Goal: Information Seeking & Learning: Learn about a topic

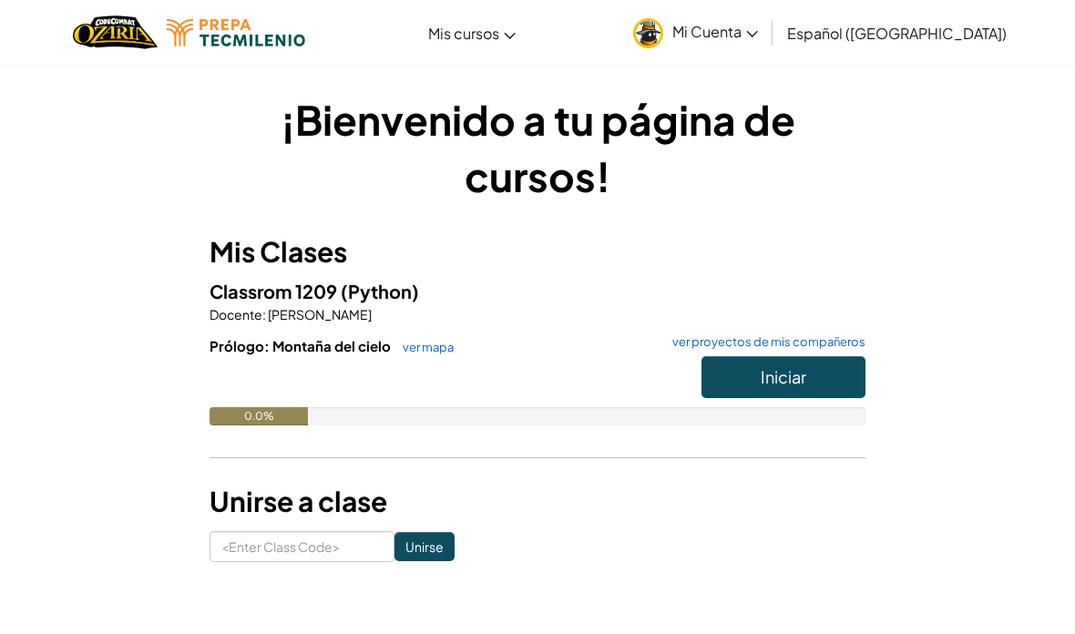
click at [773, 356] on button "Iniciar" at bounding box center [783, 377] width 164 height 42
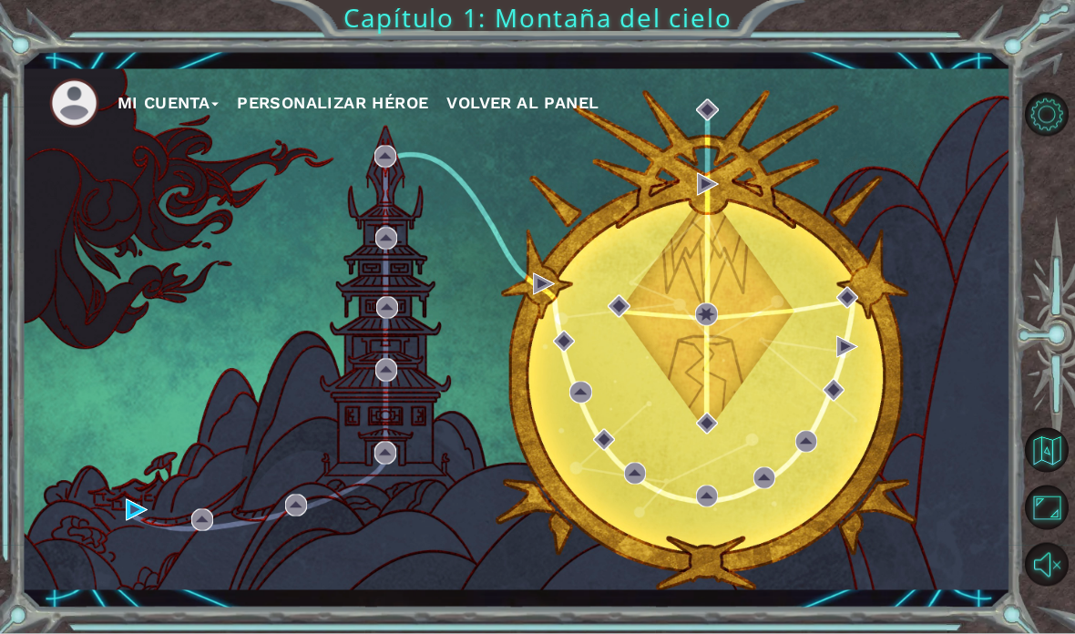
scroll to position [58, 0]
click at [129, 503] on img at bounding box center [137, 510] width 22 height 22
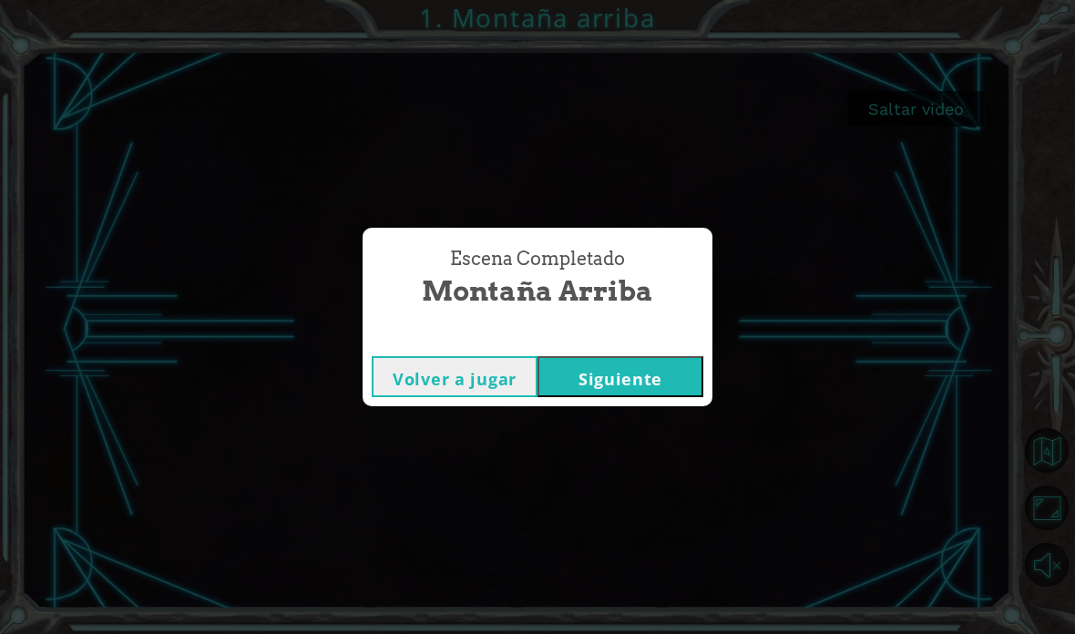
click at [895, 226] on div "Escena Completado Montaña arriba Volver a jugar [GEOGRAPHIC_DATA]" at bounding box center [537, 317] width 1075 height 634
click at [591, 444] on div "Escena Completado Montaña arriba Volver a jugar [GEOGRAPHIC_DATA]" at bounding box center [537, 317] width 1075 height 634
click at [664, 431] on div "Escena Completado Montaña arriba Volver a jugar [GEOGRAPHIC_DATA]" at bounding box center [537, 317] width 1075 height 634
click at [652, 443] on div "Escena Completado Montaña arriba Volver a jugar [GEOGRAPHIC_DATA]" at bounding box center [537, 317] width 1075 height 634
click at [615, 480] on div "Escena Completado Montaña arriba Volver a jugar [GEOGRAPHIC_DATA]" at bounding box center [537, 317] width 1075 height 634
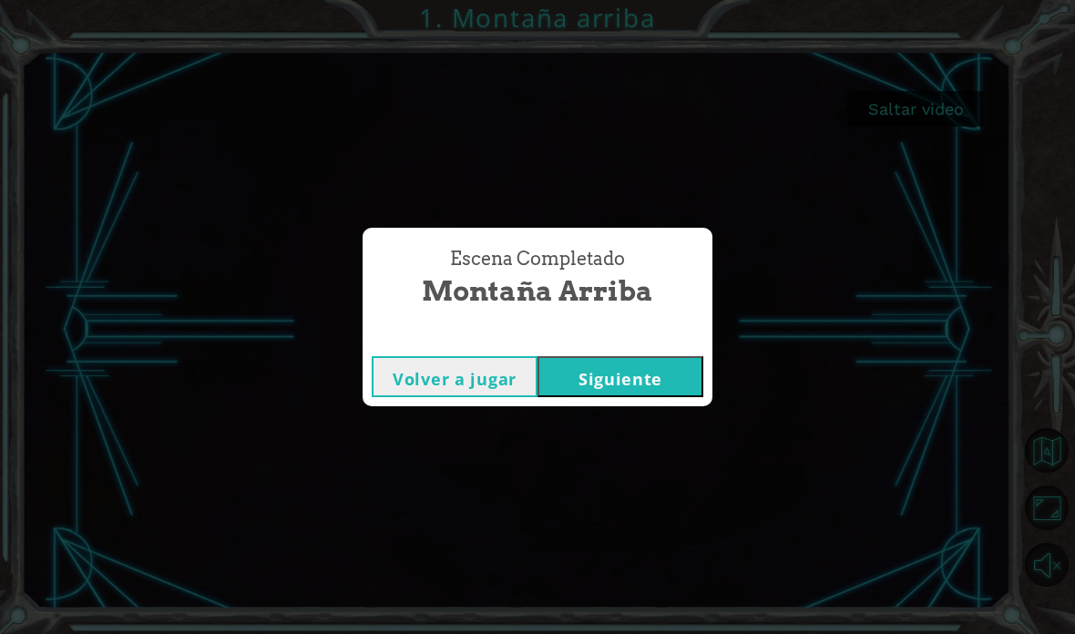
click at [658, 439] on div "Escena Completado Montaña arriba Volver a jugar [GEOGRAPHIC_DATA]" at bounding box center [537, 317] width 1075 height 634
click at [633, 431] on div "Escena Completado Montaña arriba Volver a jugar [GEOGRAPHIC_DATA]" at bounding box center [537, 317] width 1075 height 634
click at [492, 438] on div "Escena Completado Montaña arriba Volver a jugar [GEOGRAPHIC_DATA]" at bounding box center [537, 317] width 1075 height 634
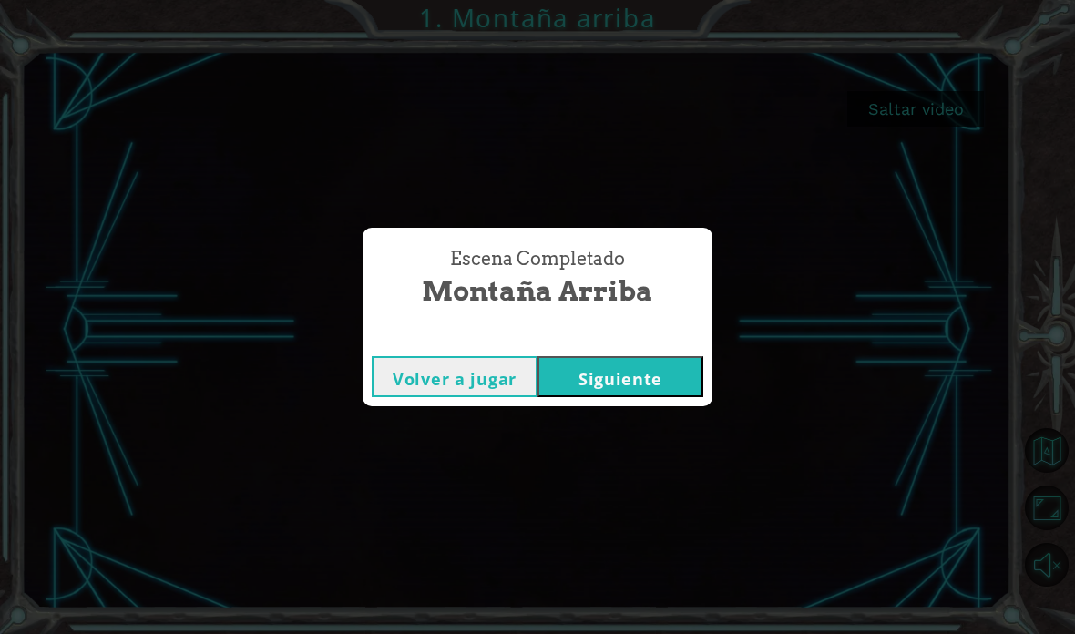
click at [590, 459] on div "Escena Completado Montaña arriba Volver a jugar [GEOGRAPHIC_DATA]" at bounding box center [537, 317] width 1075 height 634
click at [628, 433] on div "Escena Completado Montaña arriba Volver a jugar [GEOGRAPHIC_DATA]" at bounding box center [537, 317] width 1075 height 634
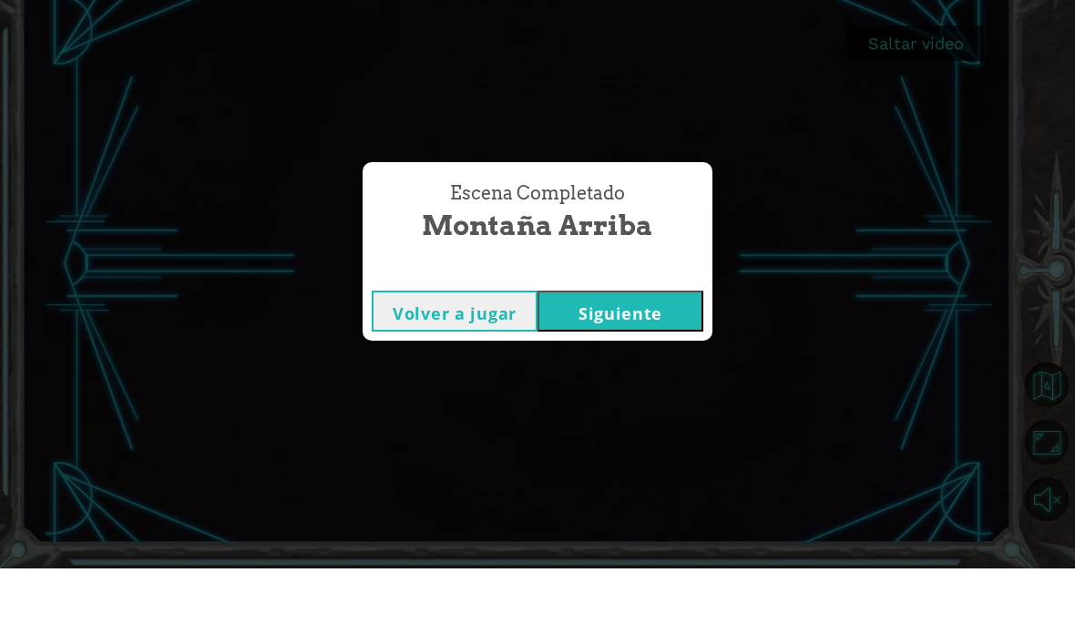
click at [628, 382] on div "Escena Completado Montaña arriba Volver a jugar [GEOGRAPHIC_DATA]" at bounding box center [537, 317] width 1075 height 634
click at [489, 373] on div "Escena Completado Montaña arriba Volver a jugar [GEOGRAPHIC_DATA]" at bounding box center [537, 317] width 1075 height 634
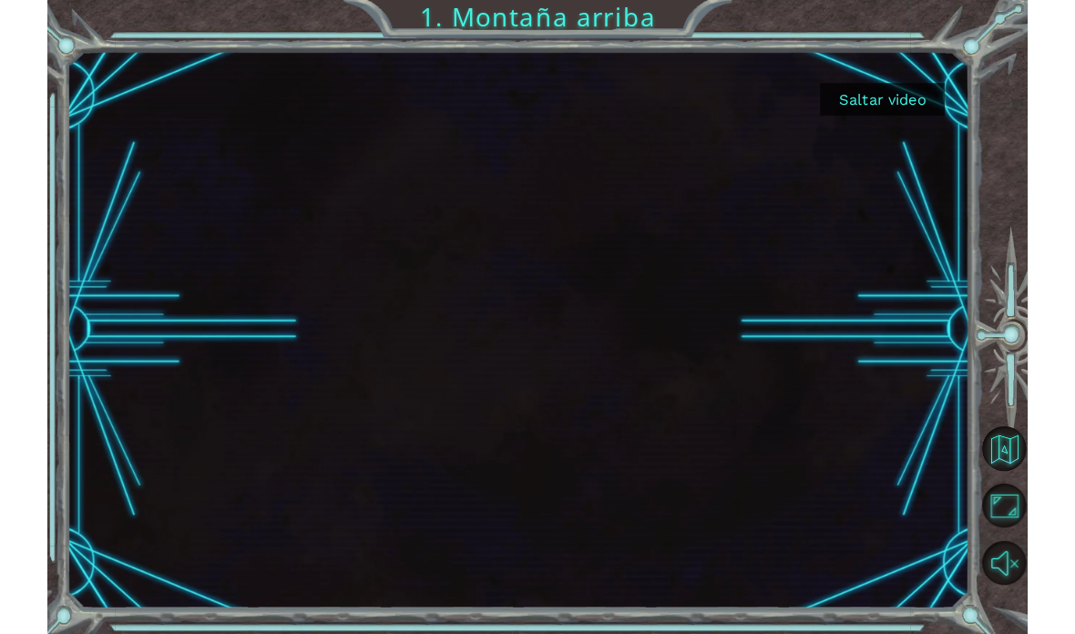
scroll to position [12, 0]
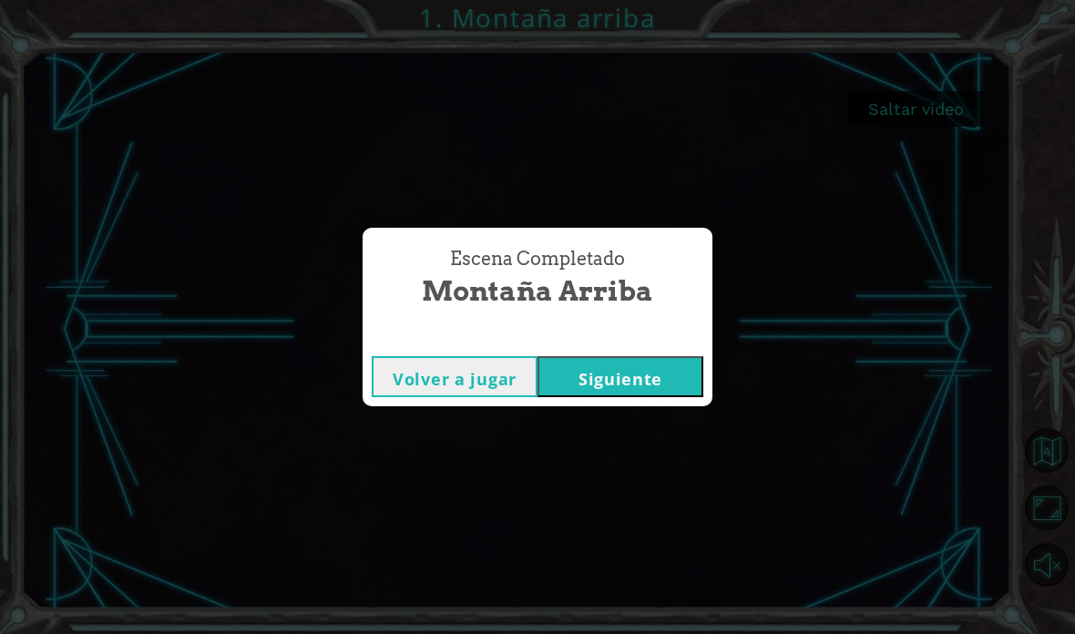
click at [657, 367] on button "Siguiente" at bounding box center [620, 376] width 166 height 41
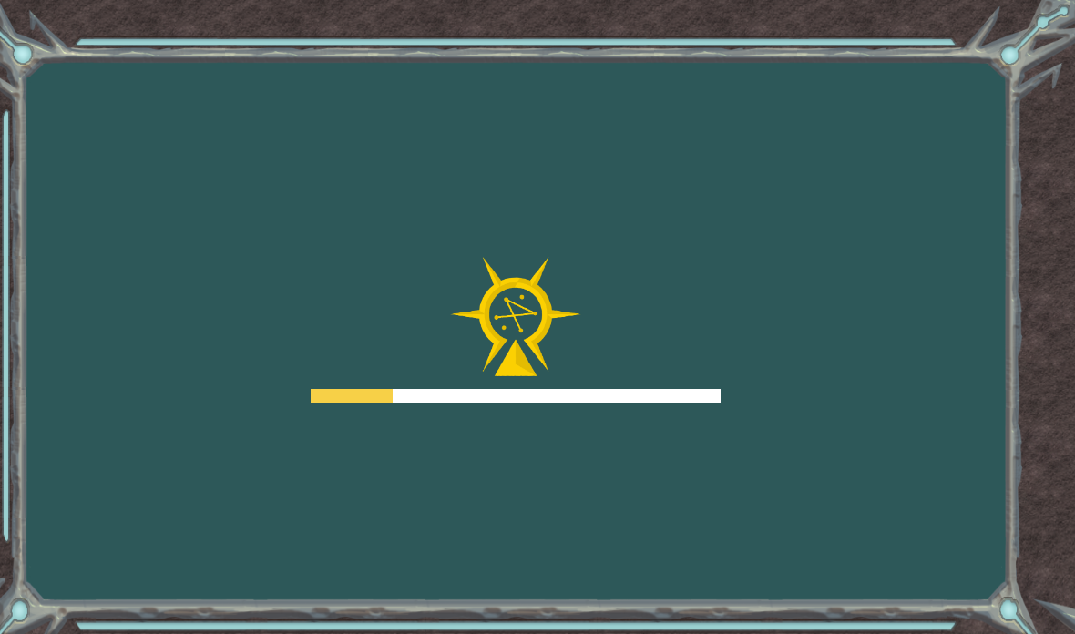
click at [664, 394] on div at bounding box center [516, 396] width 410 height 14
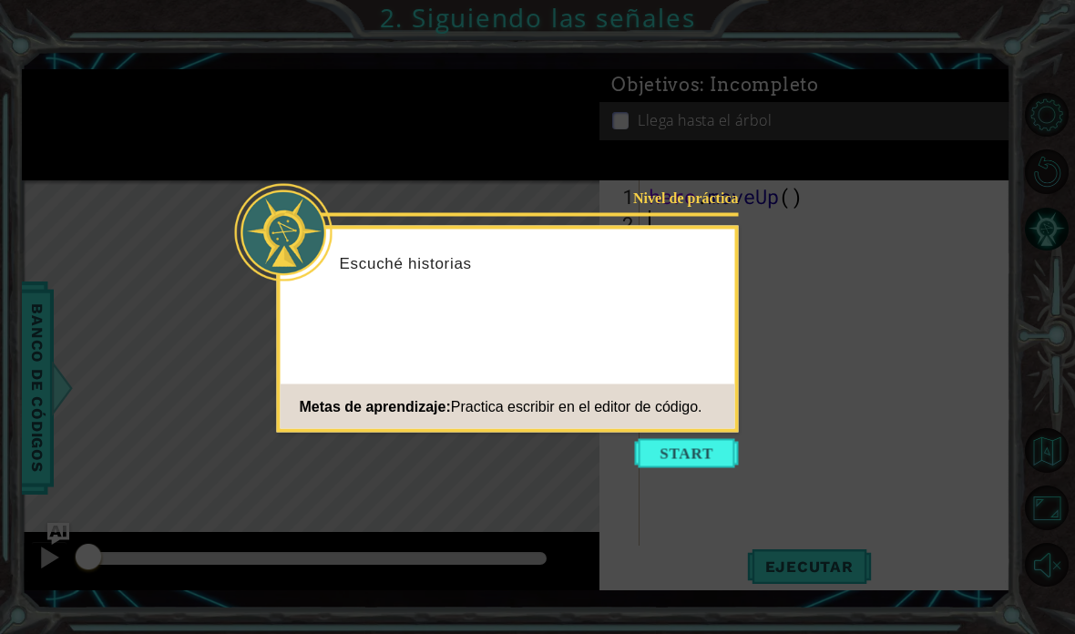
scroll to position [12, 0]
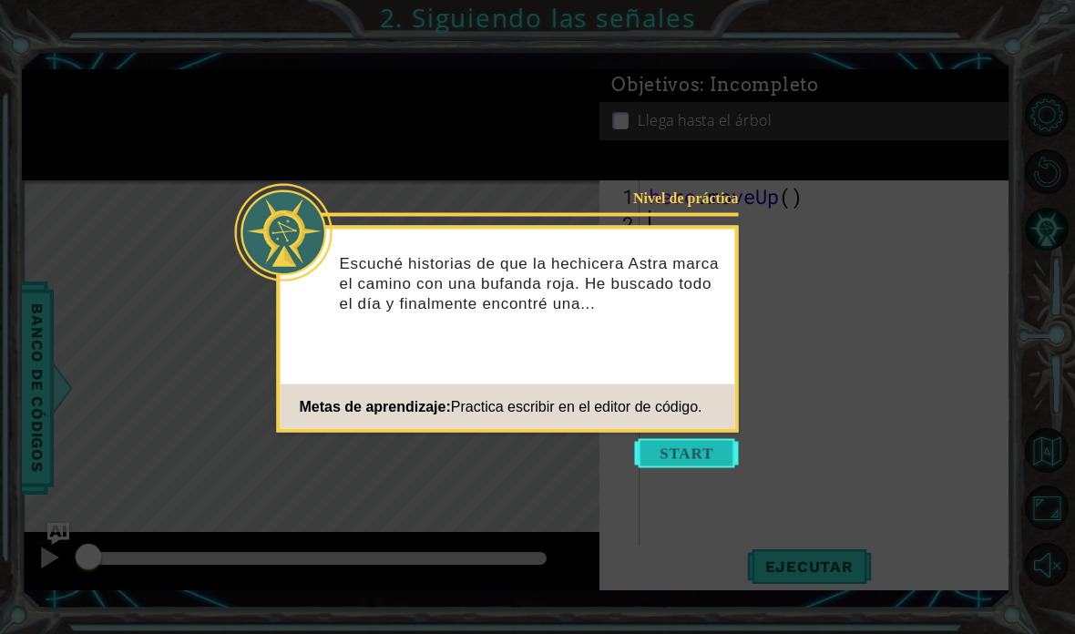
click at [688, 444] on button "Start" at bounding box center [687, 453] width 104 height 29
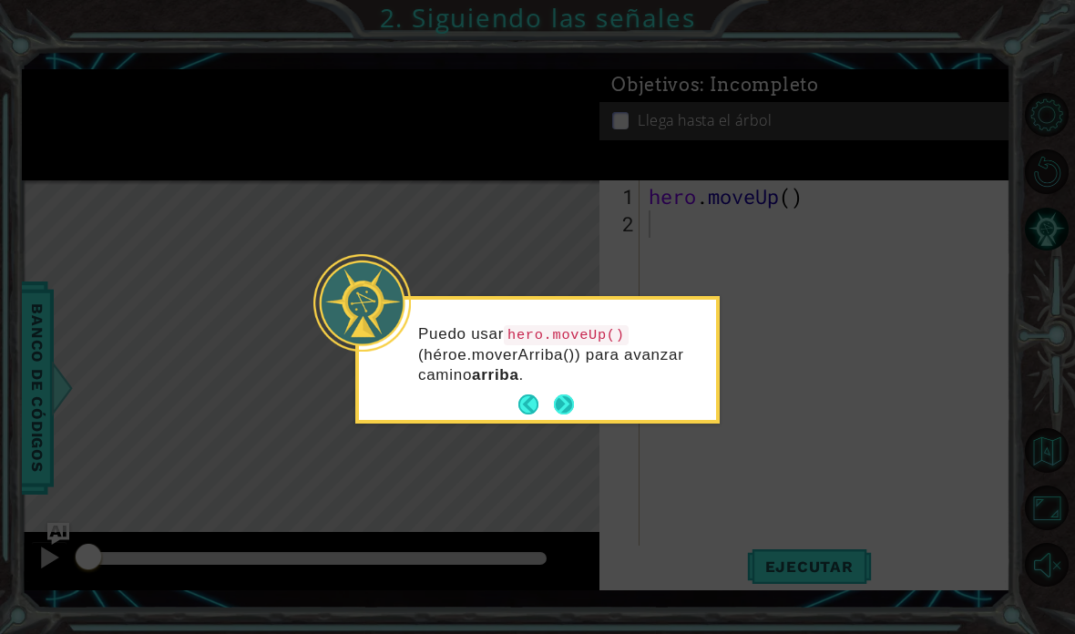
click at [574, 394] on button "Next" at bounding box center [564, 404] width 20 height 20
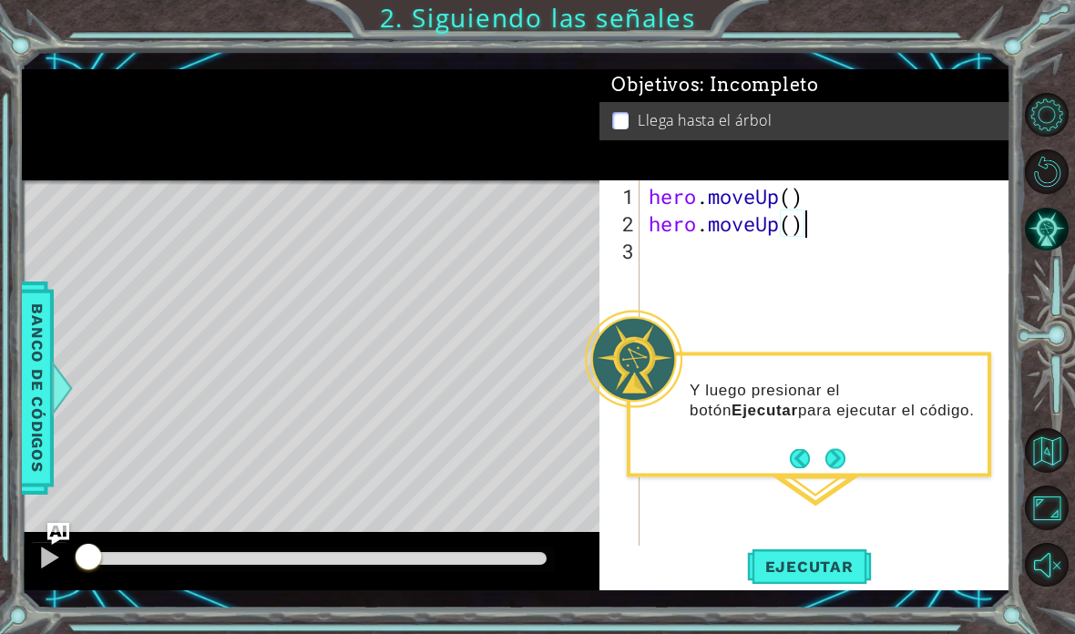
scroll to position [32, 99]
click at [844, 465] on div "hero . moveUp ( ) hero . moveUp ( )" at bounding box center [830, 401] width 371 height 437
click at [838, 448] on button "Next" at bounding box center [835, 458] width 20 height 20
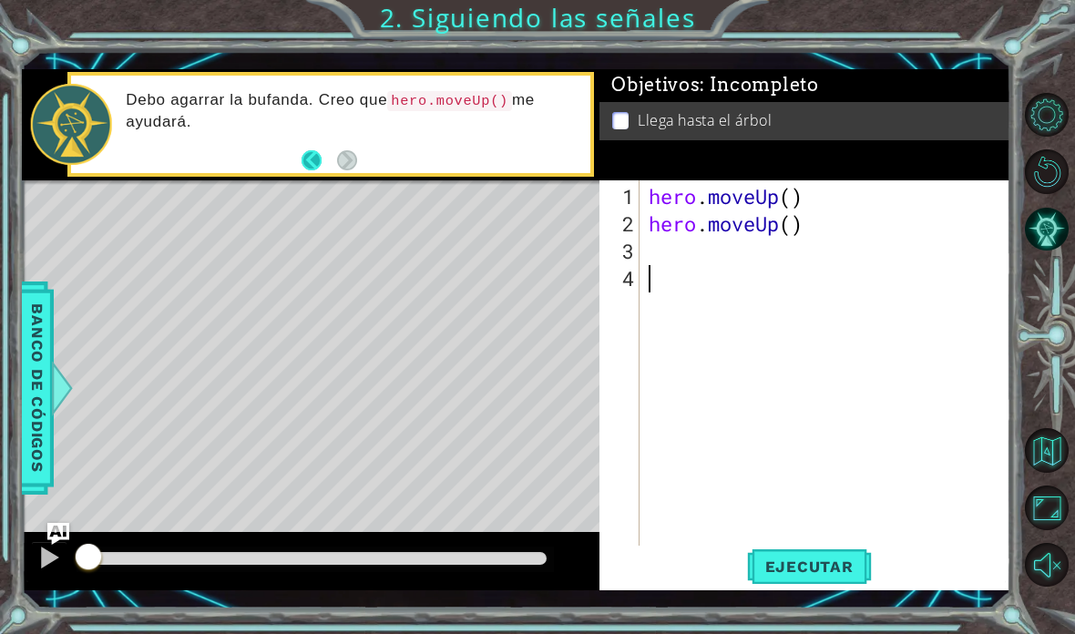
click at [321, 162] on button "Back" at bounding box center [319, 160] width 36 height 20
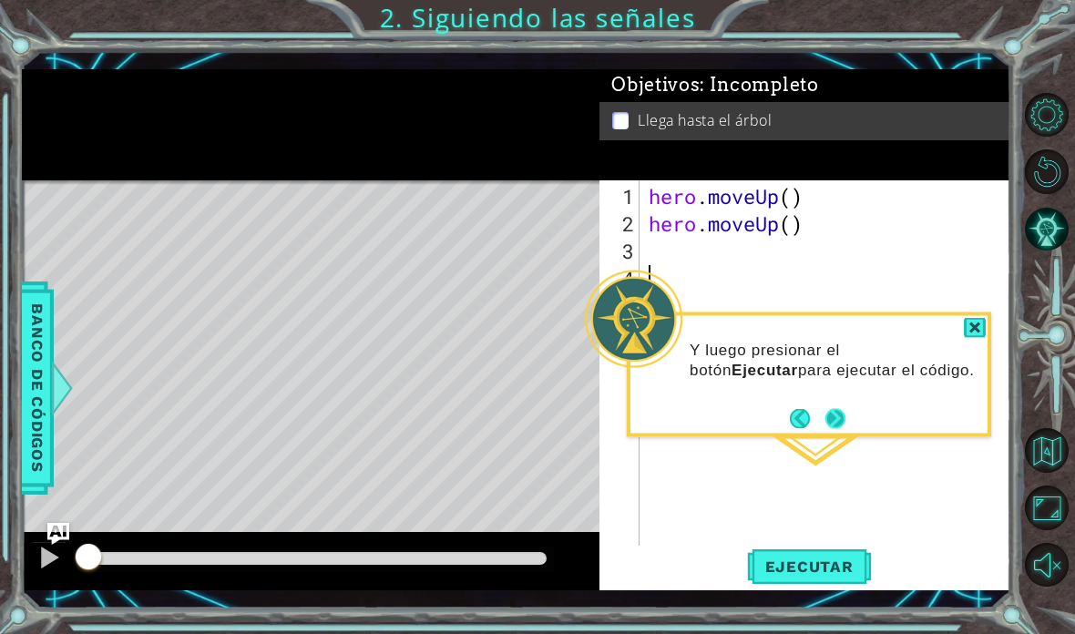
click at [845, 408] on button "Next" at bounding box center [835, 418] width 20 height 20
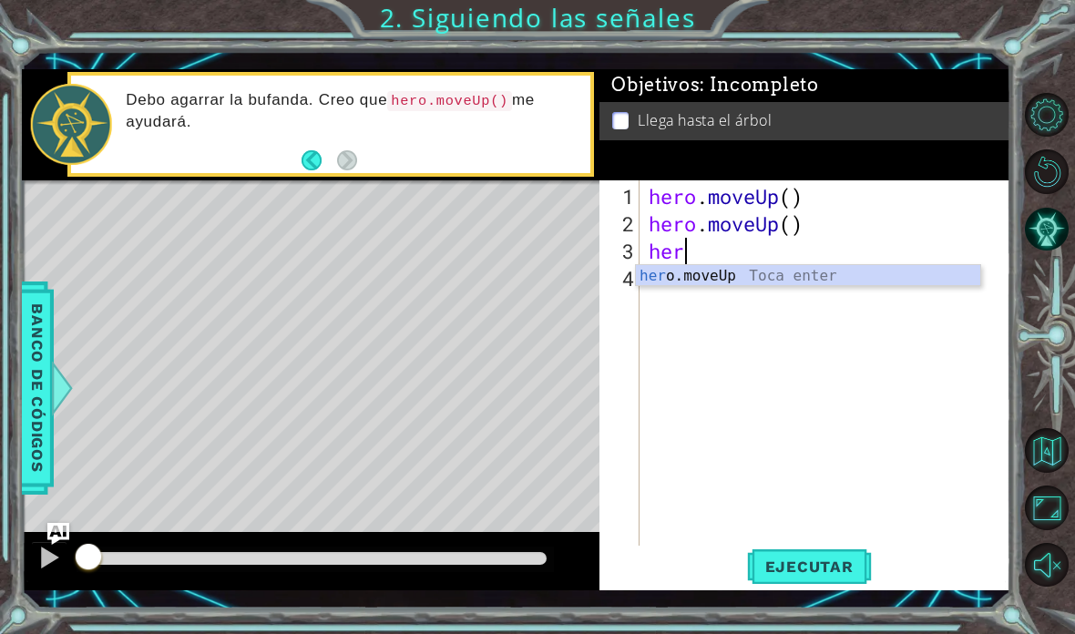
scroll to position [32, 68]
type textarea "abcde fg"
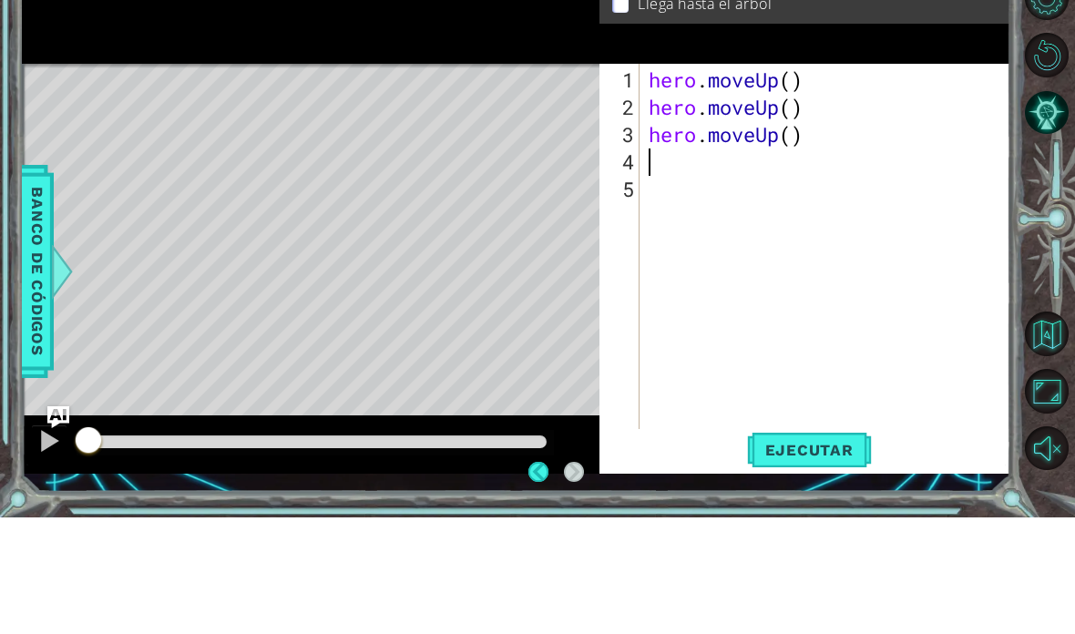
scroll to position [34, 0]
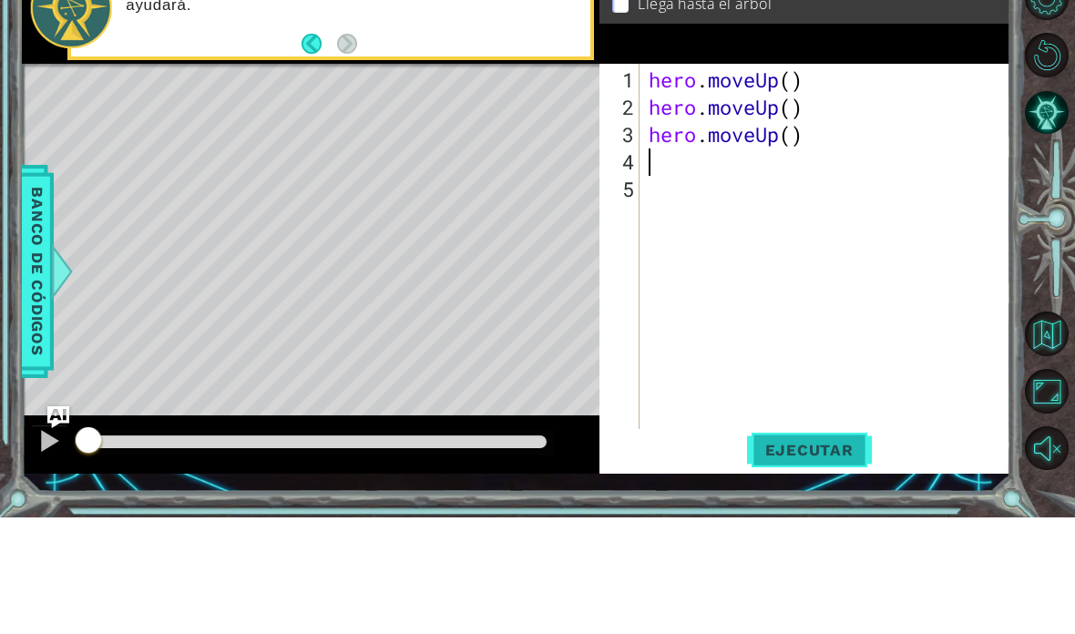
click at [844, 557] on span "Ejecutar" at bounding box center [809, 566] width 125 height 18
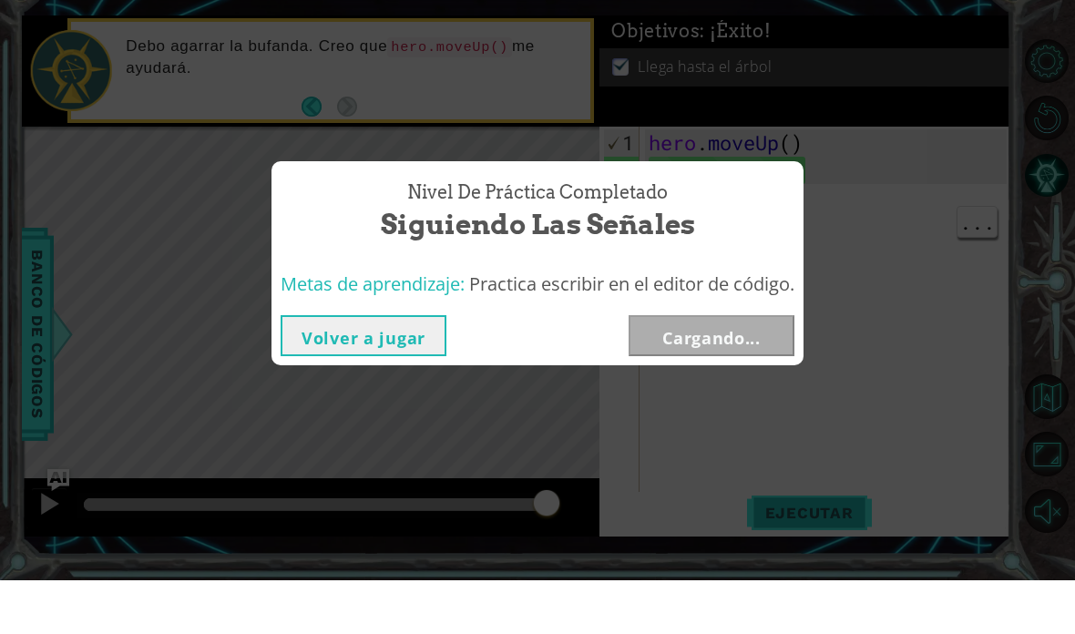
scroll to position [73, 0]
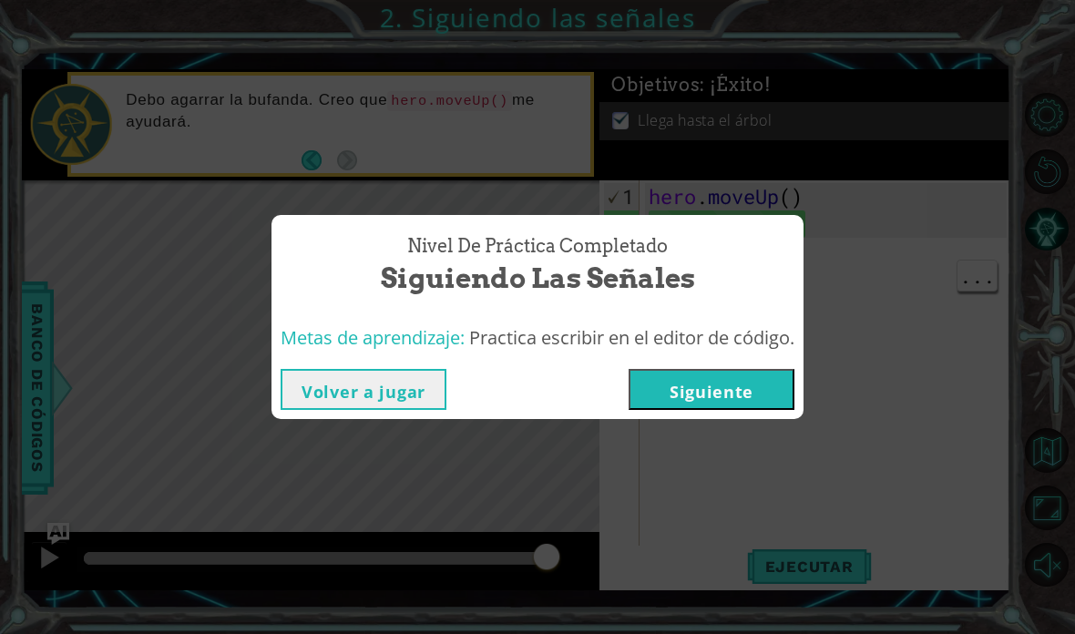
click at [758, 385] on button "Siguiente" at bounding box center [711, 389] width 166 height 41
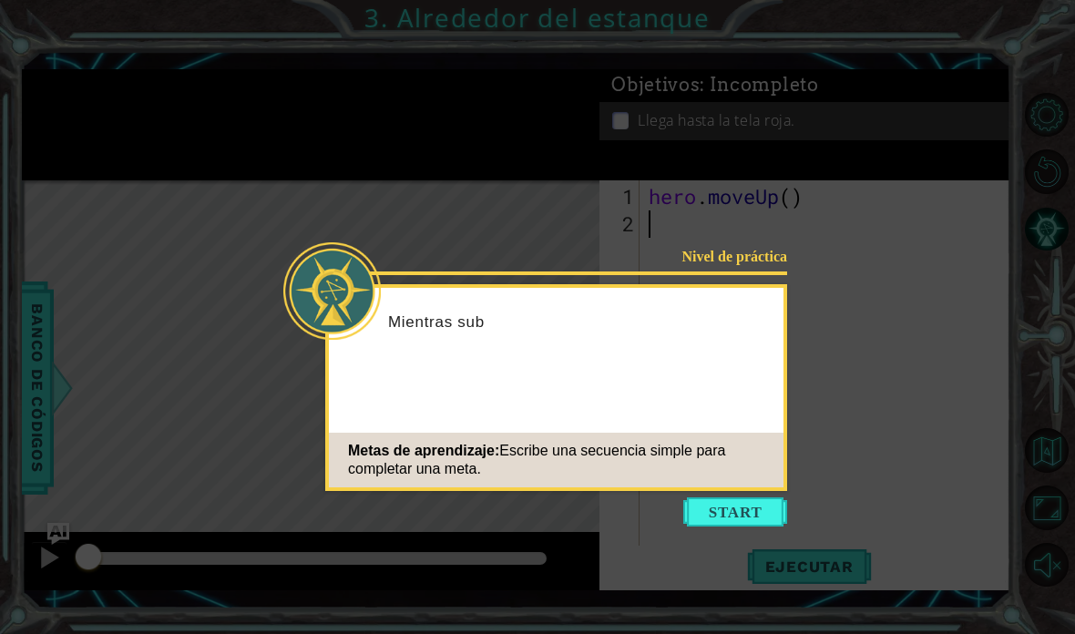
scroll to position [73, 0]
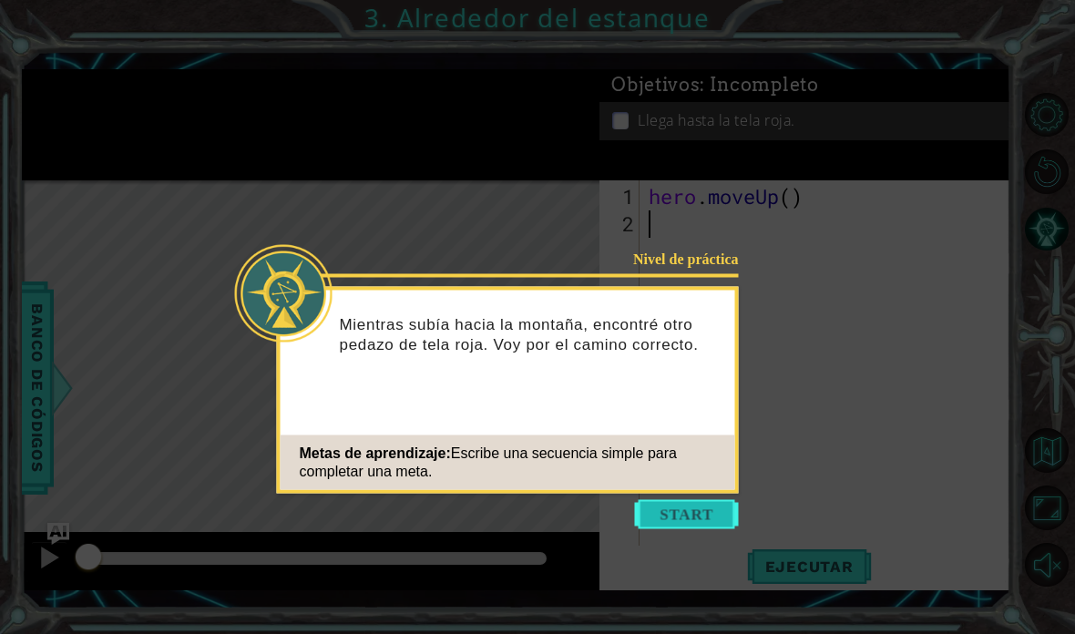
click at [661, 500] on button "Start" at bounding box center [687, 514] width 104 height 29
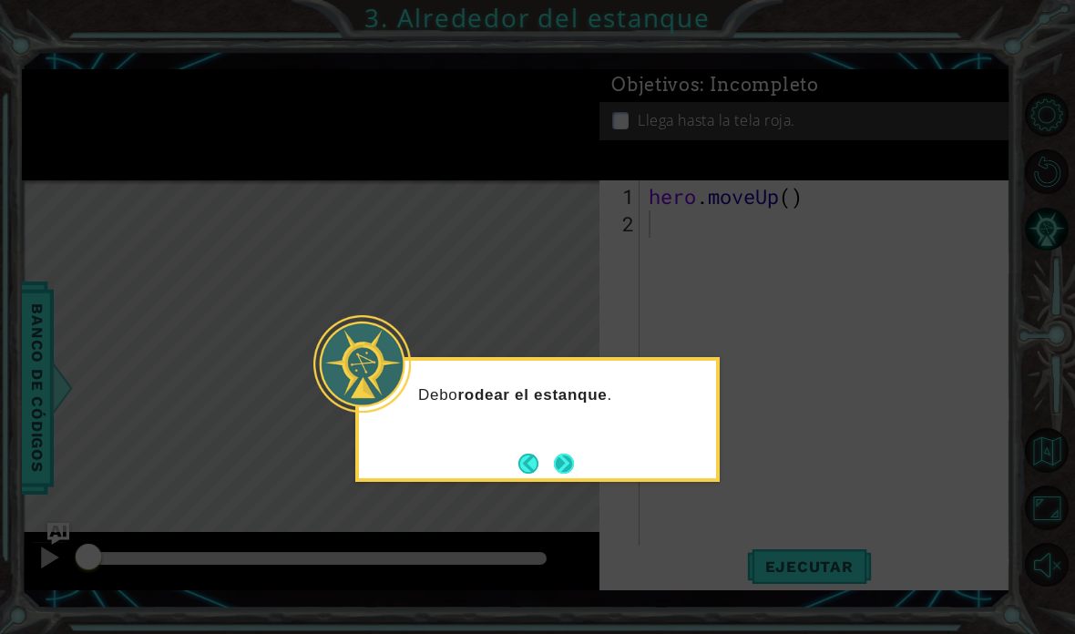
click at [572, 454] on button "Next" at bounding box center [564, 464] width 20 height 20
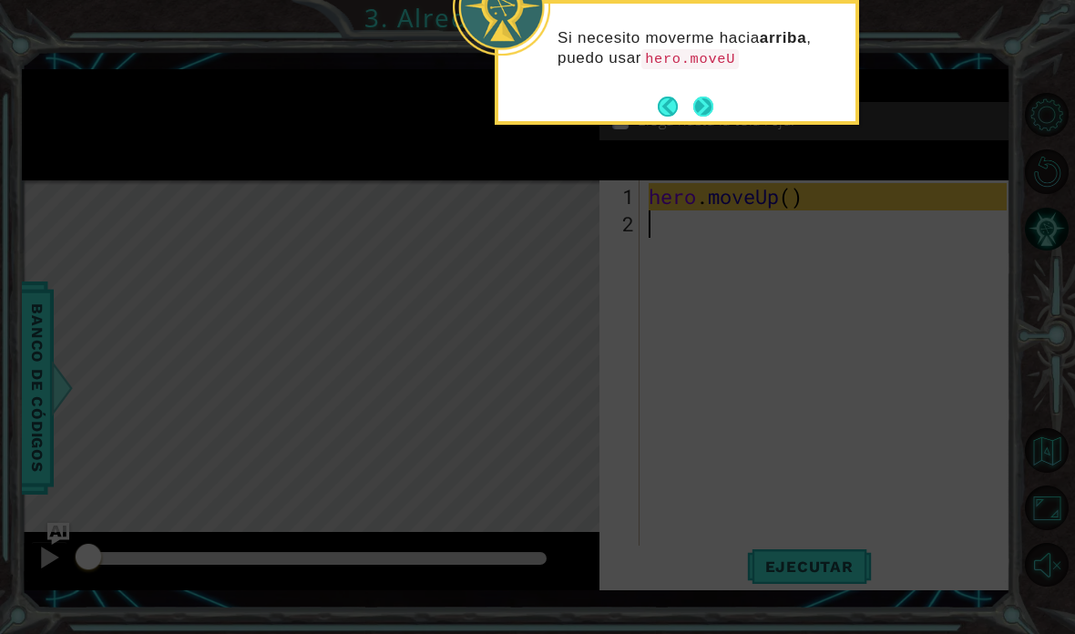
click at [710, 97] on button "Next" at bounding box center [703, 107] width 20 height 20
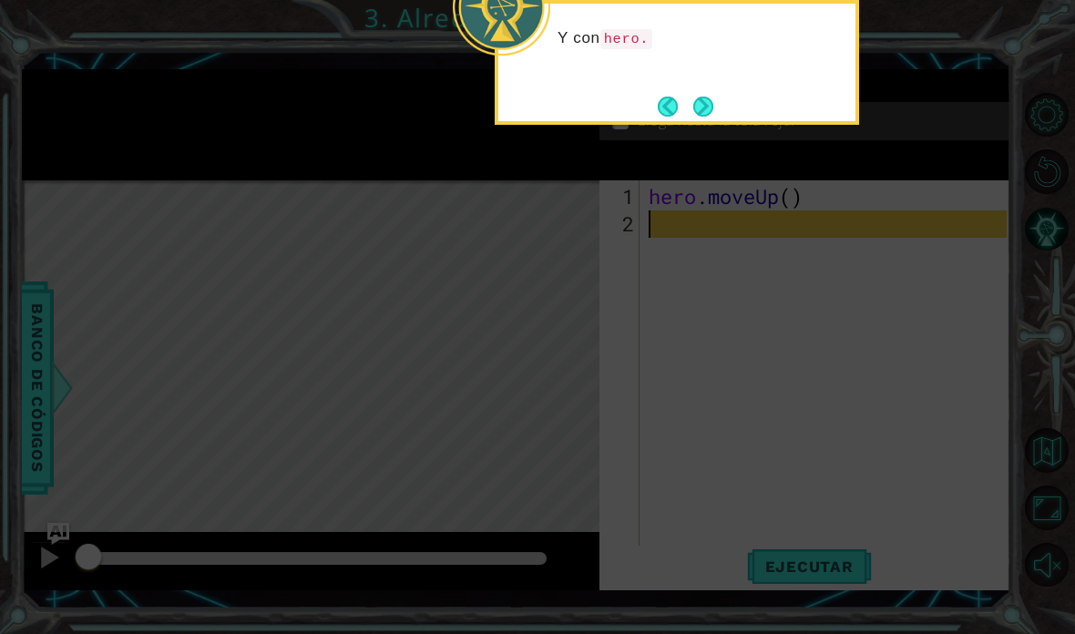
click at [658, 93] on footer at bounding box center [686, 106] width 56 height 27
click at [668, 97] on button "Back" at bounding box center [676, 107] width 36 height 20
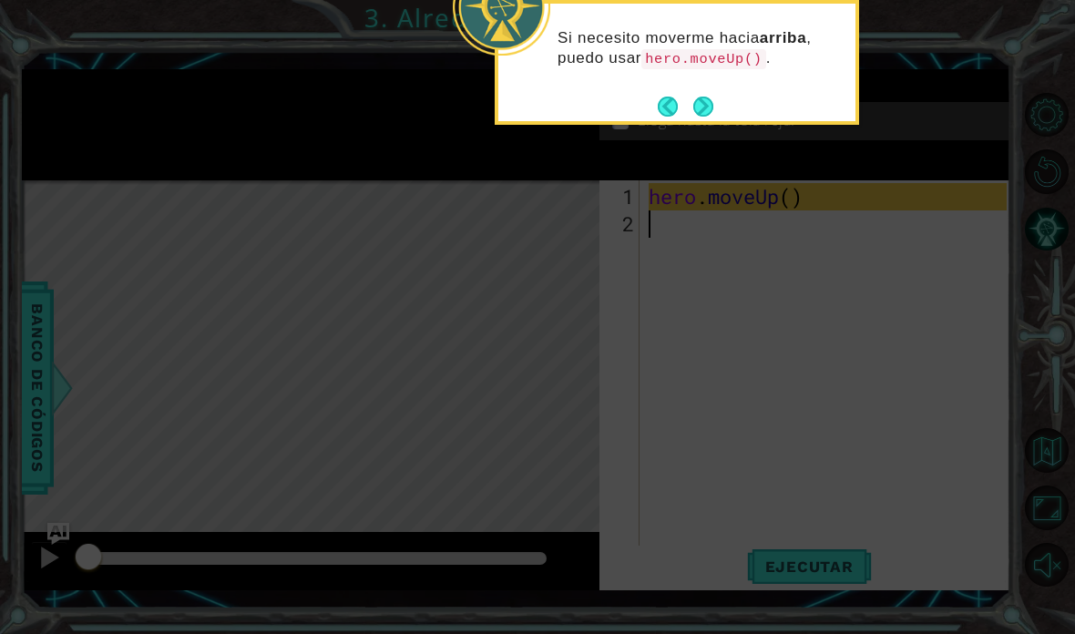
scroll to position [0, 0]
click at [713, 97] on button "Next" at bounding box center [703, 107] width 20 height 20
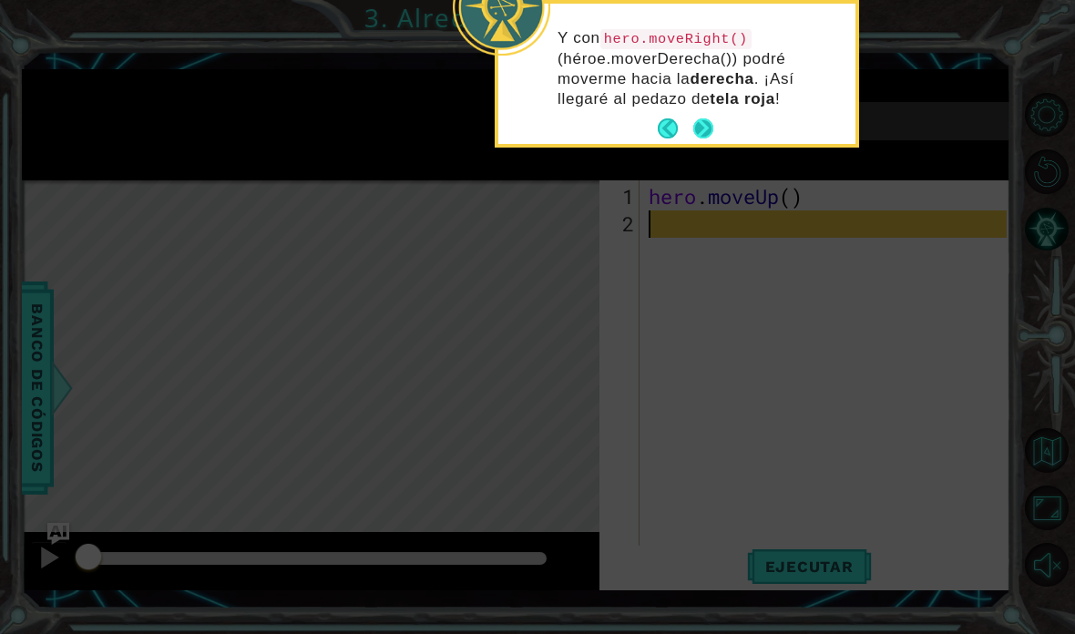
click at [713, 119] on button "Next" at bounding box center [703, 128] width 20 height 20
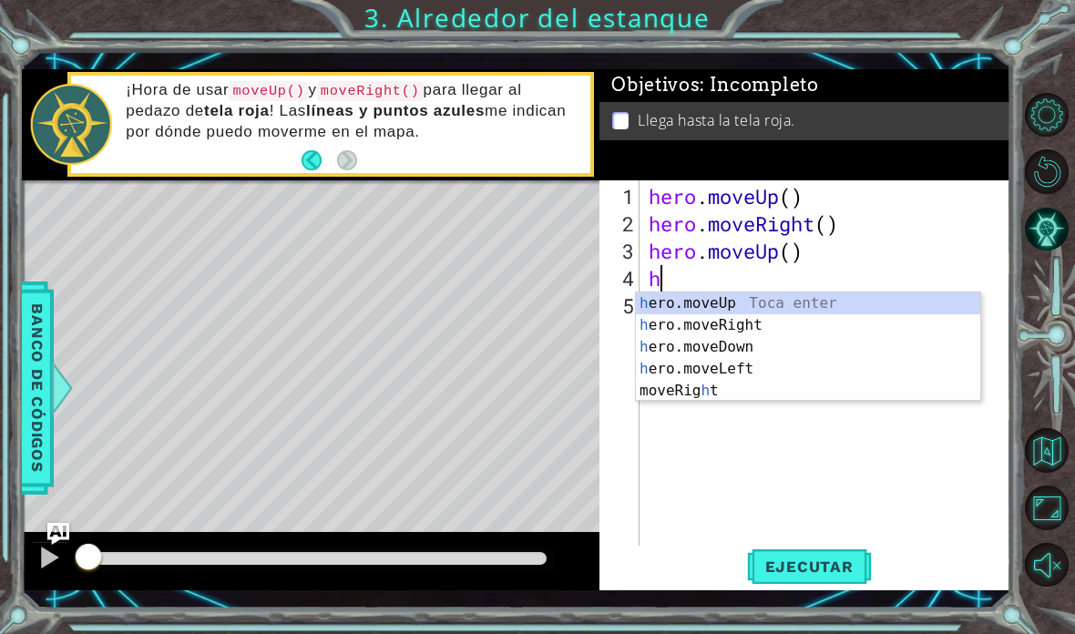
scroll to position [32, 68]
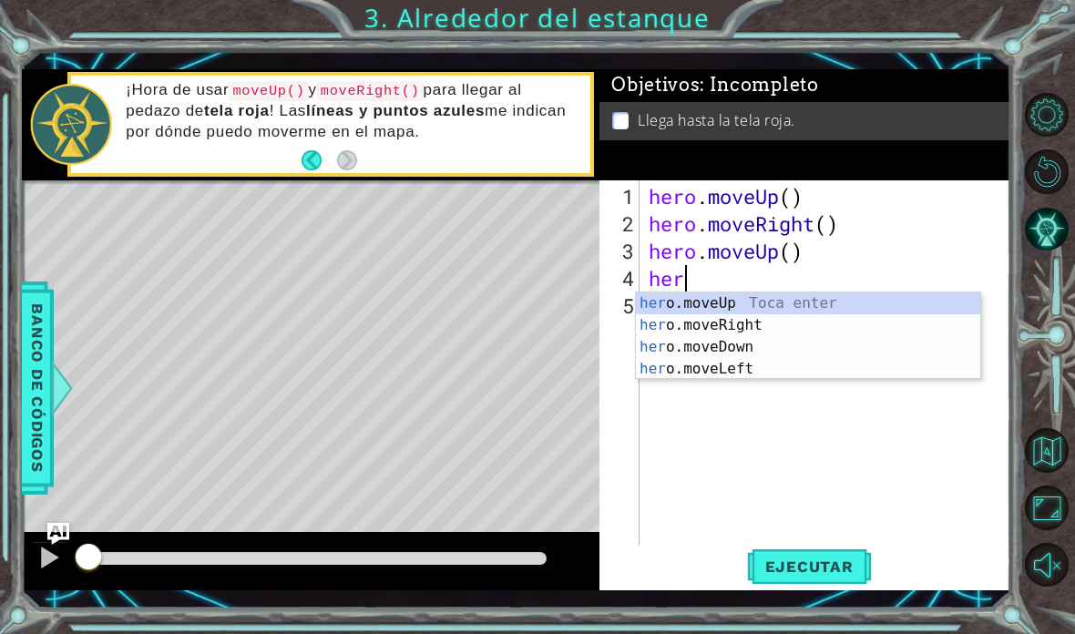
type textarea "abcde fg"
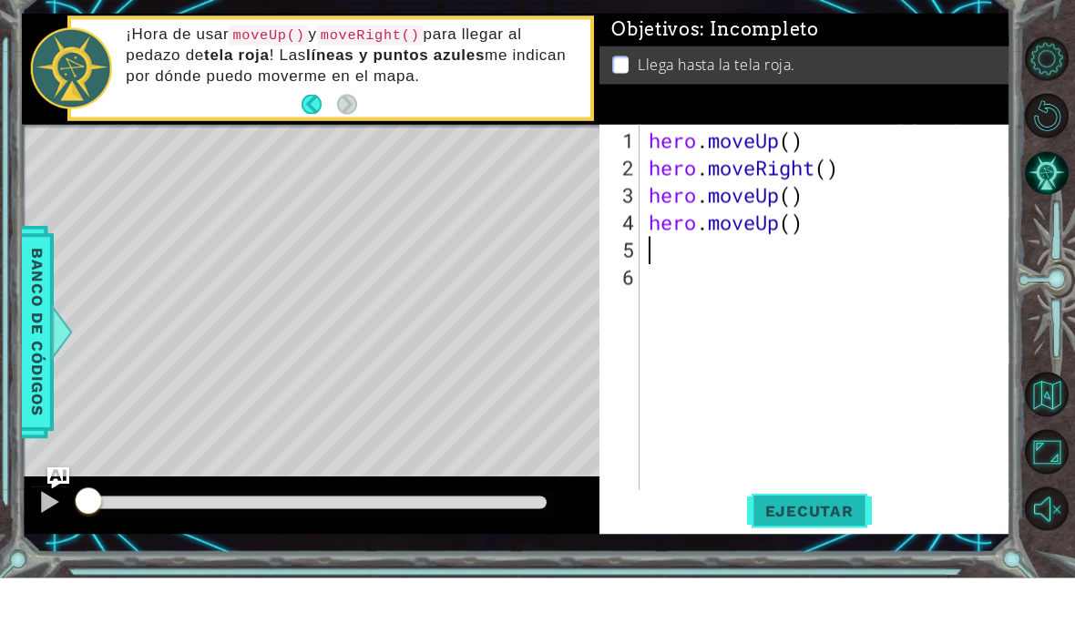
click at [816, 557] on span "Ejecutar" at bounding box center [809, 566] width 125 height 18
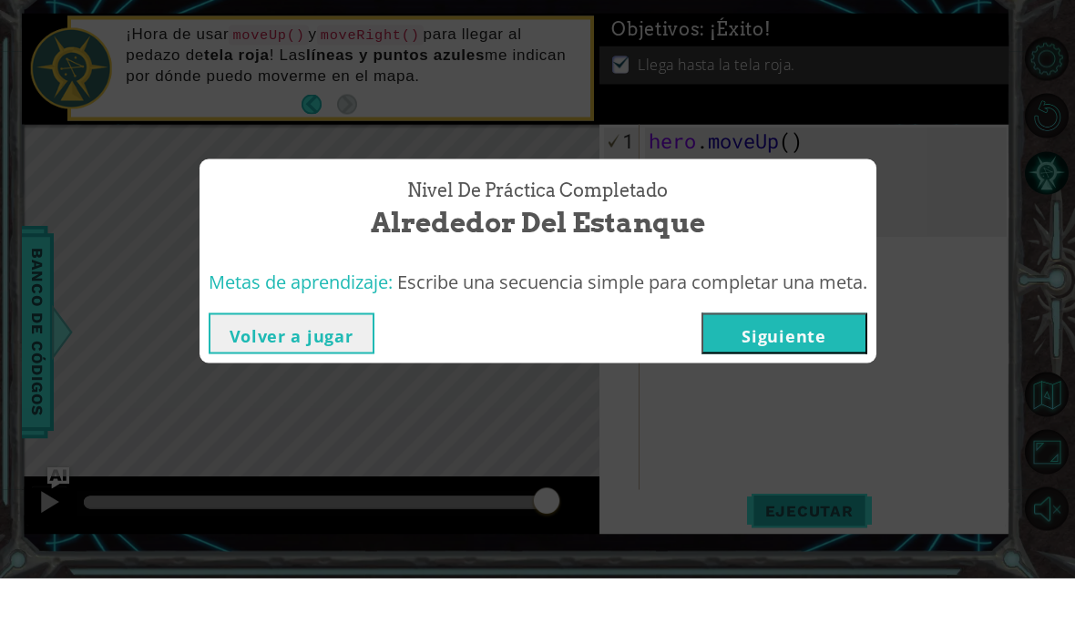
scroll to position [56, 0]
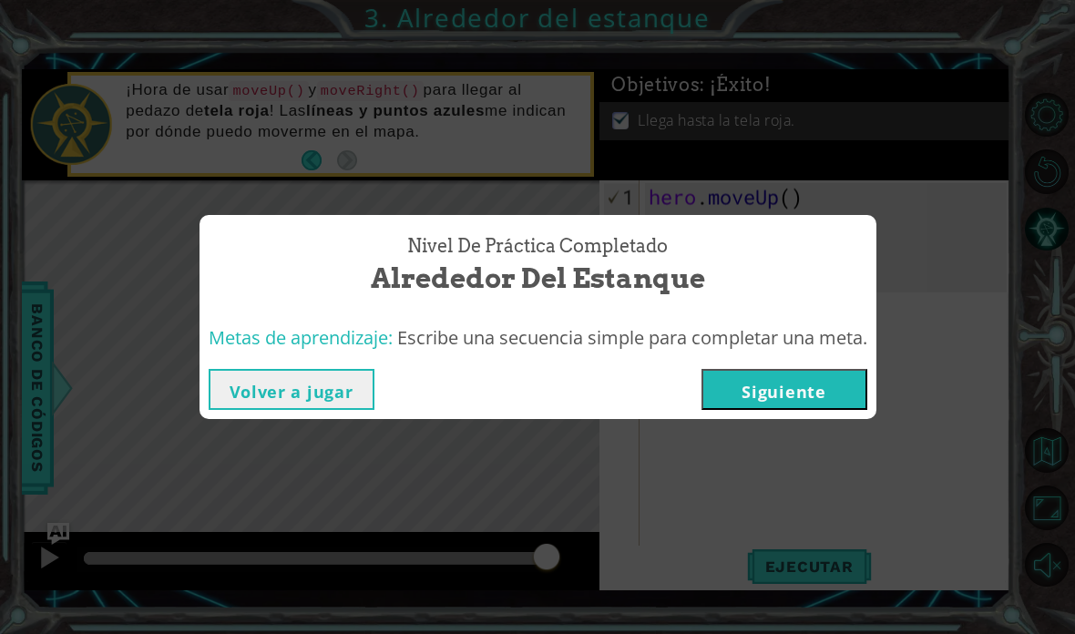
click at [817, 395] on button "Siguiente" at bounding box center [784, 389] width 166 height 41
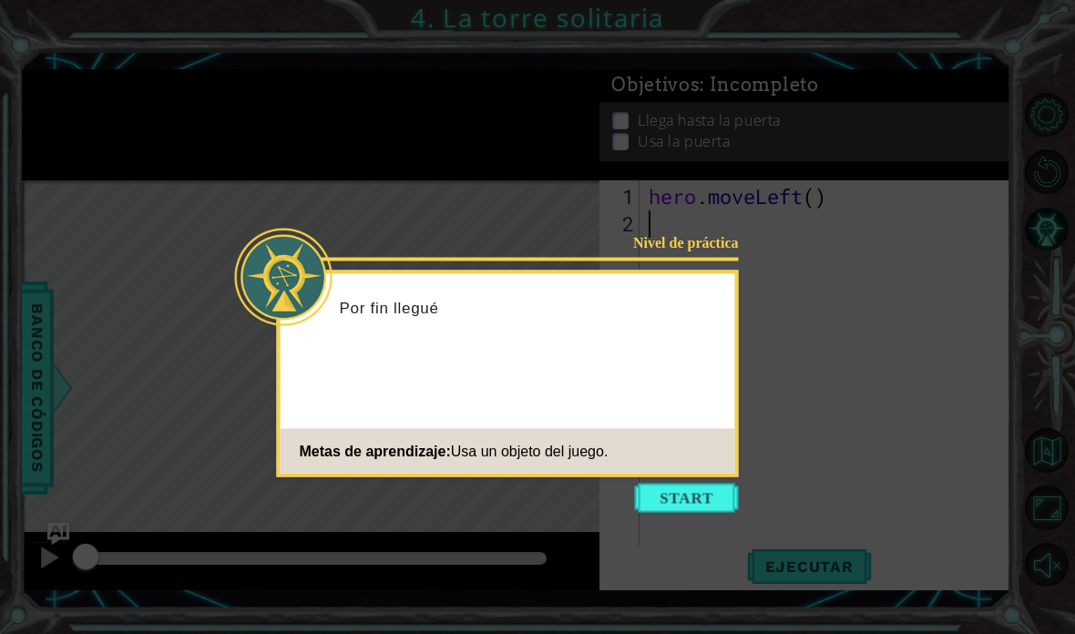
scroll to position [56, 0]
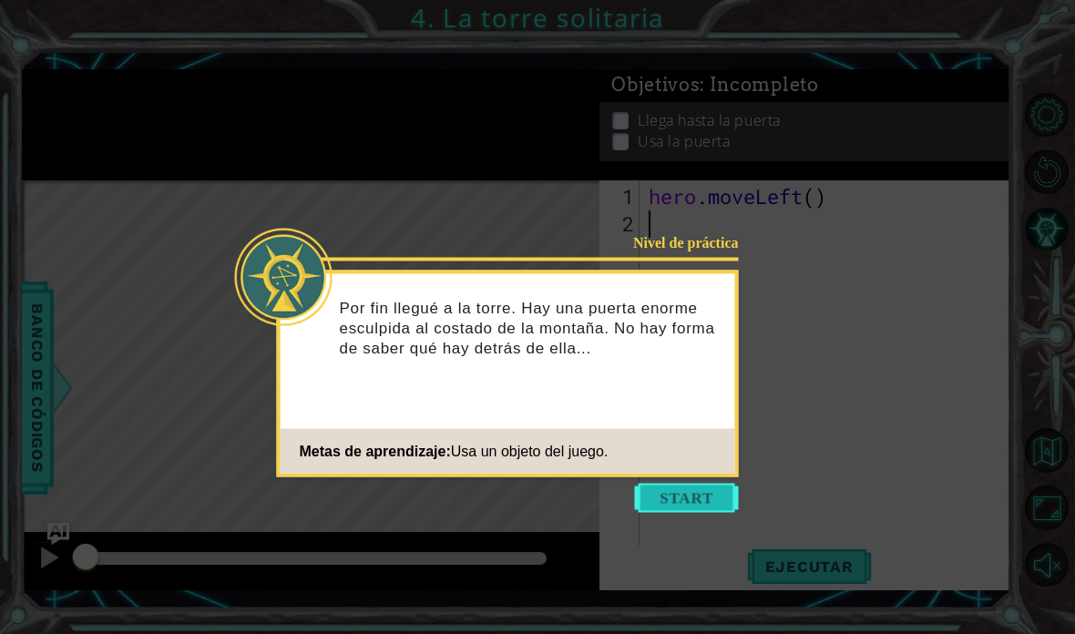
click at [677, 484] on button "Start" at bounding box center [687, 498] width 104 height 29
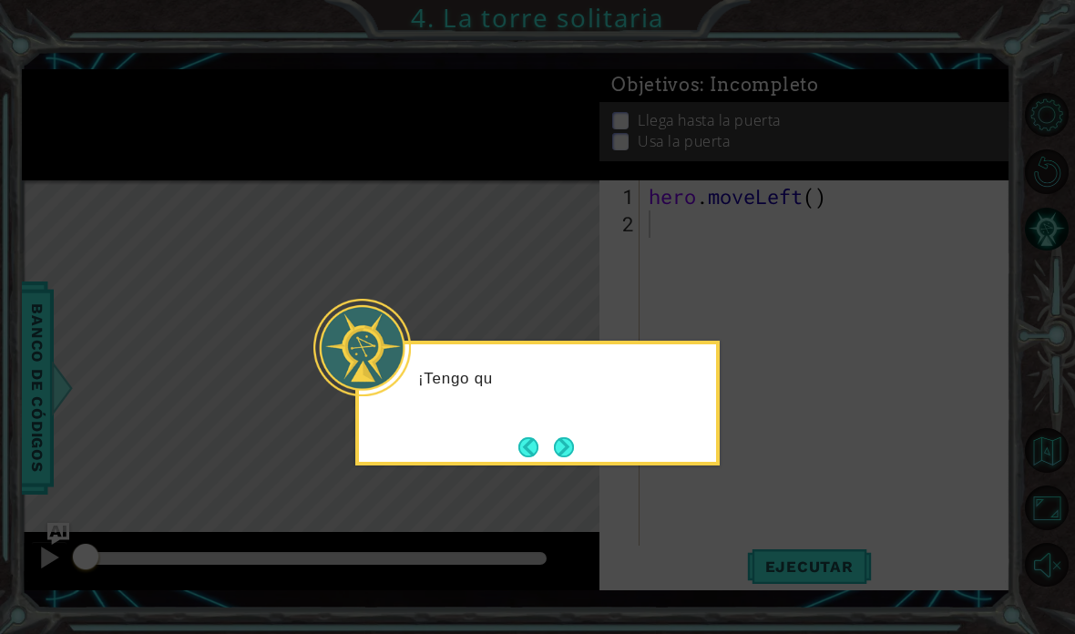
scroll to position [56, 0]
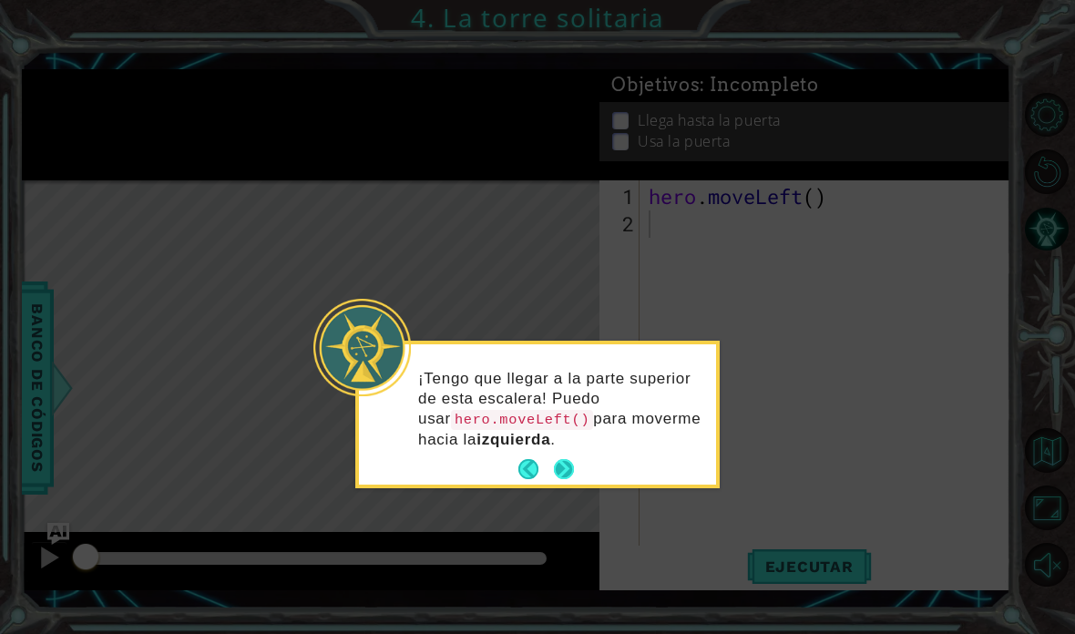
click at [562, 459] on button "Next" at bounding box center [564, 469] width 20 height 20
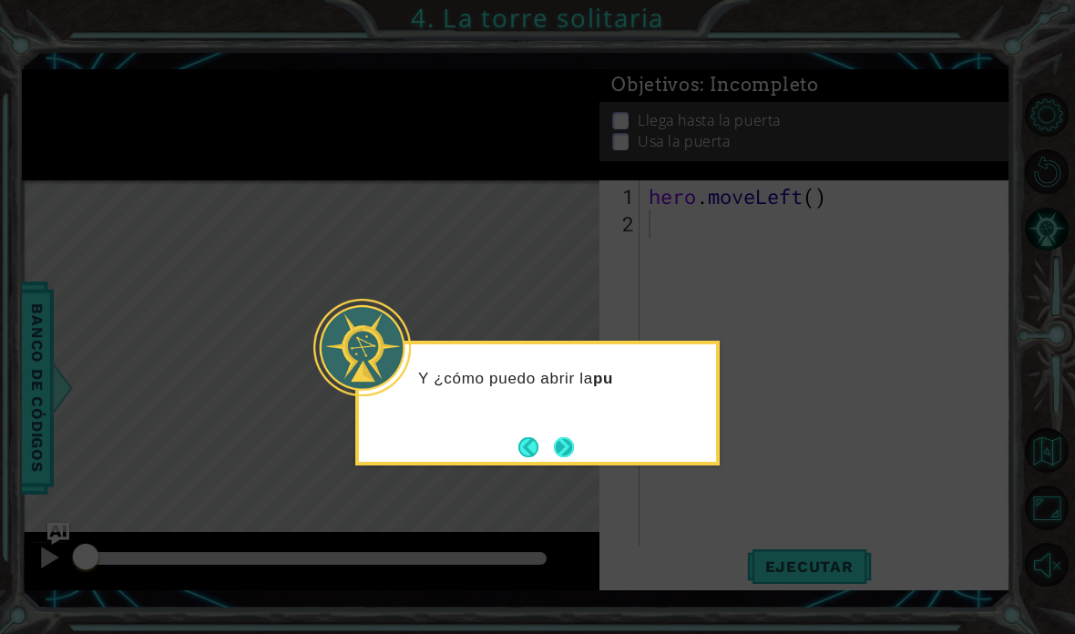
click at [573, 436] on button "Next" at bounding box center [564, 446] width 21 height 21
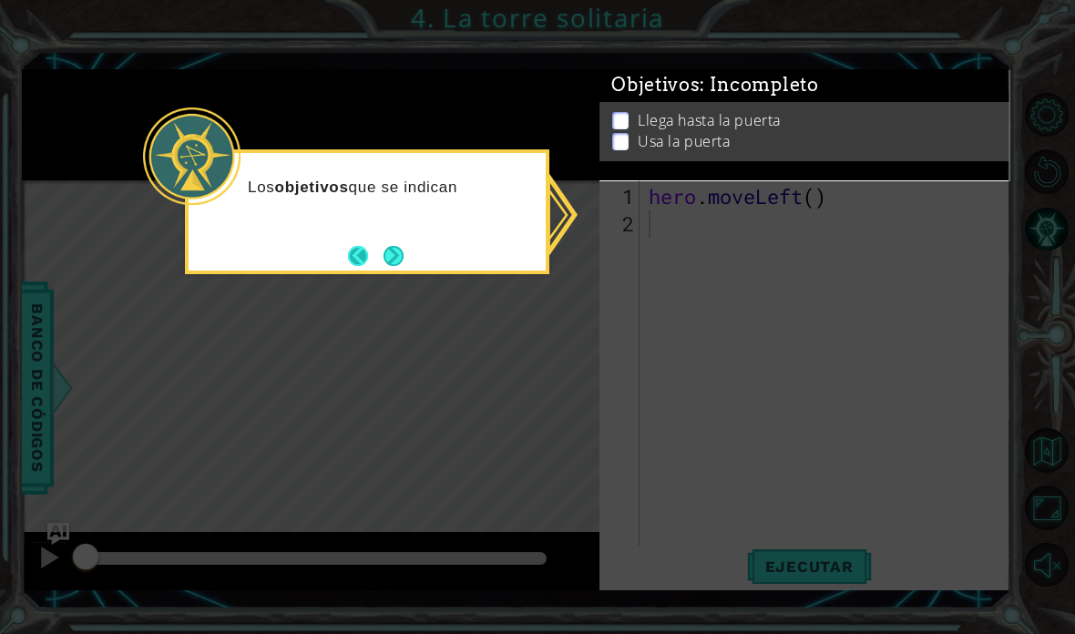
click at [367, 246] on button "Back" at bounding box center [366, 256] width 36 height 20
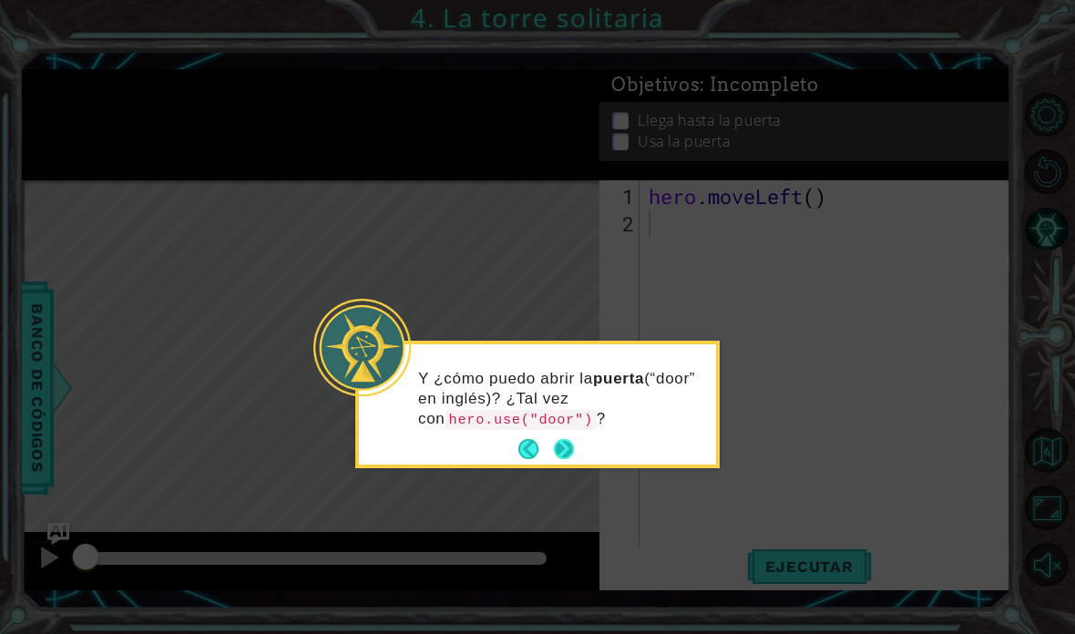
click at [574, 439] on button "Next" at bounding box center [564, 449] width 20 height 20
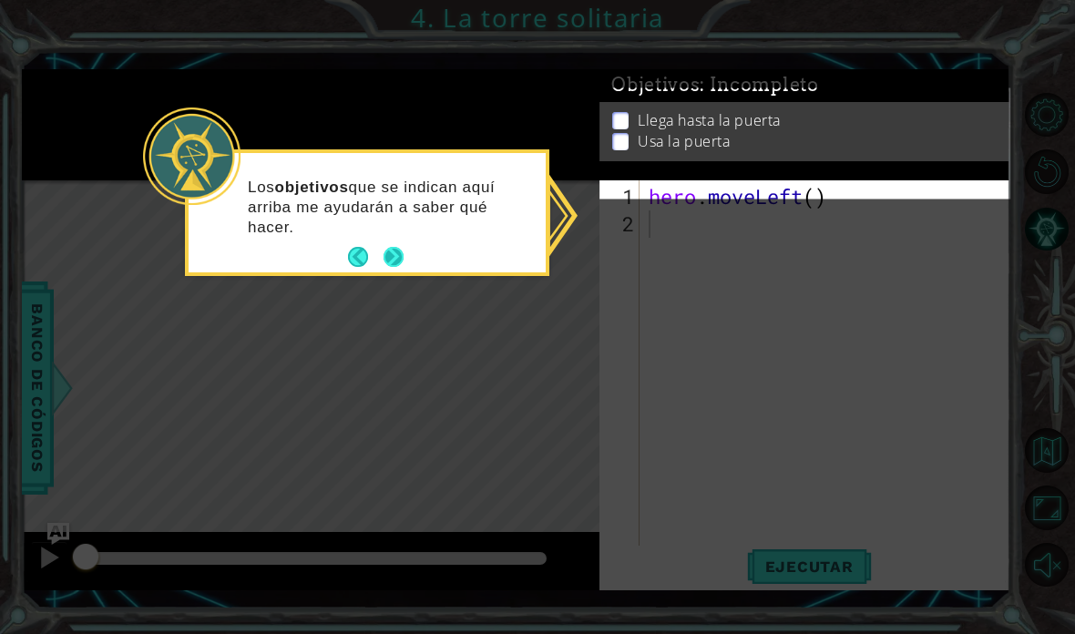
click at [403, 247] on button "Next" at bounding box center [393, 257] width 20 height 20
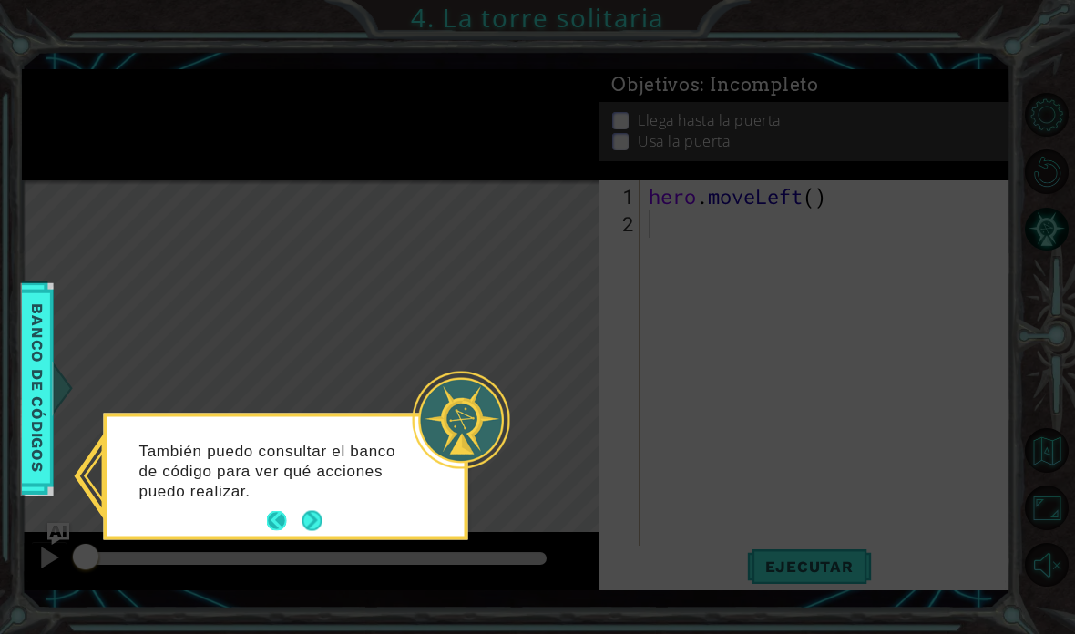
click at [299, 511] on button "Back" at bounding box center [285, 521] width 36 height 20
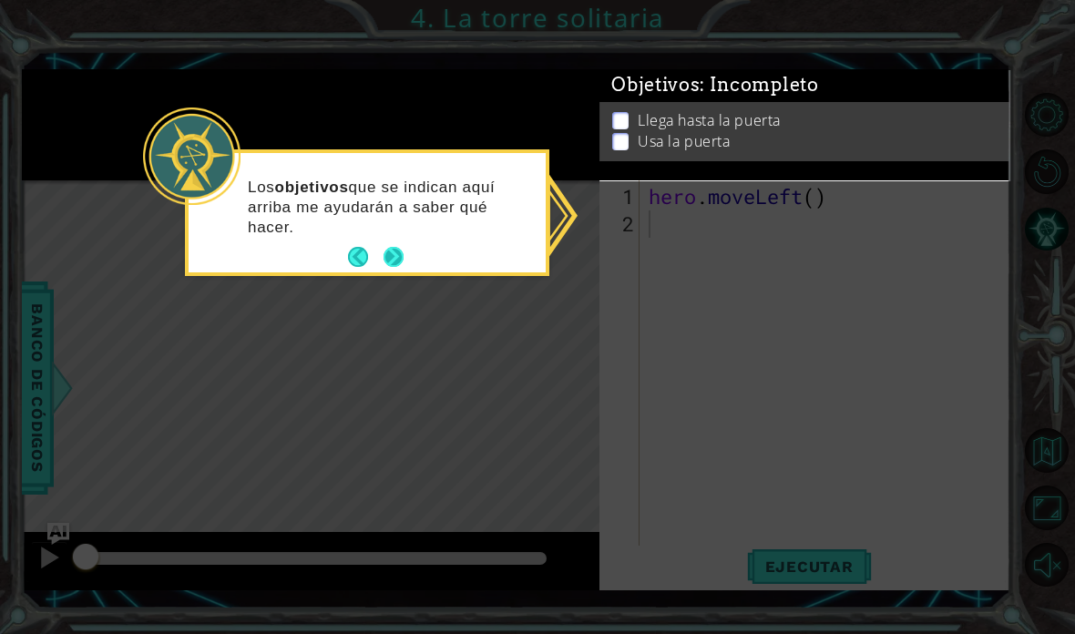
click at [387, 247] on button "Next" at bounding box center [393, 257] width 20 height 20
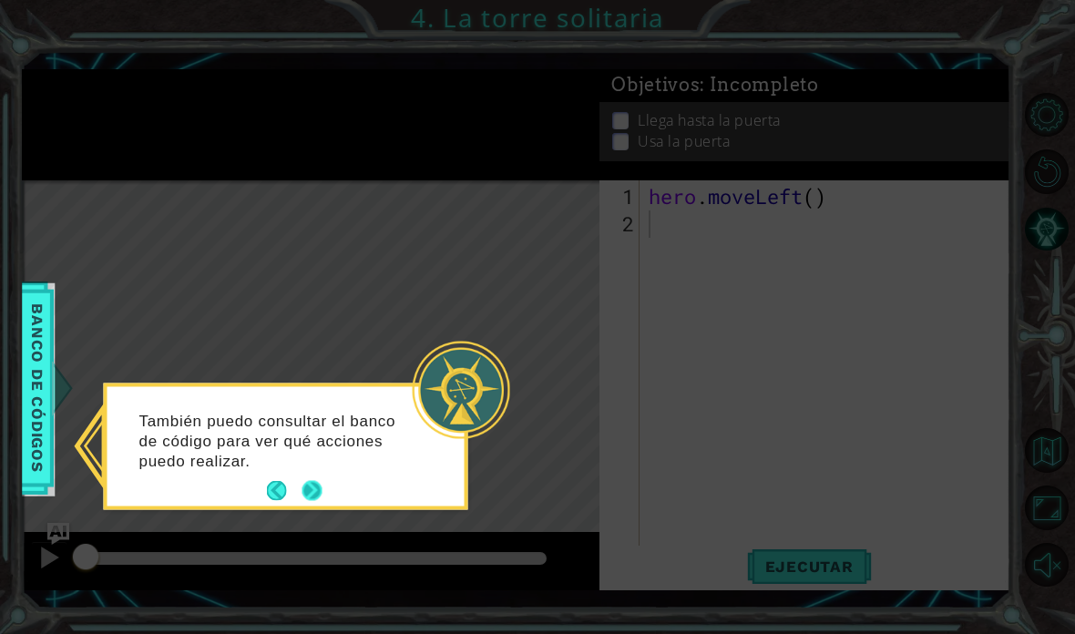
click at [309, 481] on button "Next" at bounding box center [311, 491] width 20 height 20
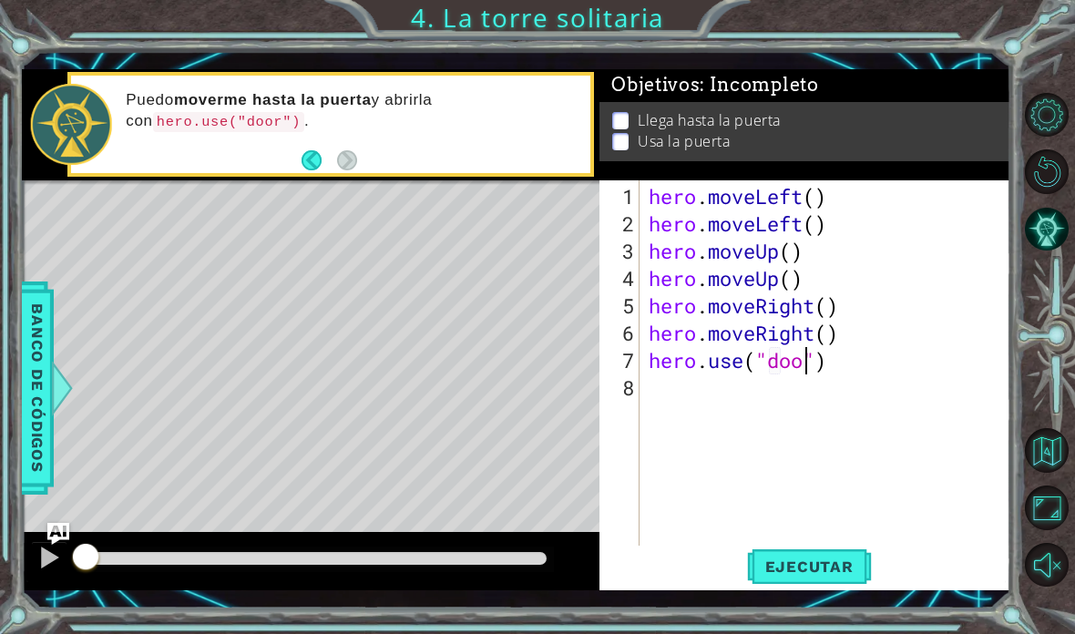
scroll to position [31, 81]
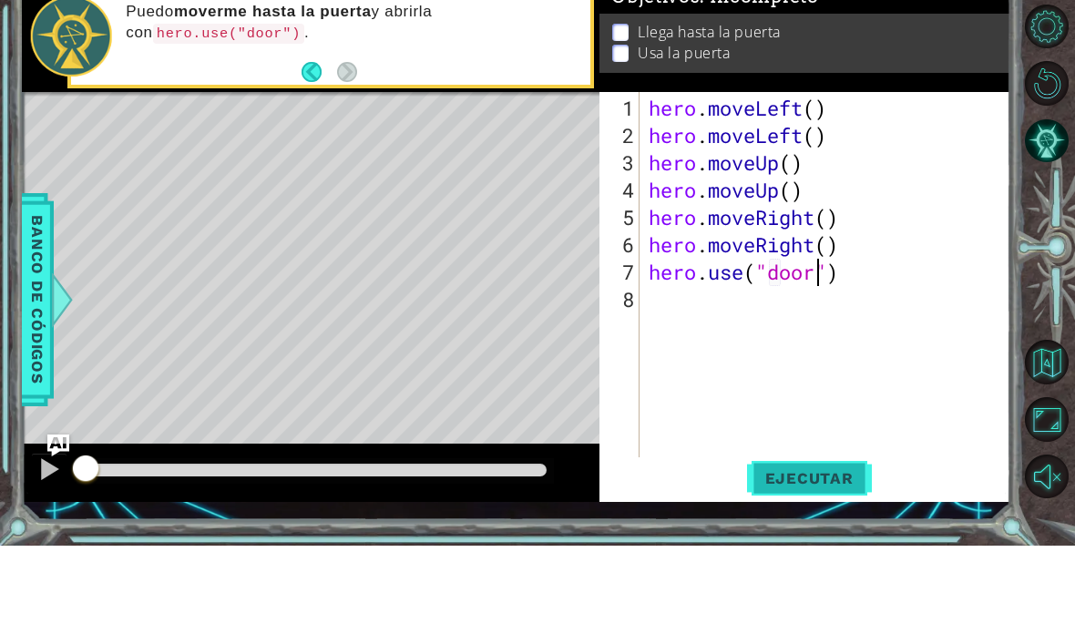
click at [840, 557] on span "Ejecutar" at bounding box center [809, 566] width 125 height 18
type textarea "abcde fg"
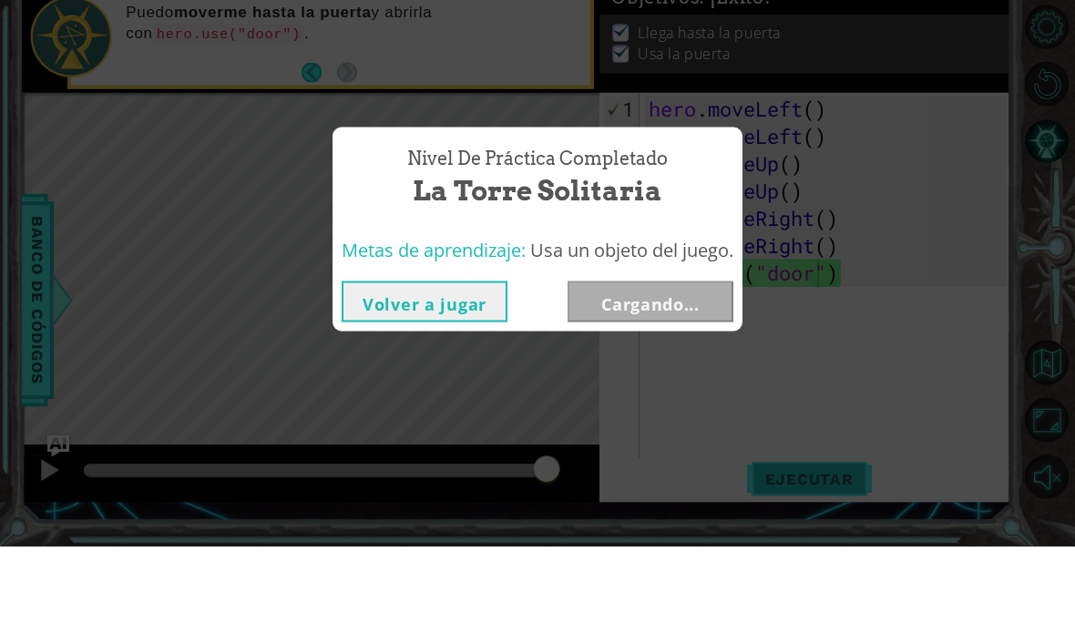
scroll to position [73, 0]
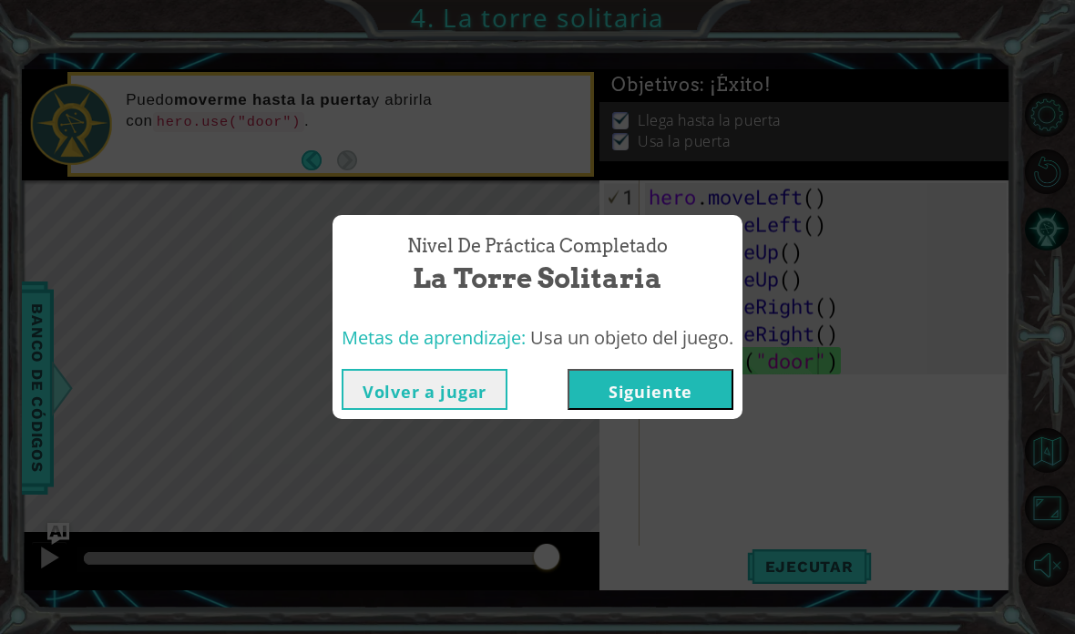
click at [685, 387] on button "Siguiente" at bounding box center [650, 389] width 166 height 41
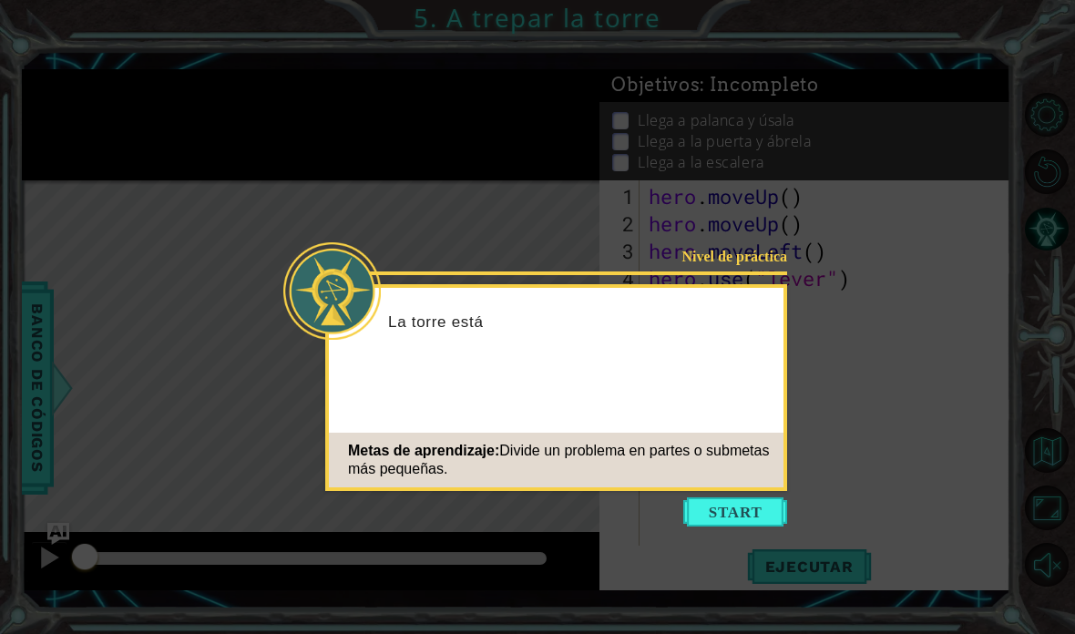
scroll to position [73, 0]
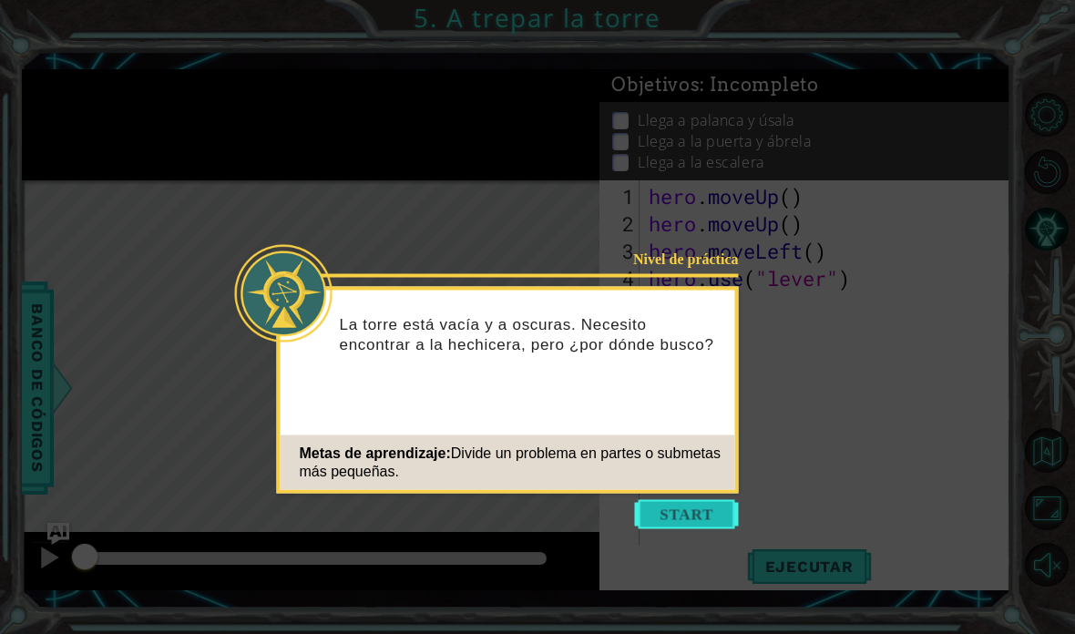
click at [669, 500] on button "Start" at bounding box center [687, 514] width 104 height 29
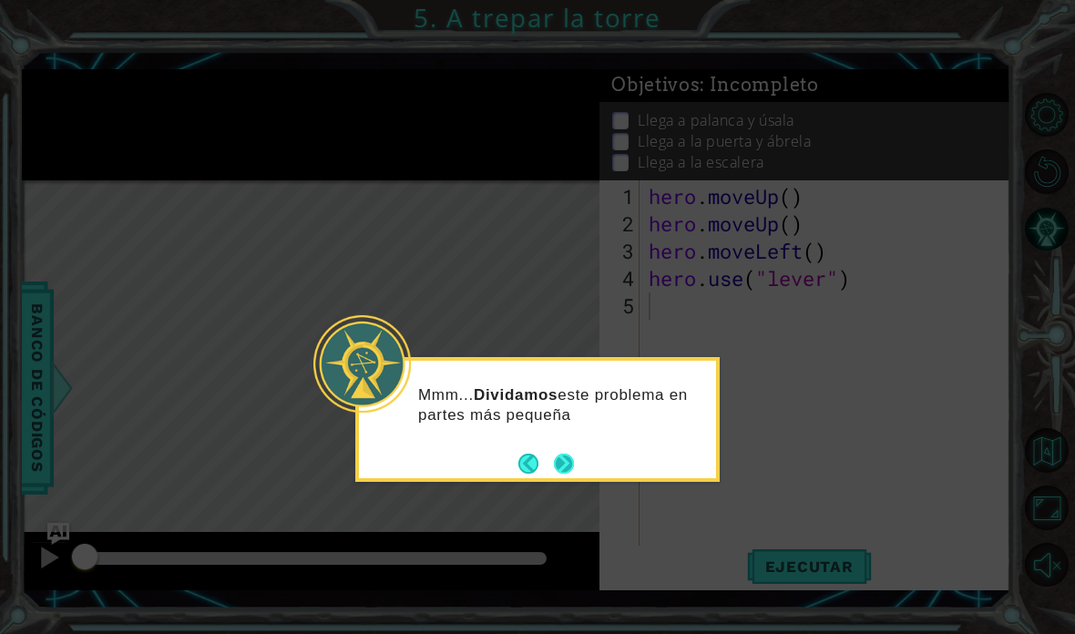
click at [574, 454] on button "Next" at bounding box center [564, 464] width 20 height 20
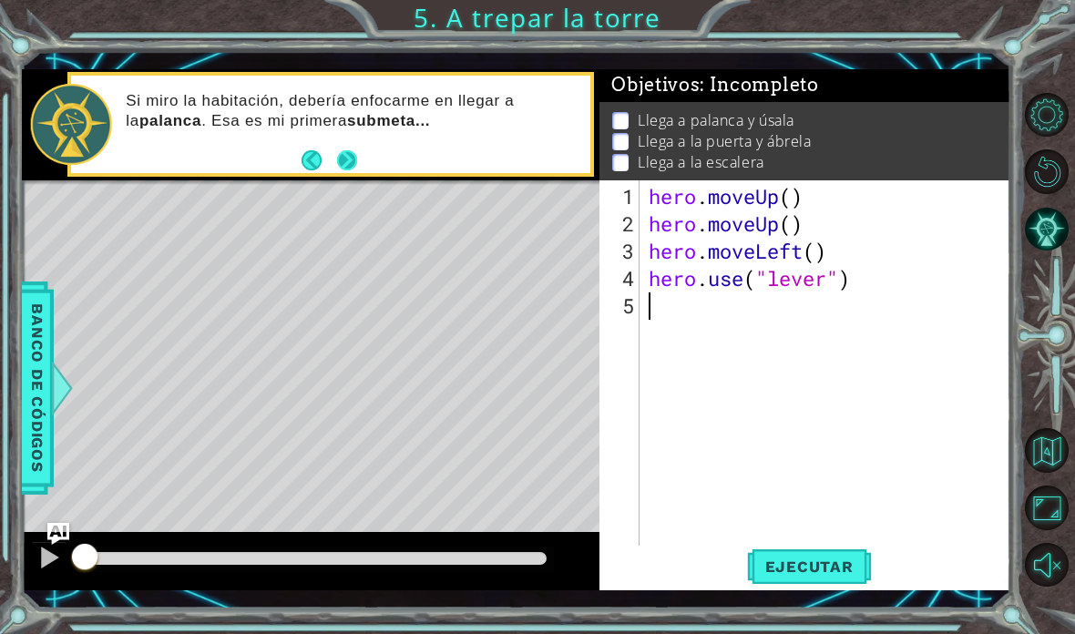
click at [354, 155] on button "Next" at bounding box center [347, 160] width 20 height 20
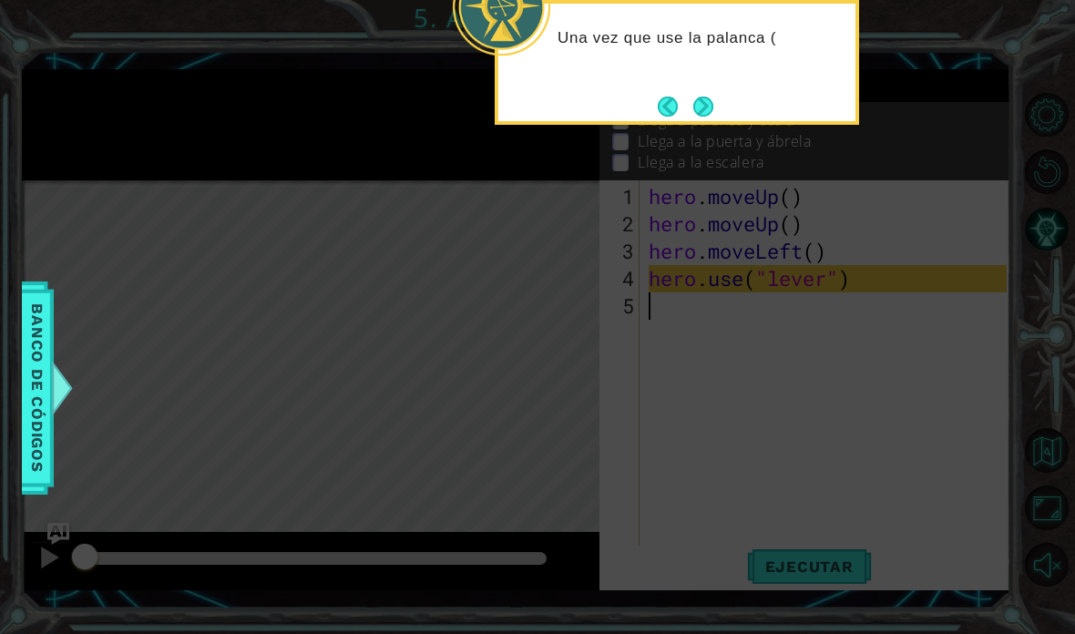
scroll to position [0, 0]
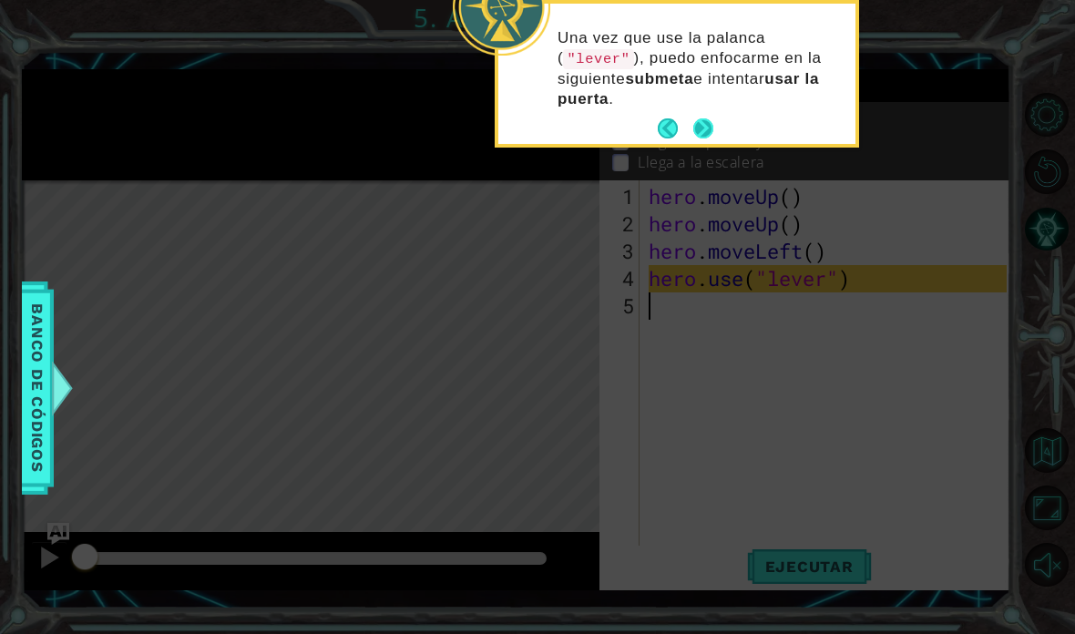
click at [705, 118] on button "Next" at bounding box center [703, 128] width 20 height 20
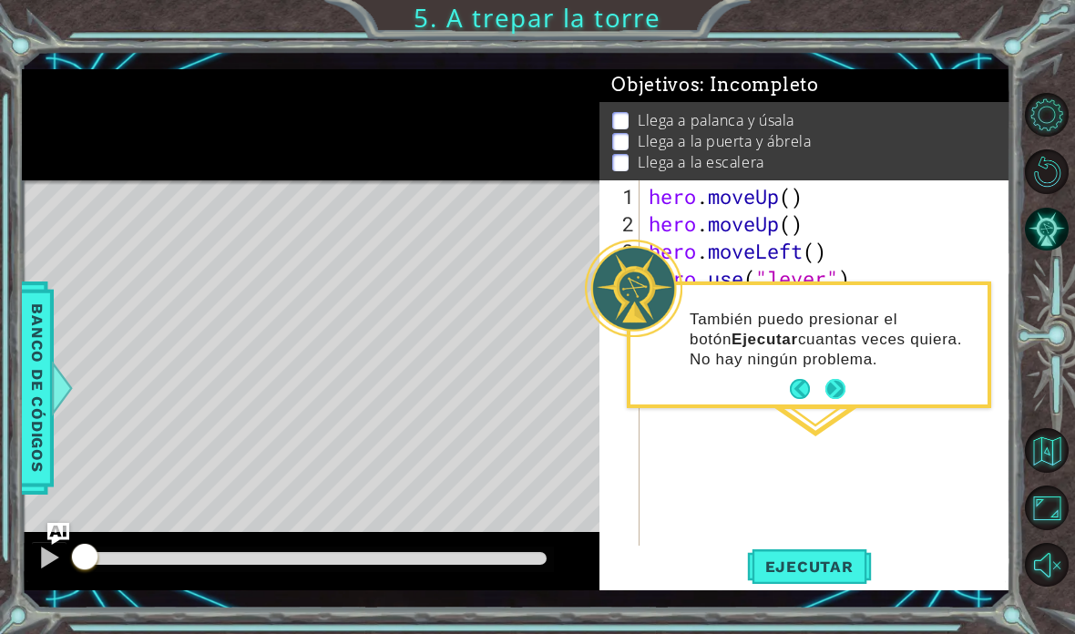
click at [833, 384] on button "Next" at bounding box center [835, 389] width 20 height 20
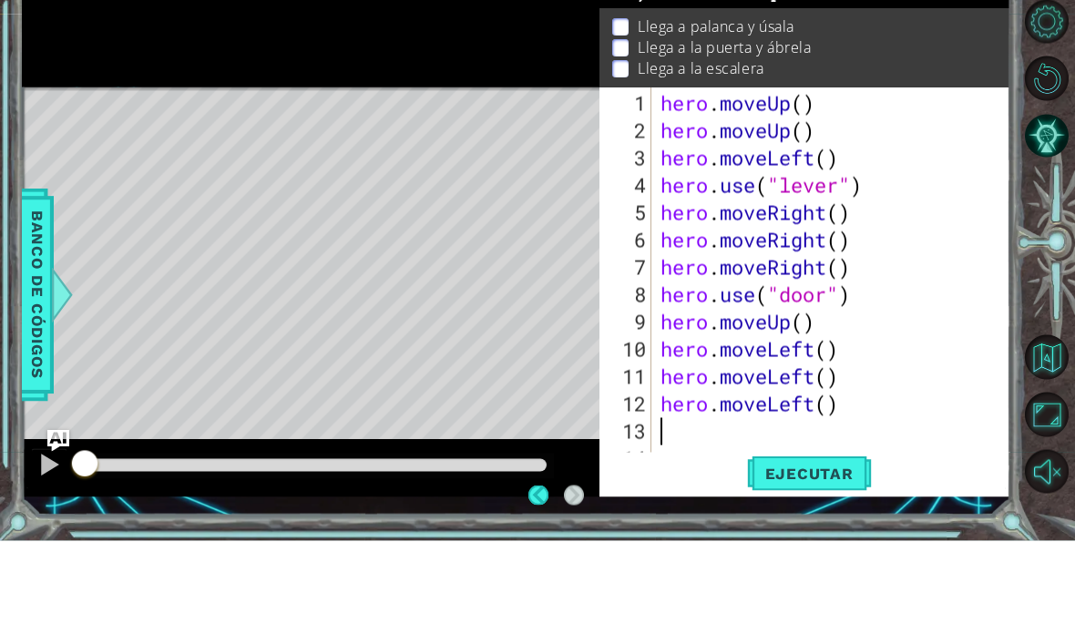
scroll to position [25, 0]
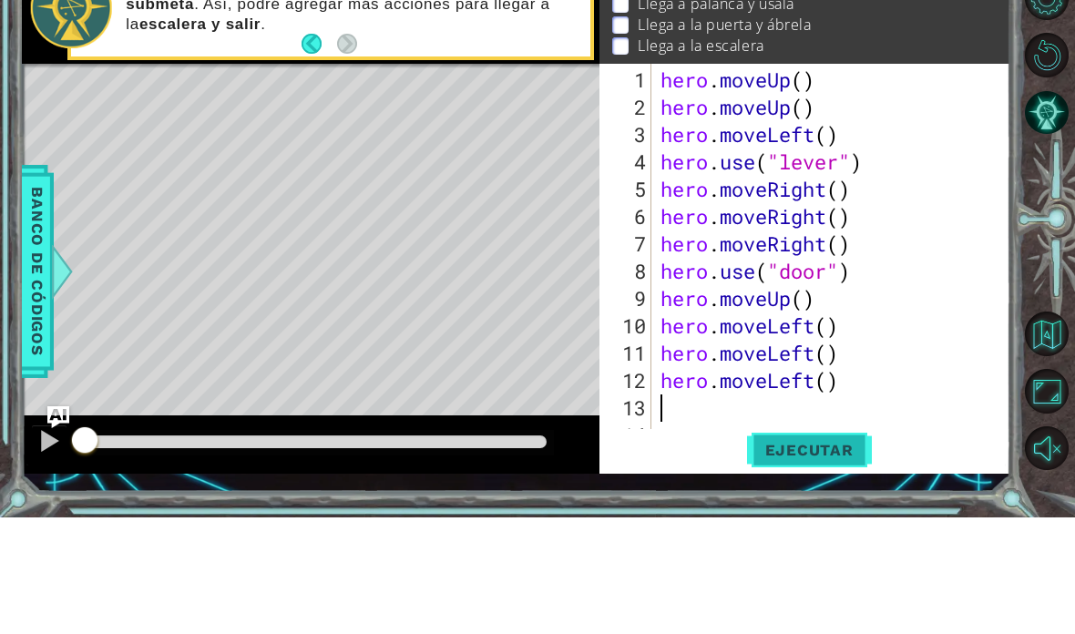
click at [845, 546] on button "Ejecutar" at bounding box center [809, 566] width 125 height 41
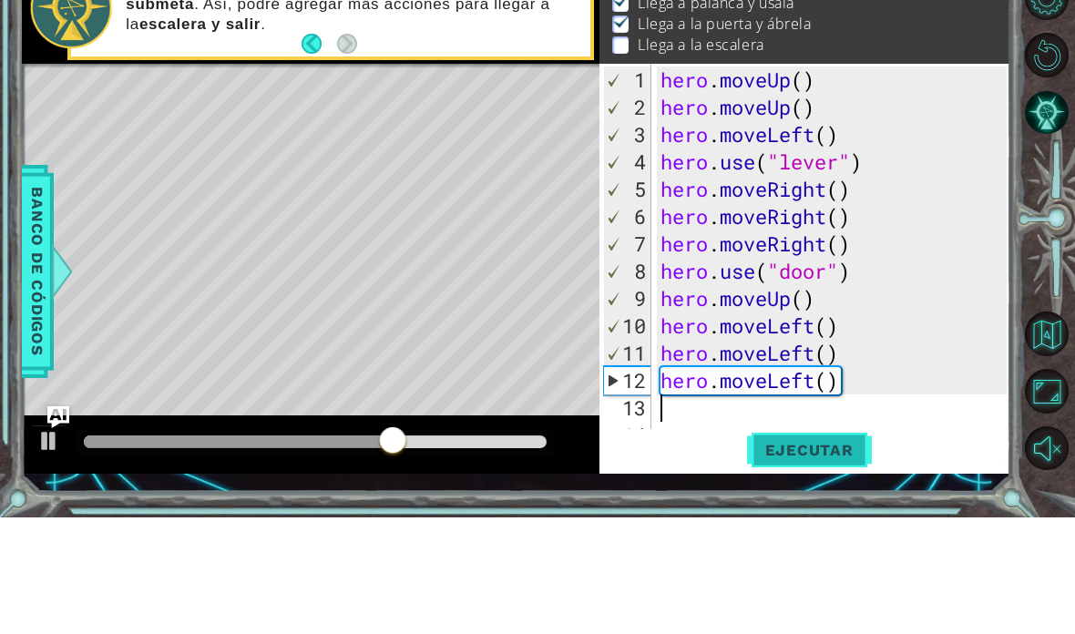
click at [820, 557] on span "Ejecutar" at bounding box center [809, 566] width 125 height 18
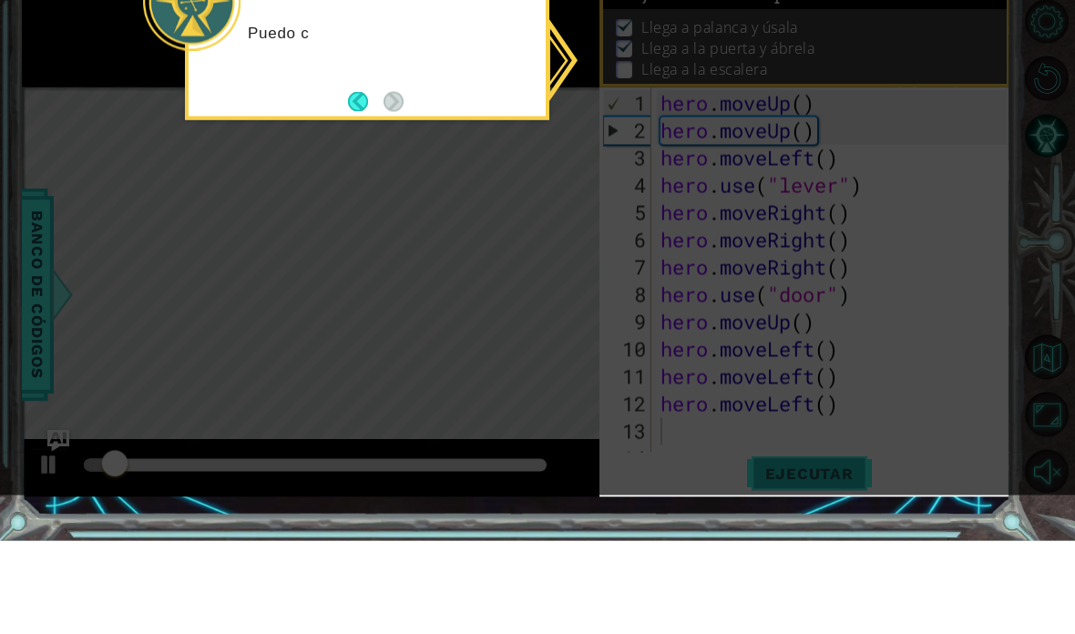
scroll to position [73, 0]
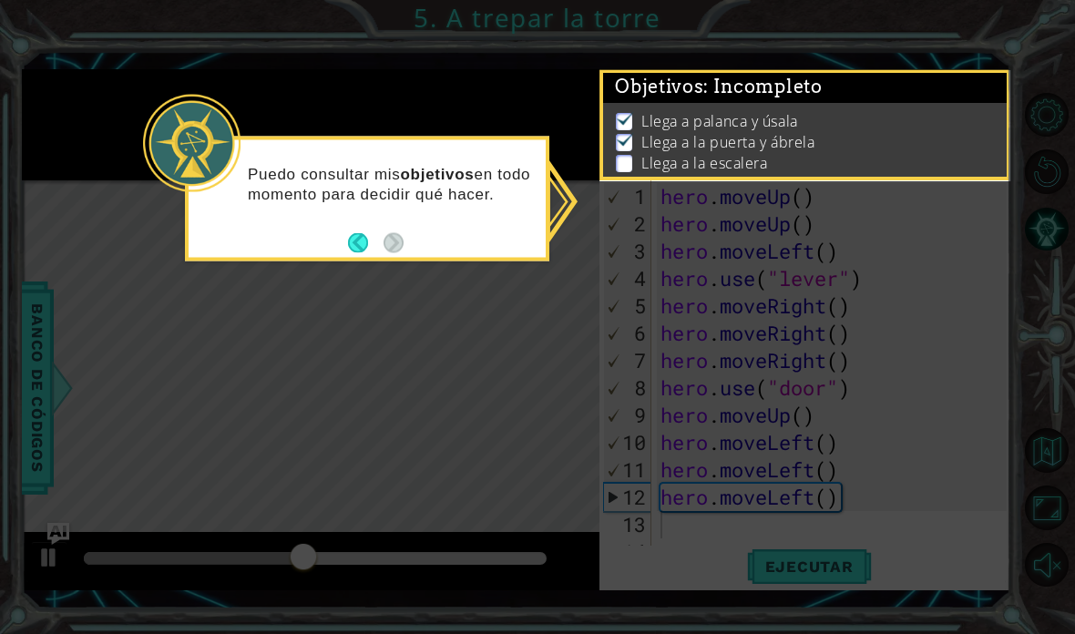
click at [922, 421] on icon at bounding box center [537, 317] width 1075 height 634
click at [482, 147] on div "Puedo consultar mis objetivos en todo momento para decidir qué hacer." at bounding box center [367, 193] width 357 height 92
click at [509, 239] on icon at bounding box center [537, 317] width 1075 height 634
click at [724, 148] on p "Llega a la puerta y ábrela" at bounding box center [727, 142] width 173 height 20
click at [415, 168] on div "Puedo consultar mis objetivos en todo momento para decidir qué hacer." at bounding box center [367, 199] width 364 height 125
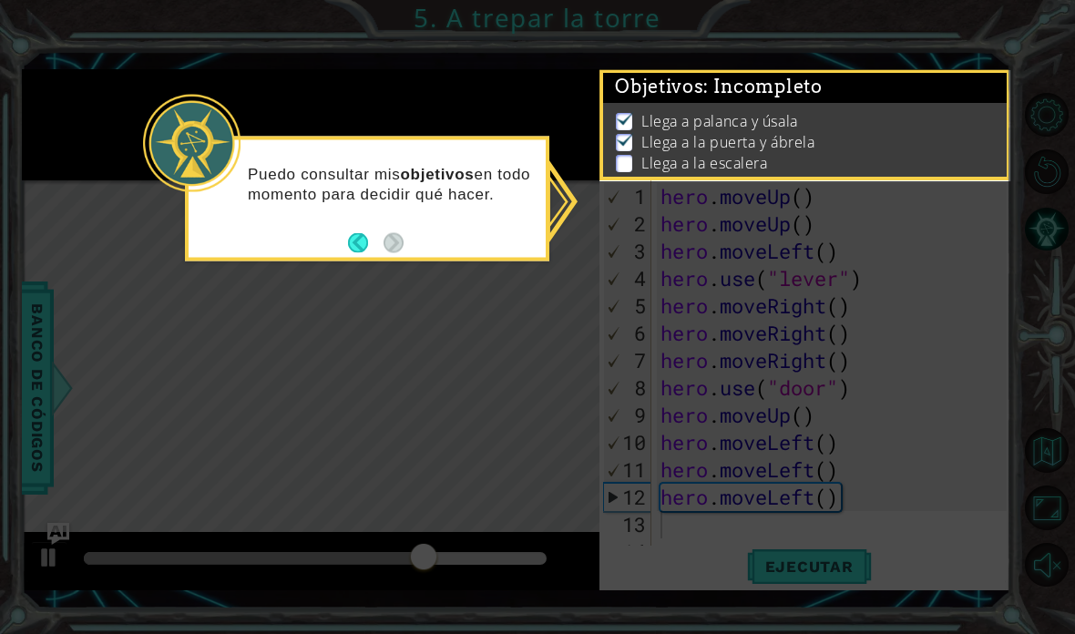
click at [585, 138] on icon at bounding box center [537, 317] width 1075 height 634
click at [655, 163] on p "Llega a la escalera" at bounding box center [704, 163] width 126 height 20
click at [638, 162] on li "Llega a la escalera" at bounding box center [807, 163] width 383 height 21
click at [760, 372] on icon at bounding box center [537, 317] width 1075 height 634
click at [855, 352] on icon at bounding box center [537, 317] width 1075 height 634
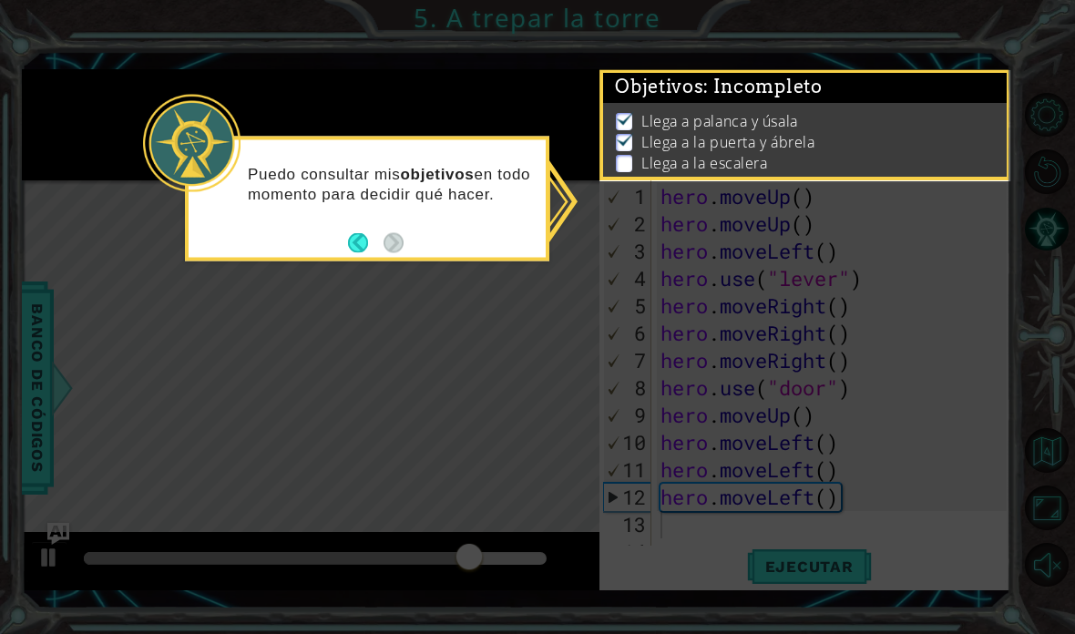
click at [869, 146] on li "Llega a la puerta y ábrela" at bounding box center [807, 142] width 383 height 21
click at [357, 232] on button "Back" at bounding box center [366, 242] width 36 height 20
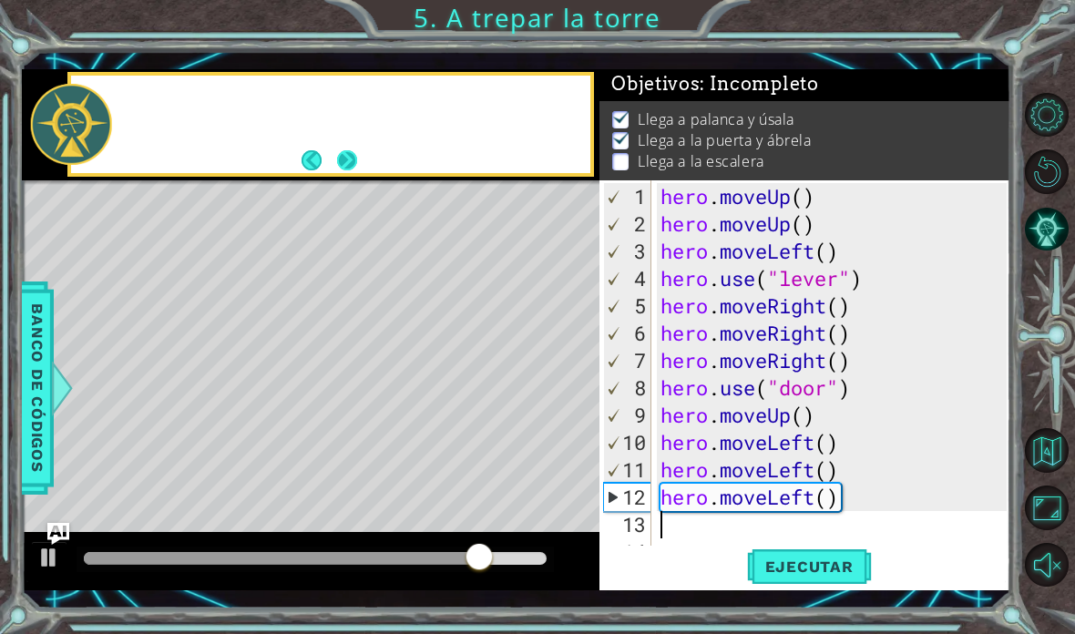
click at [352, 167] on button "Next" at bounding box center [347, 160] width 20 height 20
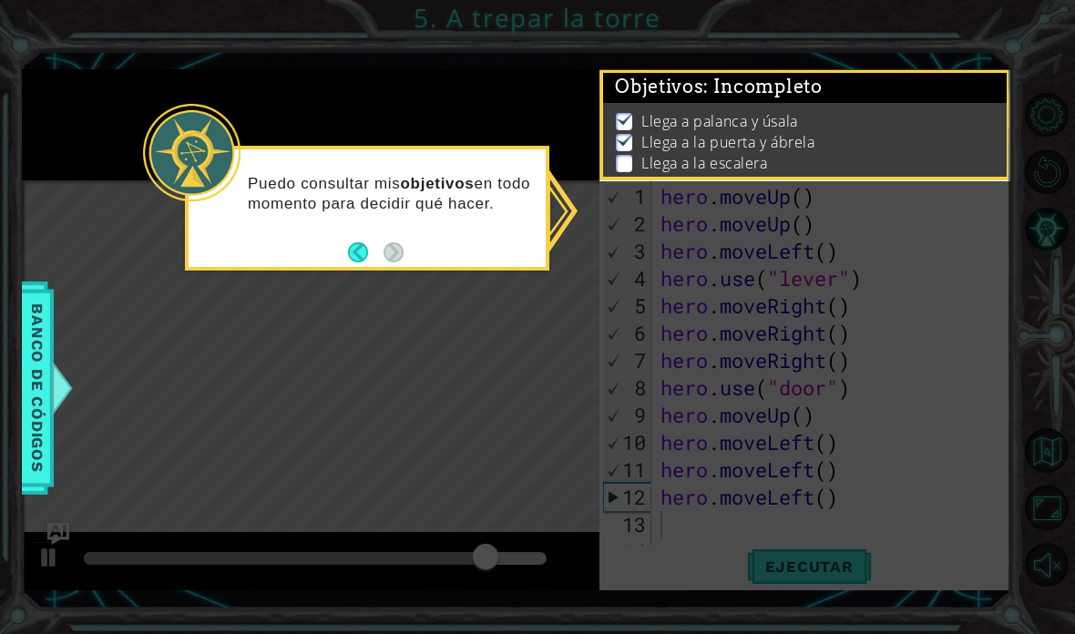
scroll to position [0, 0]
click at [410, 177] on div "Puedo consultar mis objetivos en todo momento para decidir qué hacer." at bounding box center [367, 208] width 364 height 125
click at [771, 485] on icon at bounding box center [537, 317] width 1075 height 634
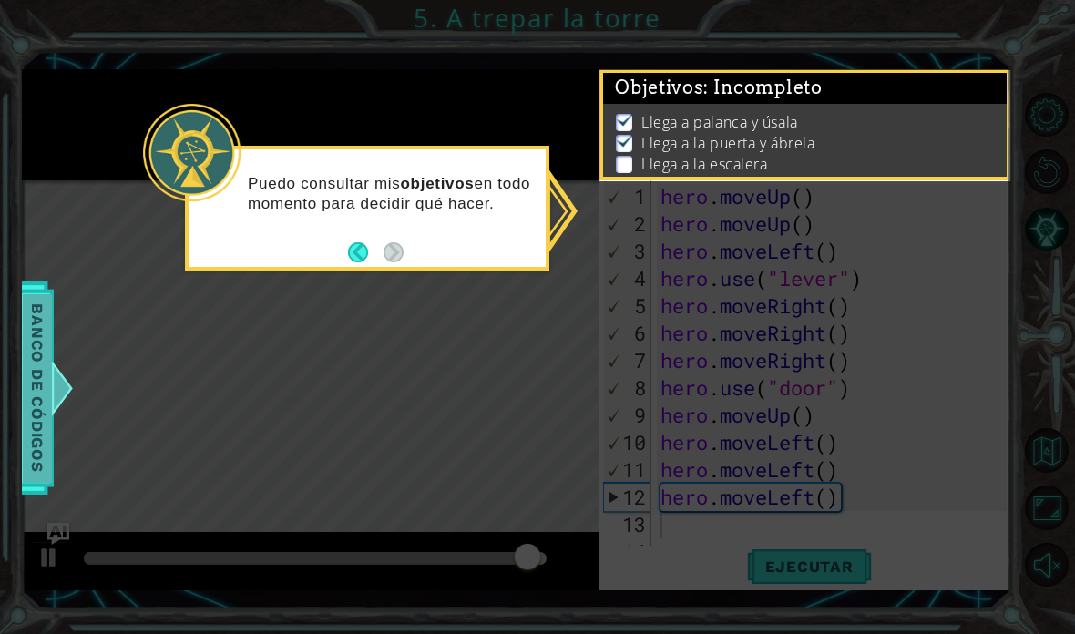
click at [27, 412] on span "Banco de códigos" at bounding box center [37, 388] width 29 height 189
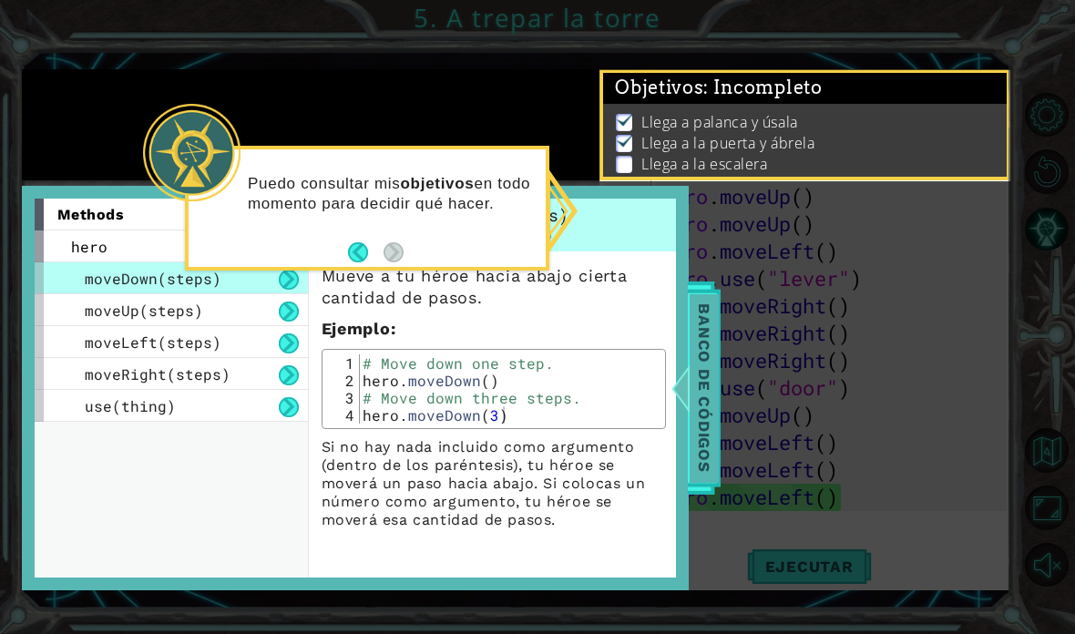
click at [719, 389] on div "Banco de códigos" at bounding box center [704, 387] width 33 height 213
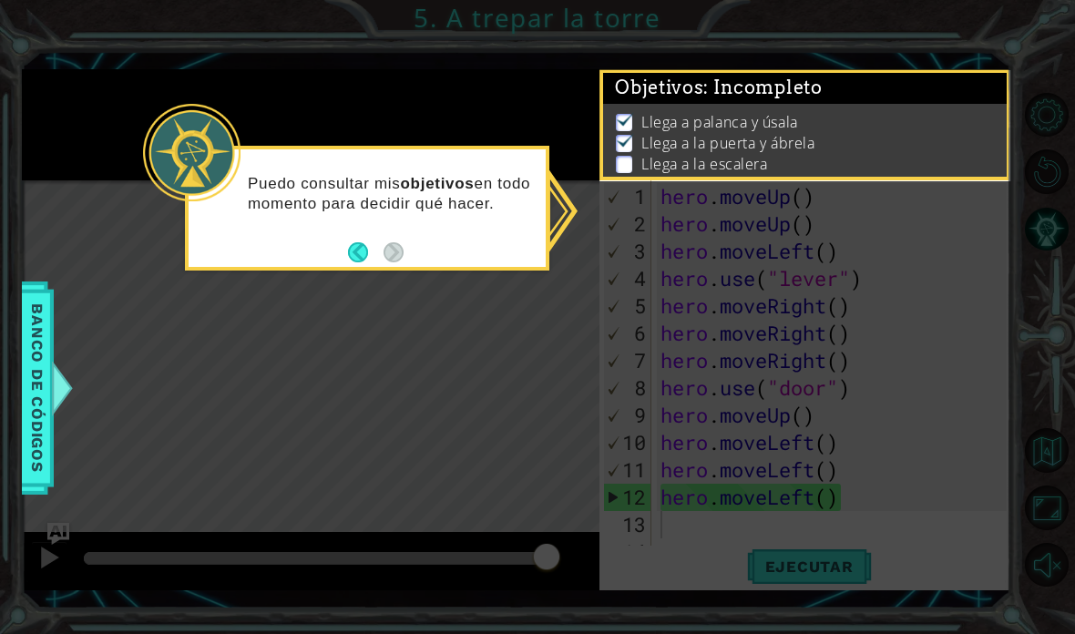
click at [628, 148] on img at bounding box center [625, 140] width 18 height 15
click at [464, 157] on div "Puedo consultar mis objetivos en todo momento para decidir qué hacer." at bounding box center [367, 203] width 357 height 92
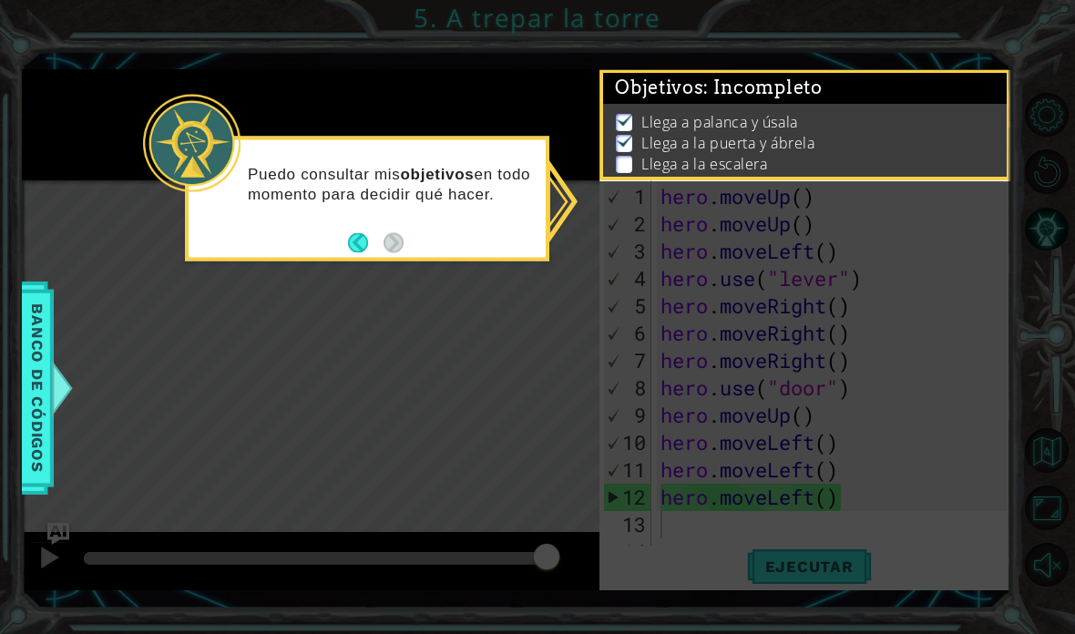
click at [822, 517] on icon at bounding box center [537, 317] width 1075 height 634
click at [842, 561] on icon at bounding box center [537, 317] width 1075 height 634
click at [372, 232] on button "Back" at bounding box center [366, 242] width 36 height 20
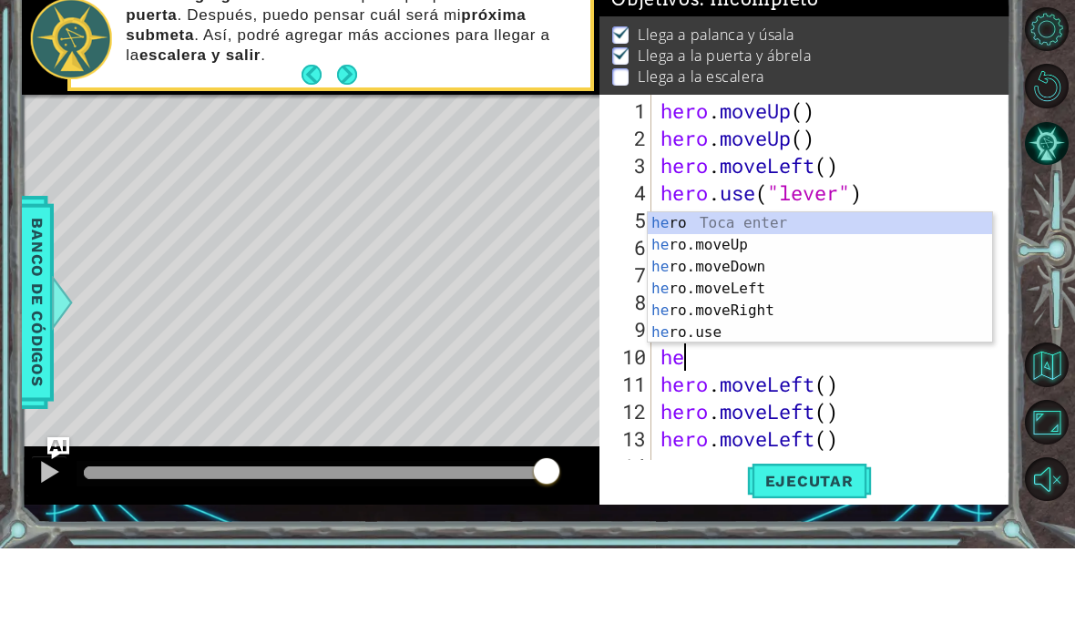
scroll to position [32, 68]
type textarea "abcde fg"
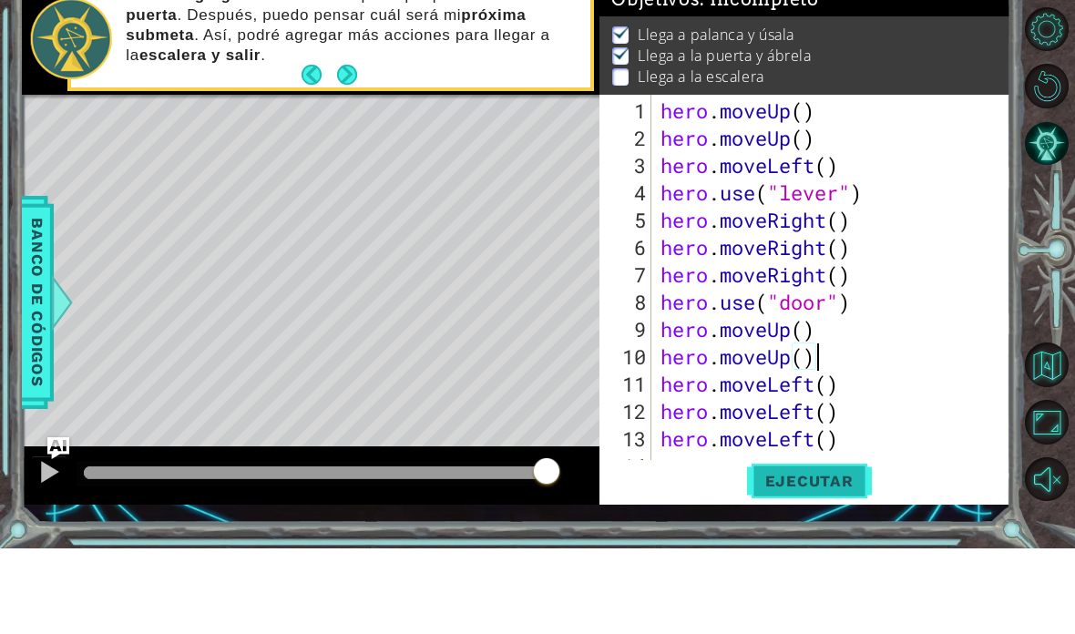
click at [820, 557] on span "Ejecutar" at bounding box center [809, 566] width 125 height 18
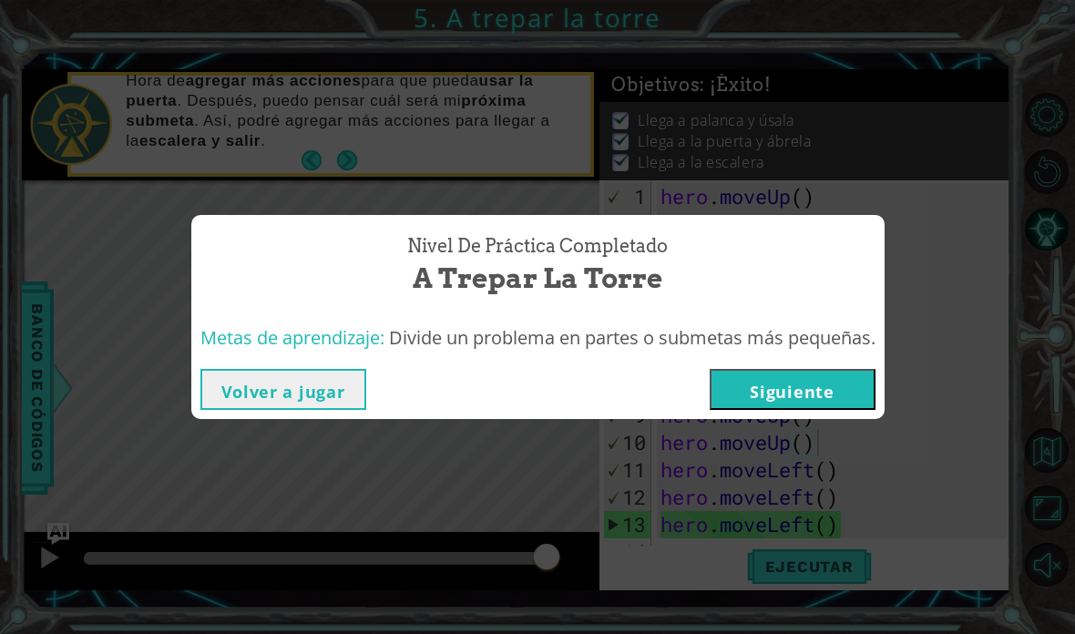
click at [829, 406] on button "Siguiente" at bounding box center [792, 389] width 166 height 41
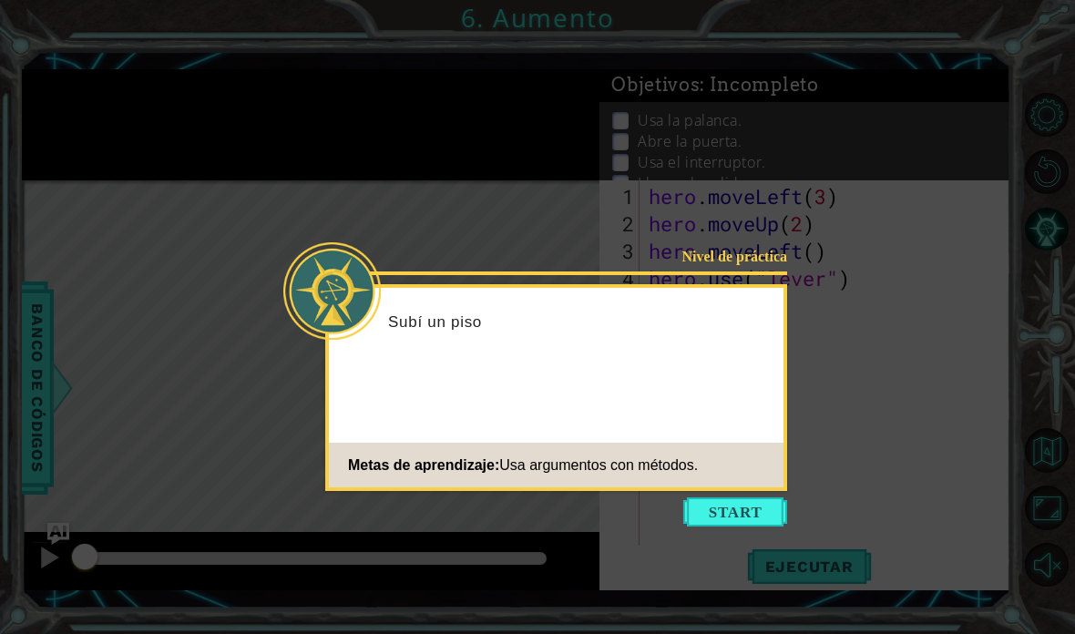
scroll to position [73, 0]
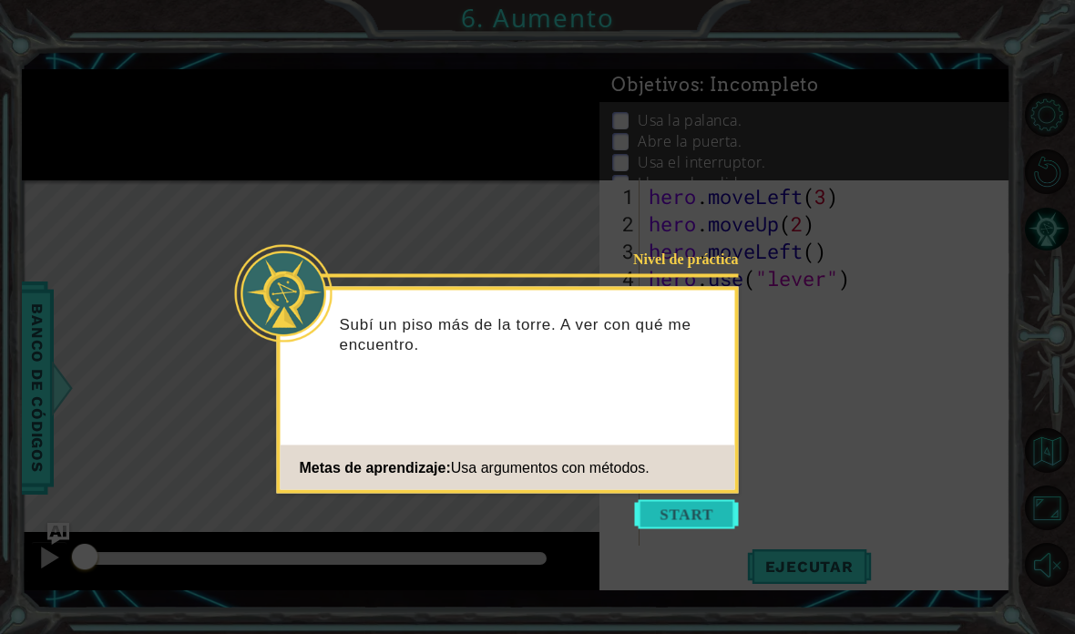
click at [695, 500] on button "Start" at bounding box center [687, 514] width 104 height 29
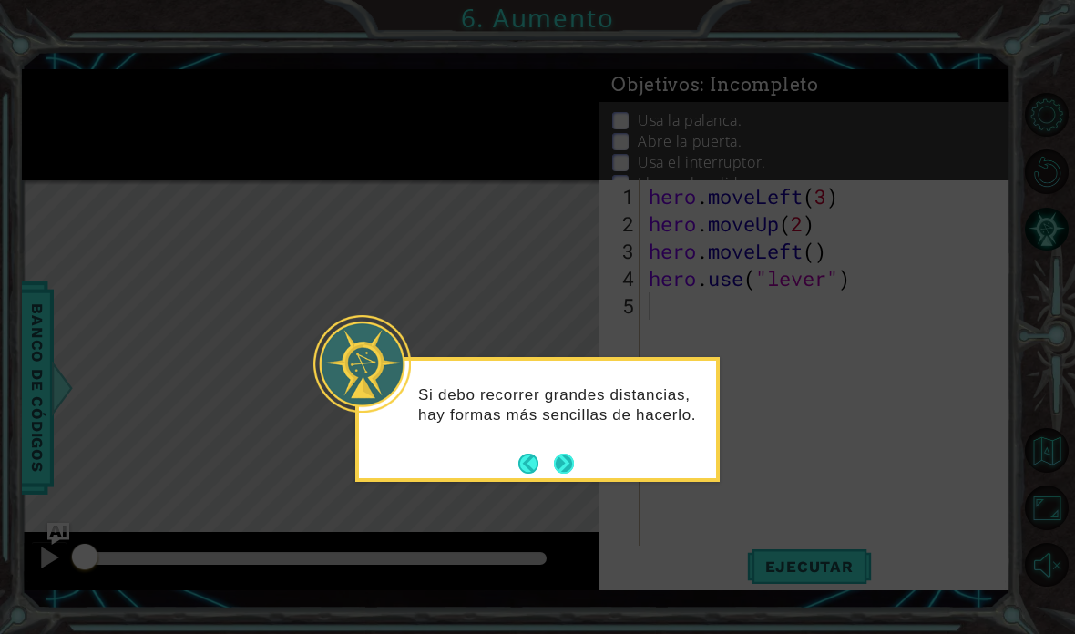
click at [571, 454] on button "Next" at bounding box center [564, 464] width 20 height 20
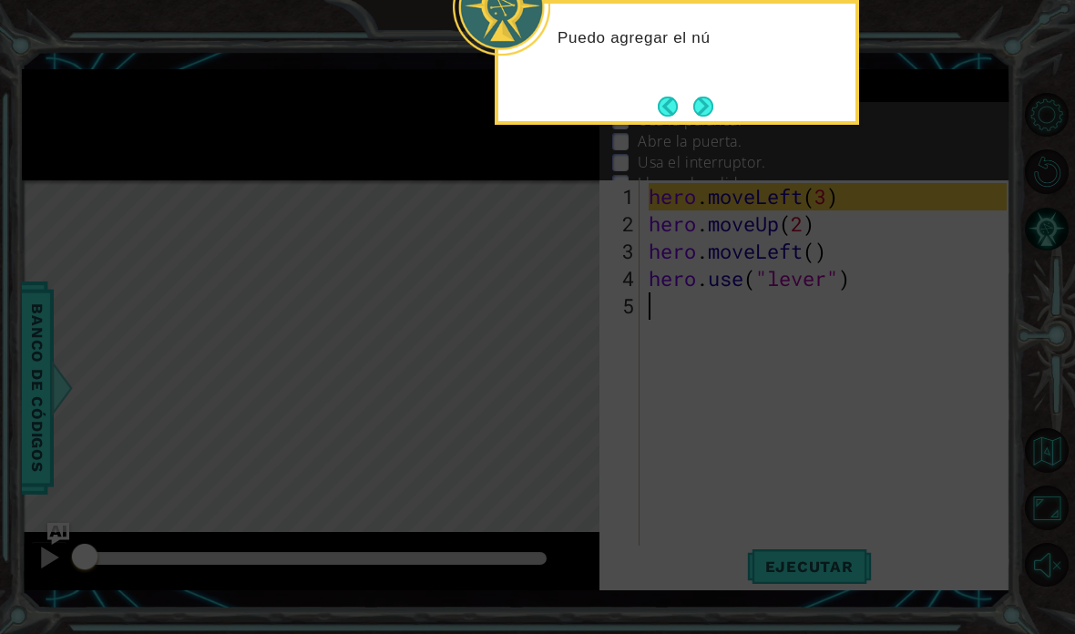
scroll to position [0, 0]
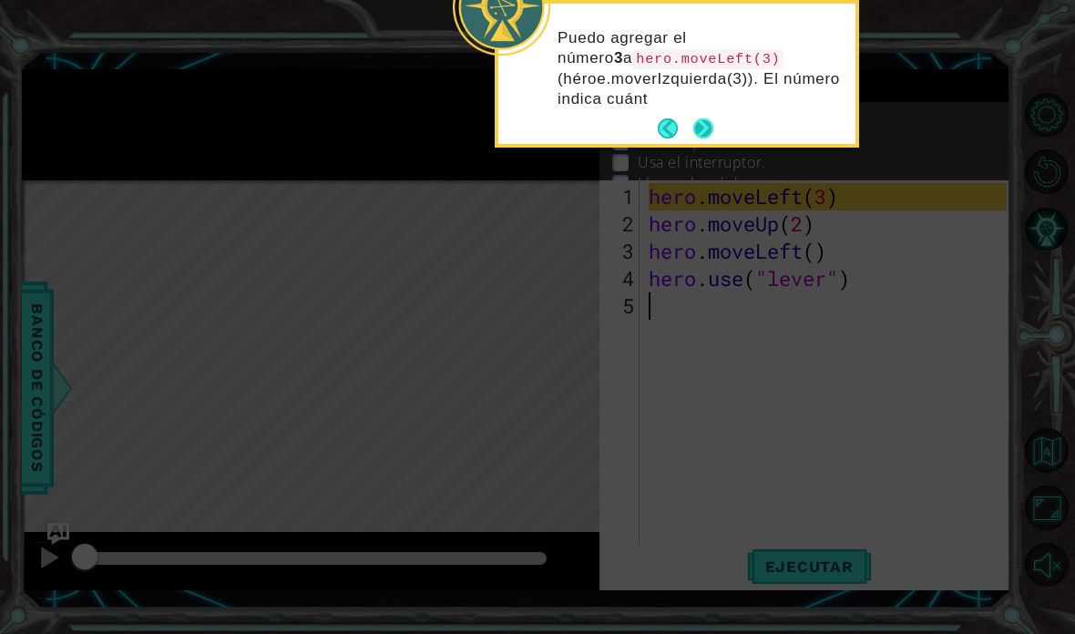
click at [712, 130] on button "Next" at bounding box center [703, 128] width 20 height 20
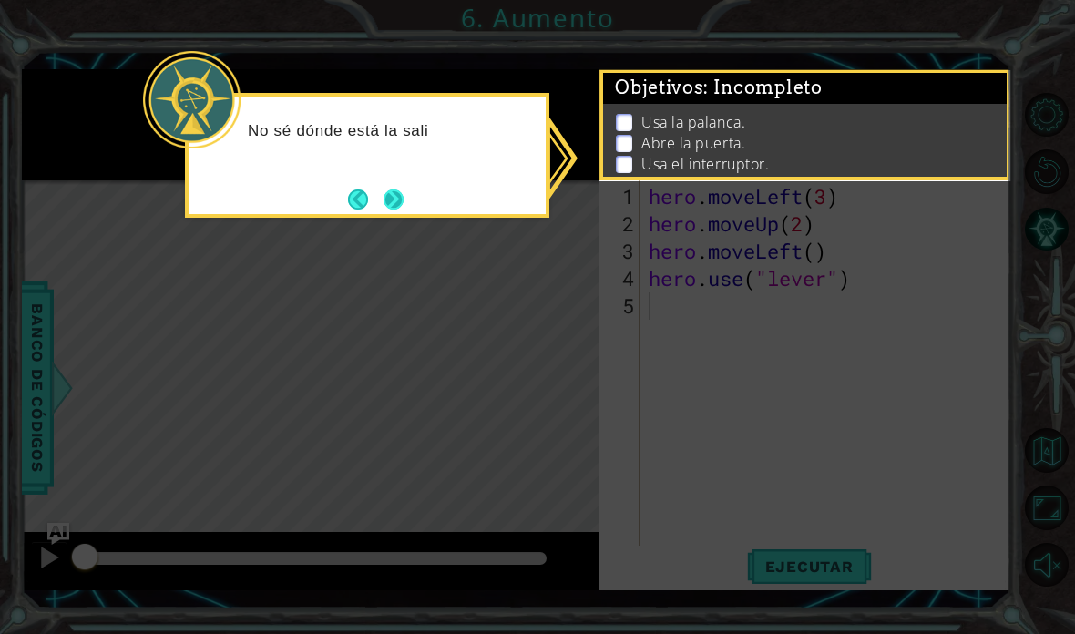
click at [397, 203] on button "Next" at bounding box center [393, 199] width 20 height 20
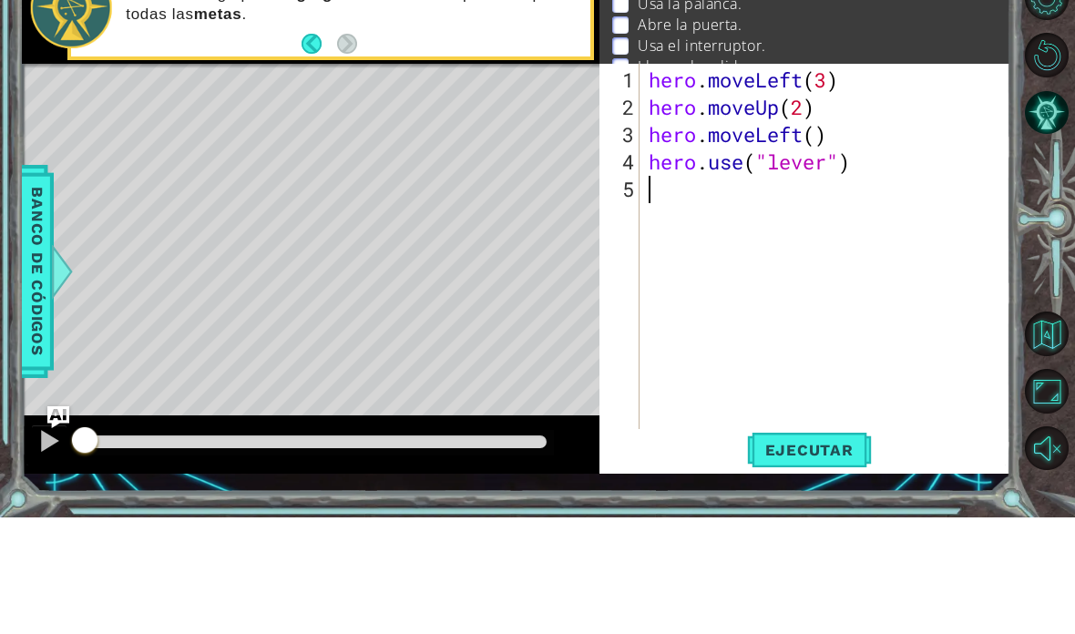
scroll to position [32, 45]
click at [676, 510] on div "1 ההההההההההההההההההההההההההההההההההההההההההההההההההההההההההההההההההההההההההההה…" at bounding box center [537, 317] width 1075 height 634
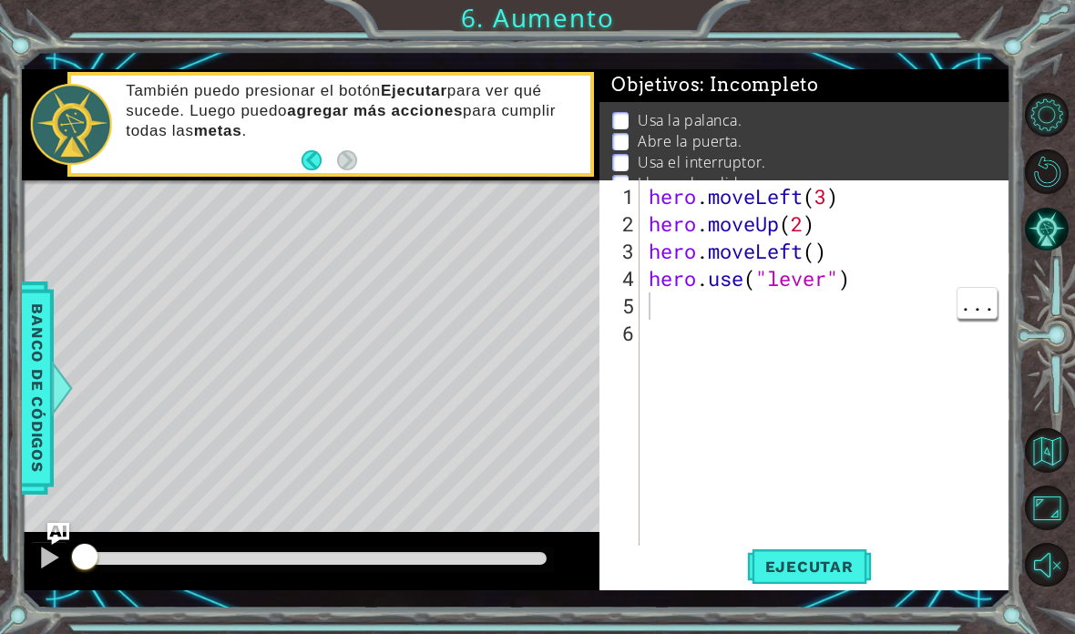
click at [657, 318] on div "hero . moveLeft ( 3 ) hero . moveUp ( 2 ) hero . moveLeft ( ) hero . use ( "lev…" at bounding box center [830, 401] width 371 height 437
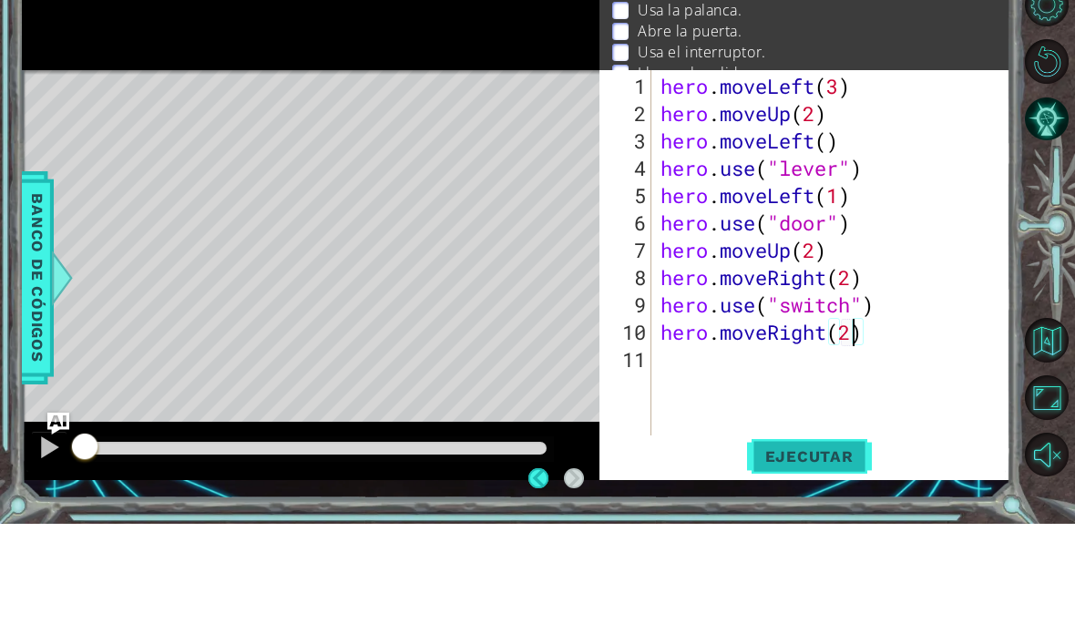
click at [832, 557] on span "Ejecutar" at bounding box center [809, 566] width 125 height 18
type textarea "abcde fg"
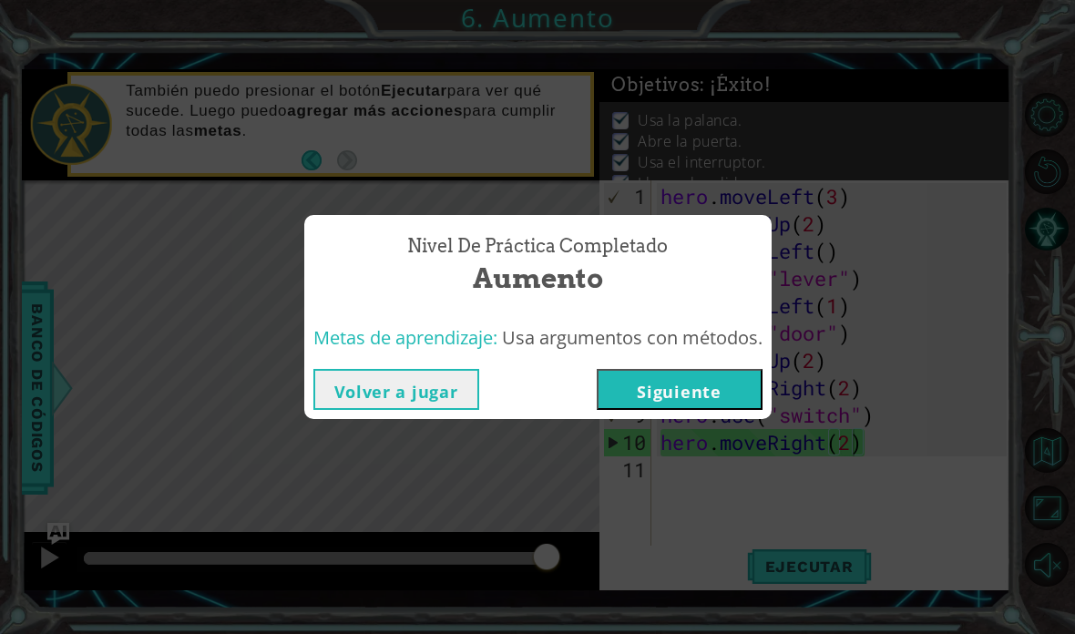
click at [681, 319] on div "Metas de aprendizaje: Usa argumentos con métodos." at bounding box center [537, 338] width 467 height 45
click at [696, 393] on button "Siguiente" at bounding box center [680, 389] width 166 height 41
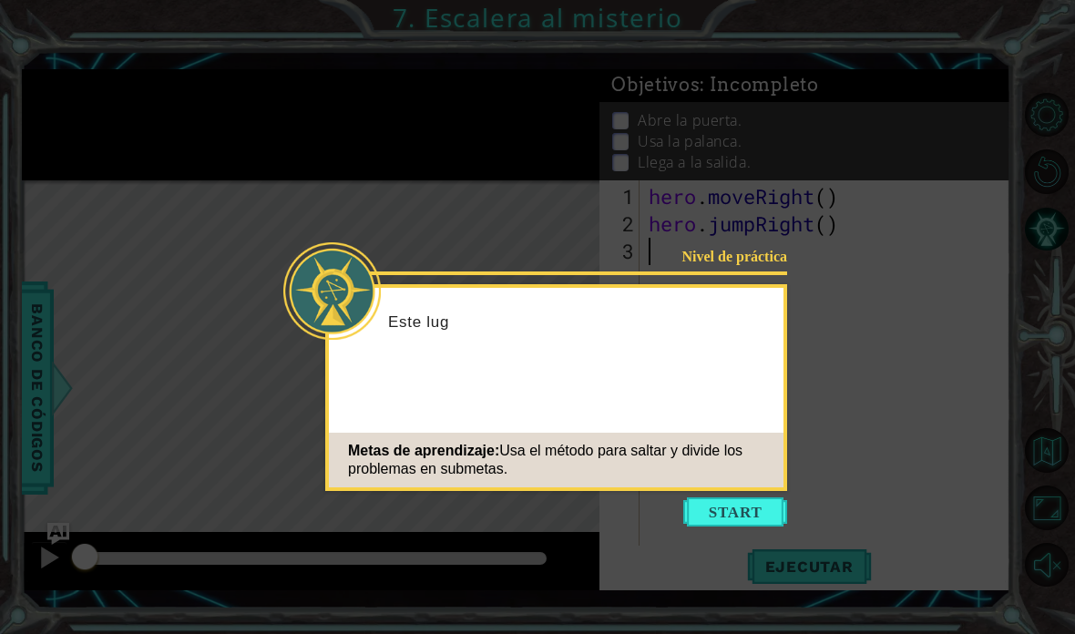
scroll to position [73, 0]
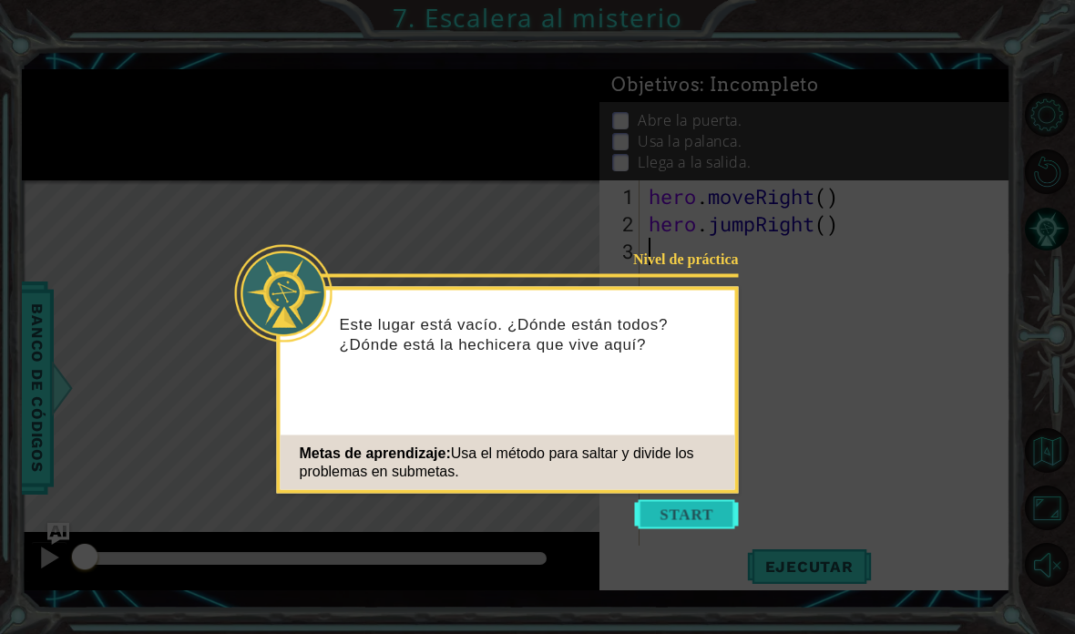
click at [698, 500] on button "Start" at bounding box center [687, 514] width 104 height 29
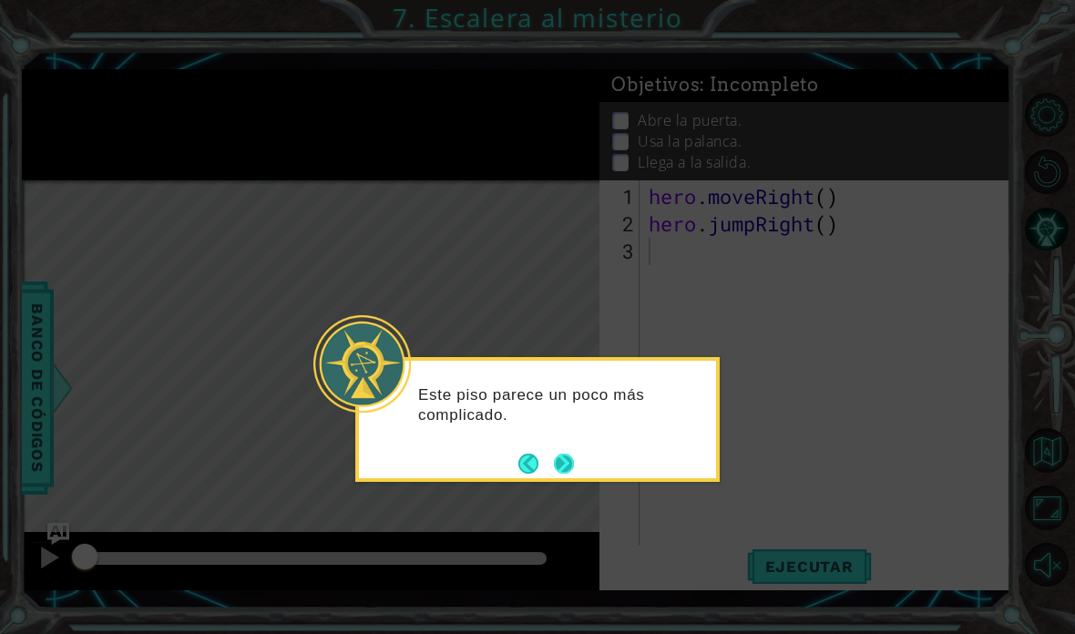
click at [571, 454] on button "Next" at bounding box center [564, 464] width 20 height 20
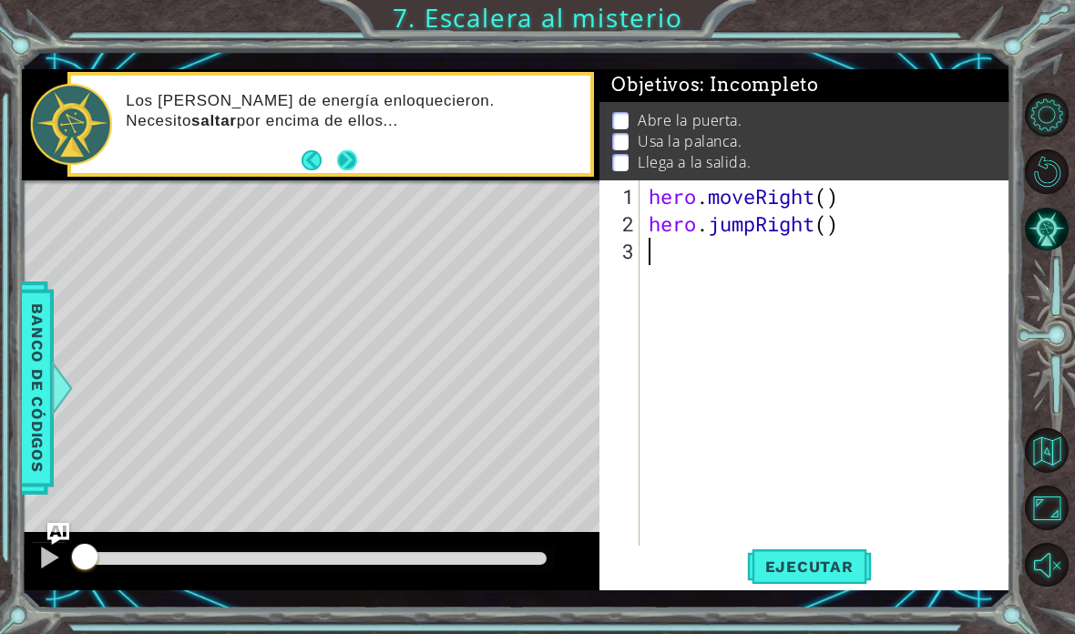
click at [357, 152] on button "Next" at bounding box center [347, 160] width 20 height 20
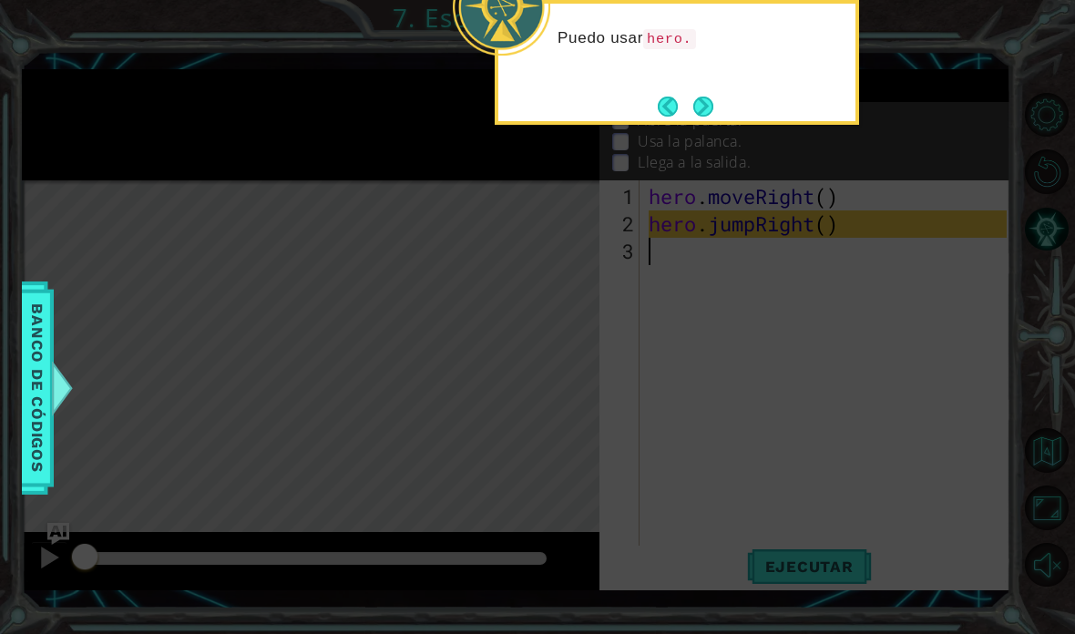
scroll to position [0, 0]
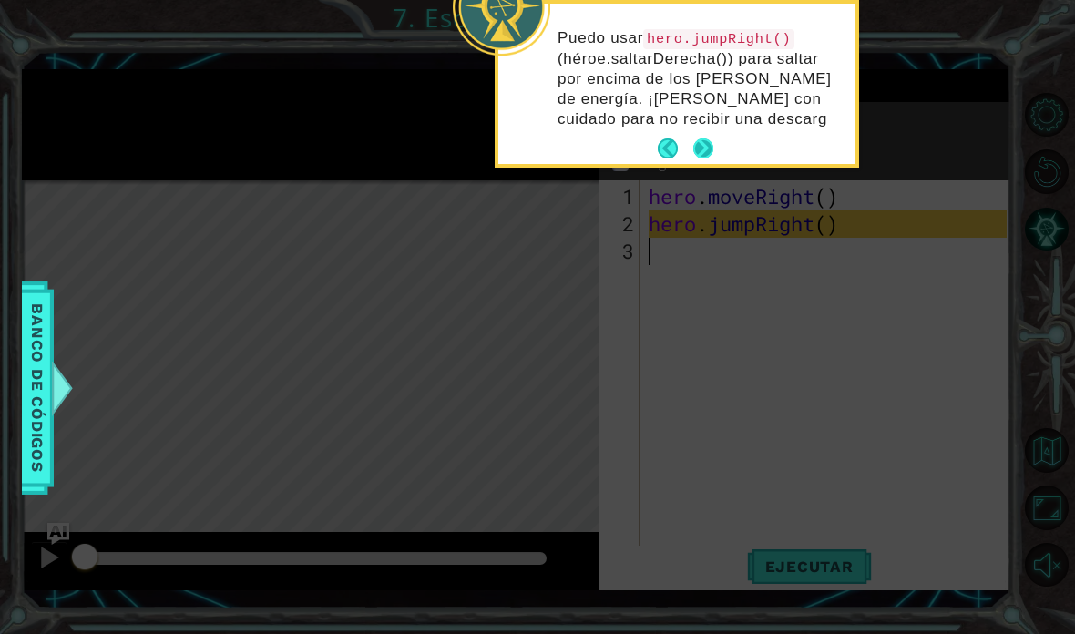
click at [710, 158] on button "Next" at bounding box center [703, 148] width 20 height 20
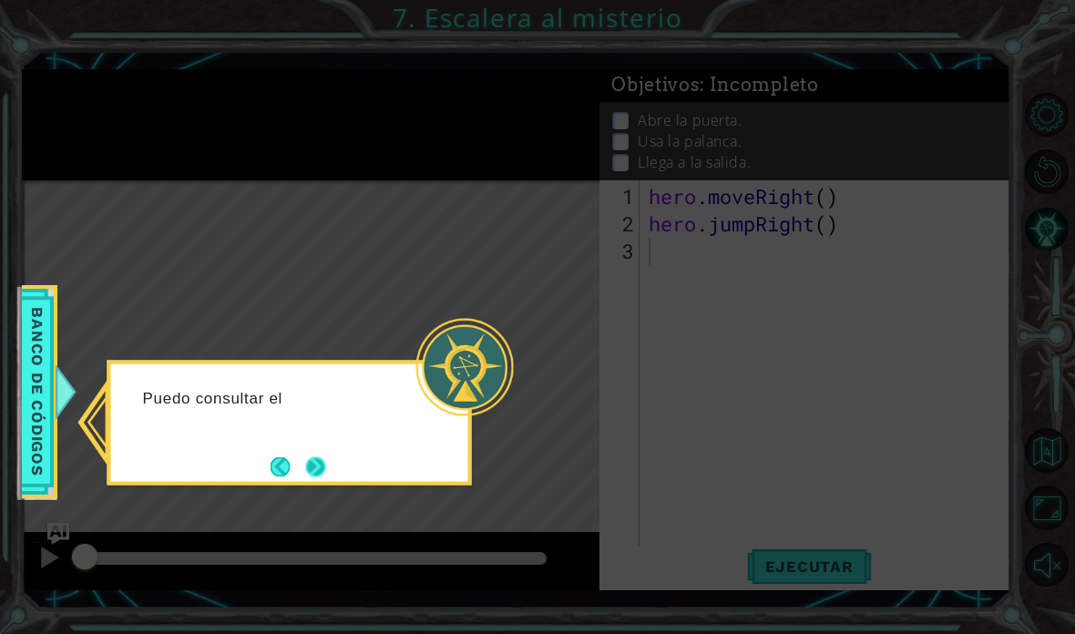
click at [325, 474] on button "Next" at bounding box center [315, 466] width 20 height 20
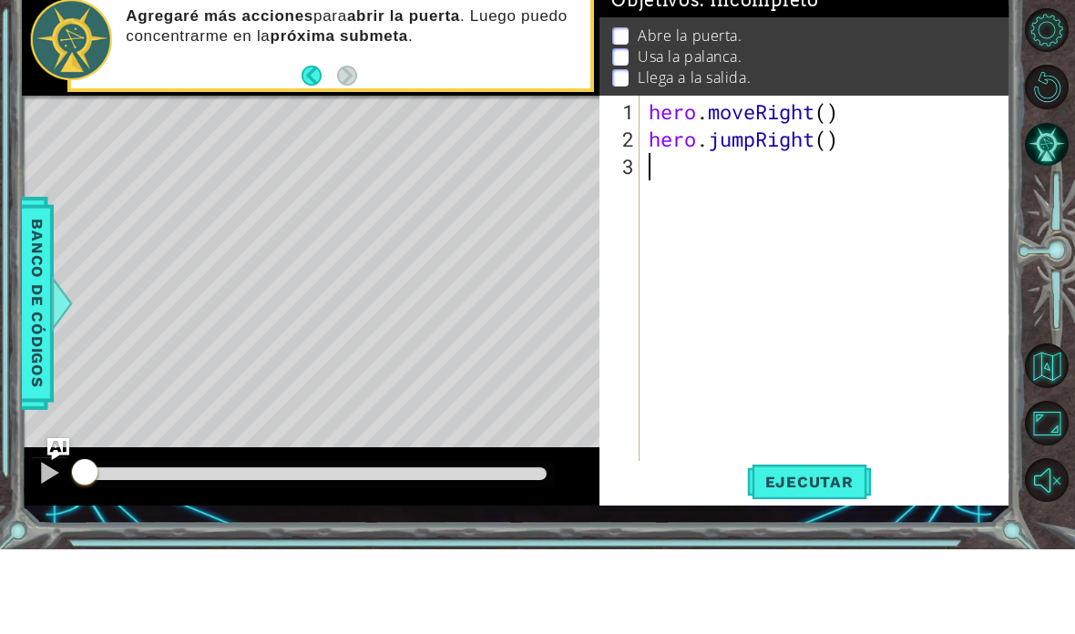
click at [1052, 353] on div at bounding box center [1050, 339] width 48 height 165
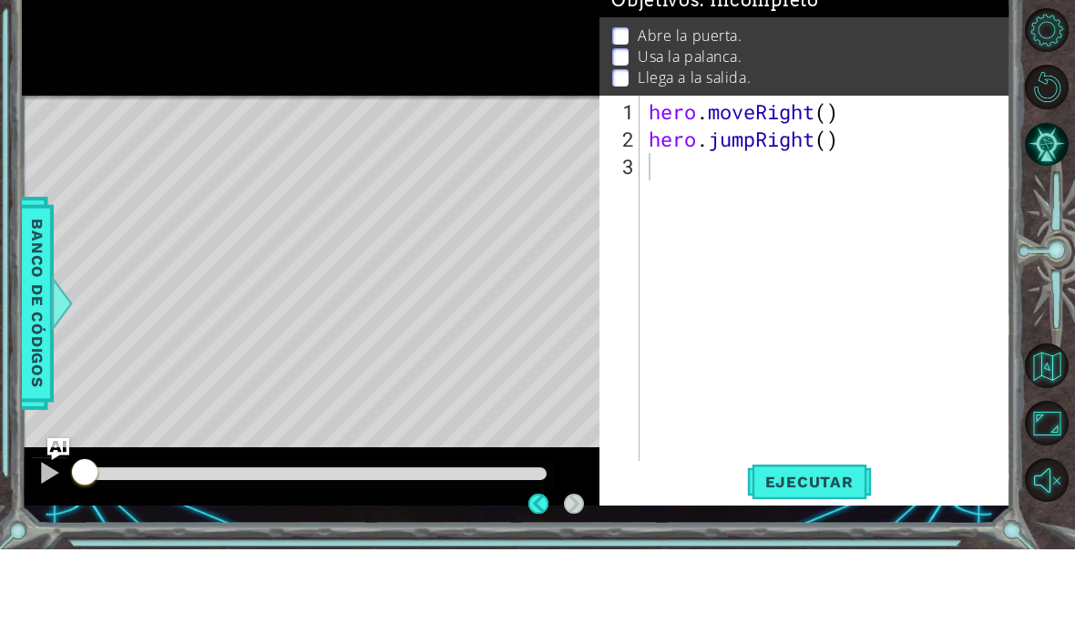
scroll to position [73, 0]
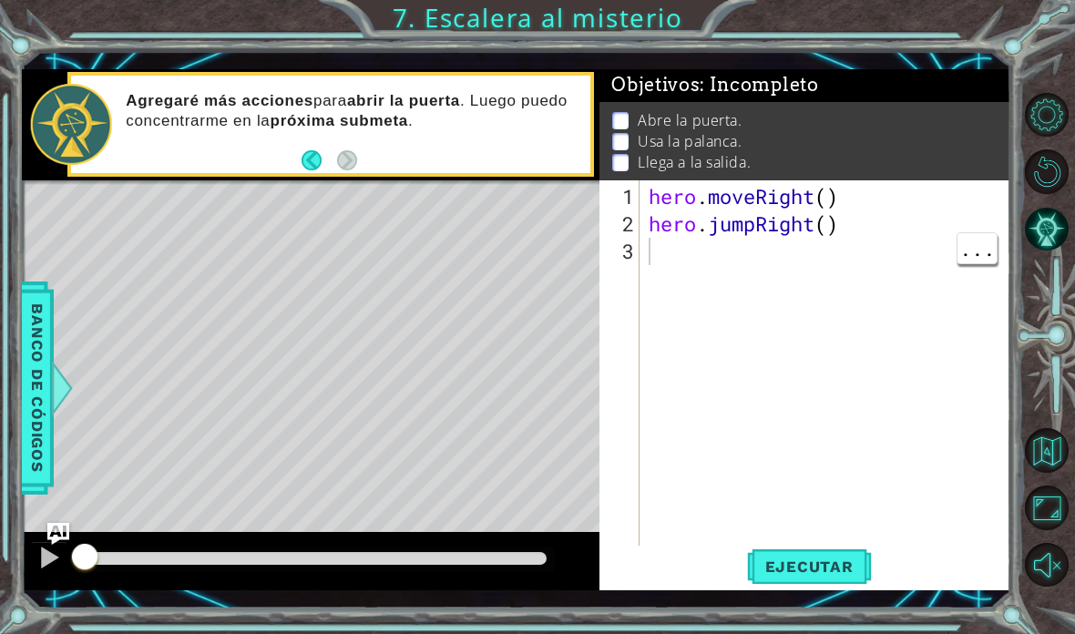
click at [679, 280] on div "hero . moveRight ( ) hero . jumpRight ( )" at bounding box center [830, 401] width 371 height 437
click at [671, 255] on div "hero . moveRight ( ) hero . jumpRight ( )" at bounding box center [830, 401] width 371 height 437
click at [655, 239] on div "hero . moveRight ( ) hero . jumpRight ( )" at bounding box center [830, 401] width 371 height 437
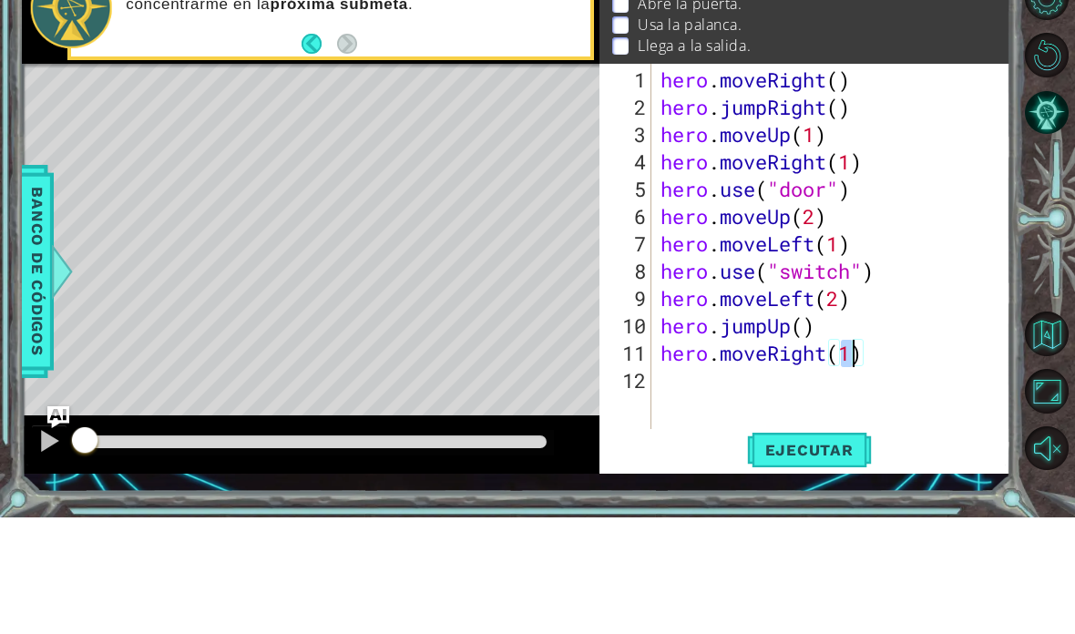
scroll to position [32, 45]
click at [827, 546] on button "Ejecutar" at bounding box center [809, 566] width 125 height 41
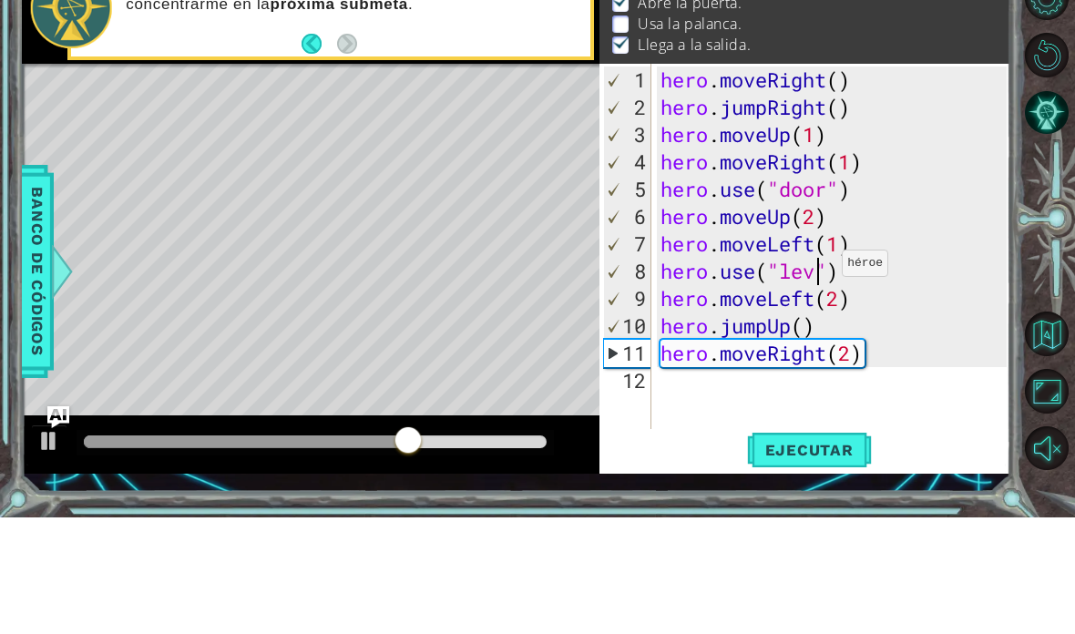
scroll to position [32, 93]
click at [808, 557] on span "Ejecutar" at bounding box center [809, 566] width 125 height 18
type textarea "abcde fg"
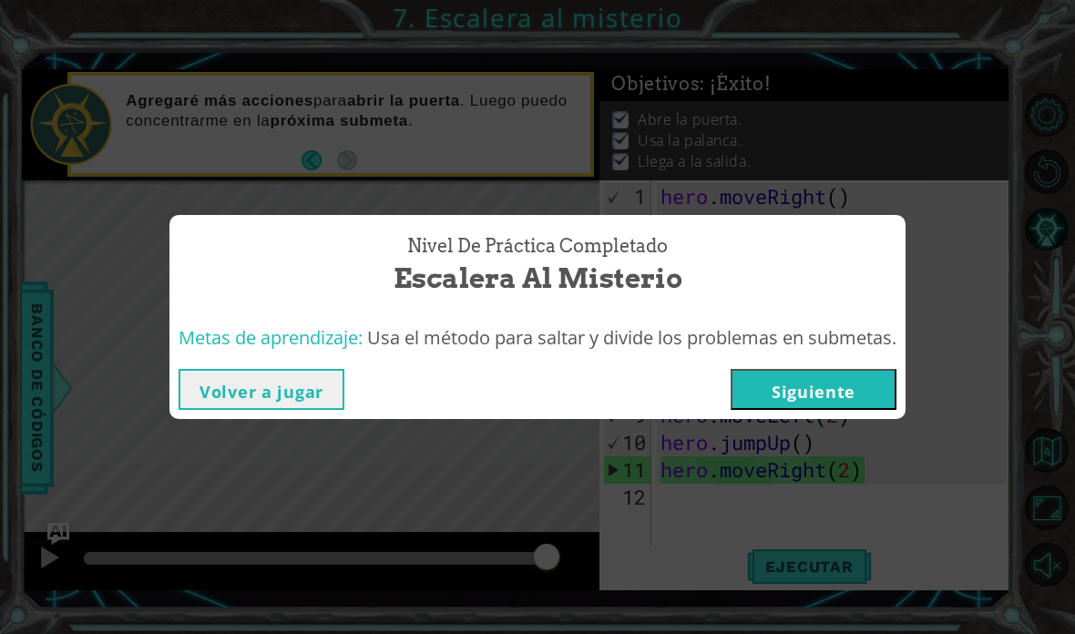
click at [862, 395] on button "Siguiente" at bounding box center [813, 389] width 166 height 41
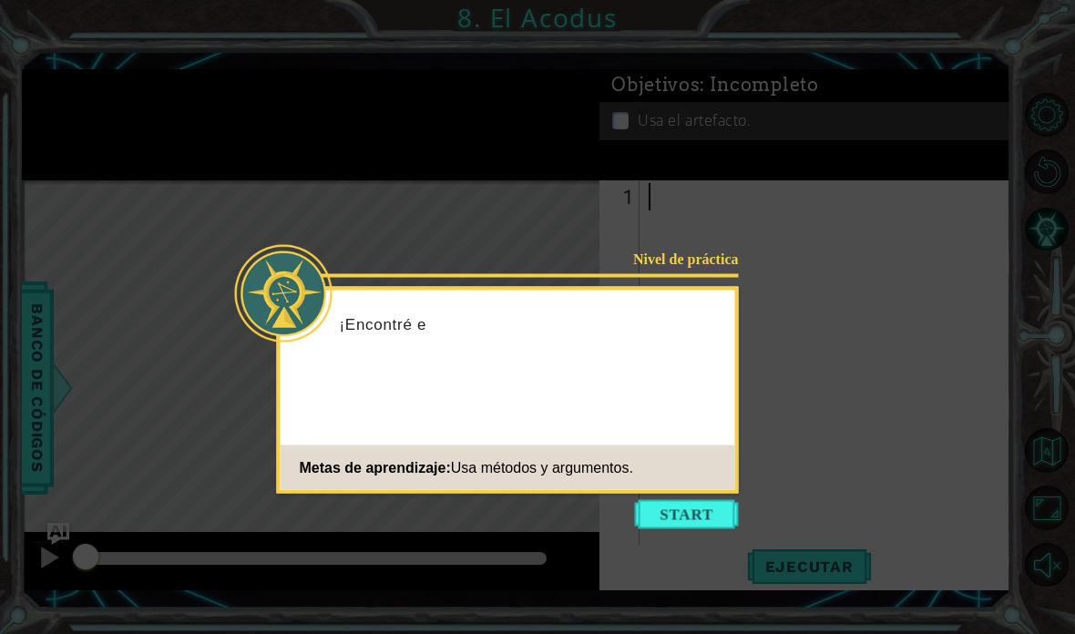
scroll to position [73, 0]
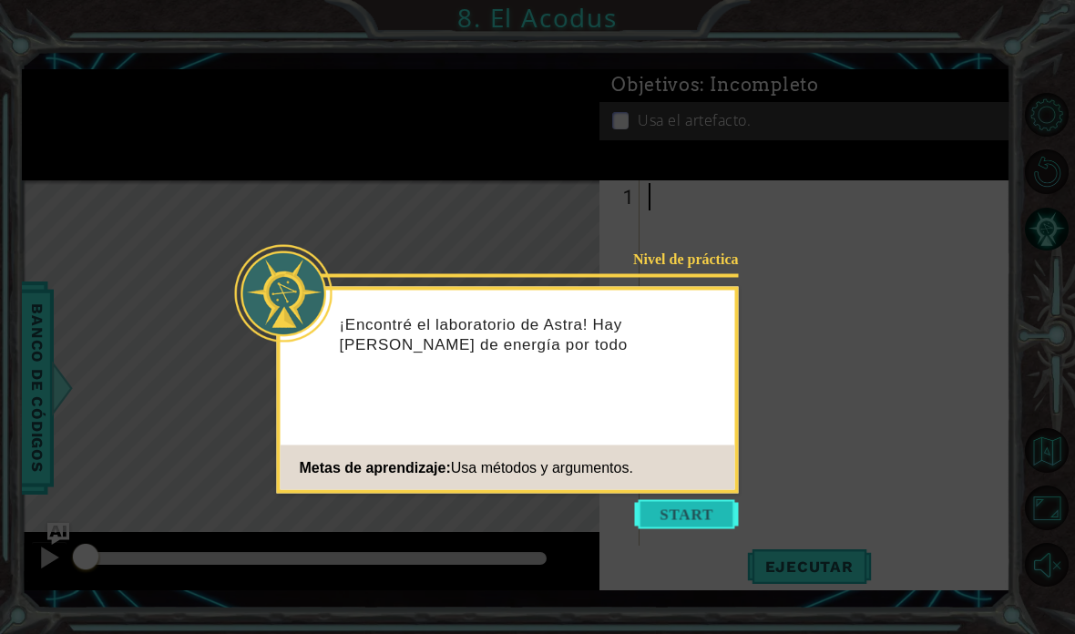
click at [694, 500] on button "Start" at bounding box center [687, 514] width 104 height 29
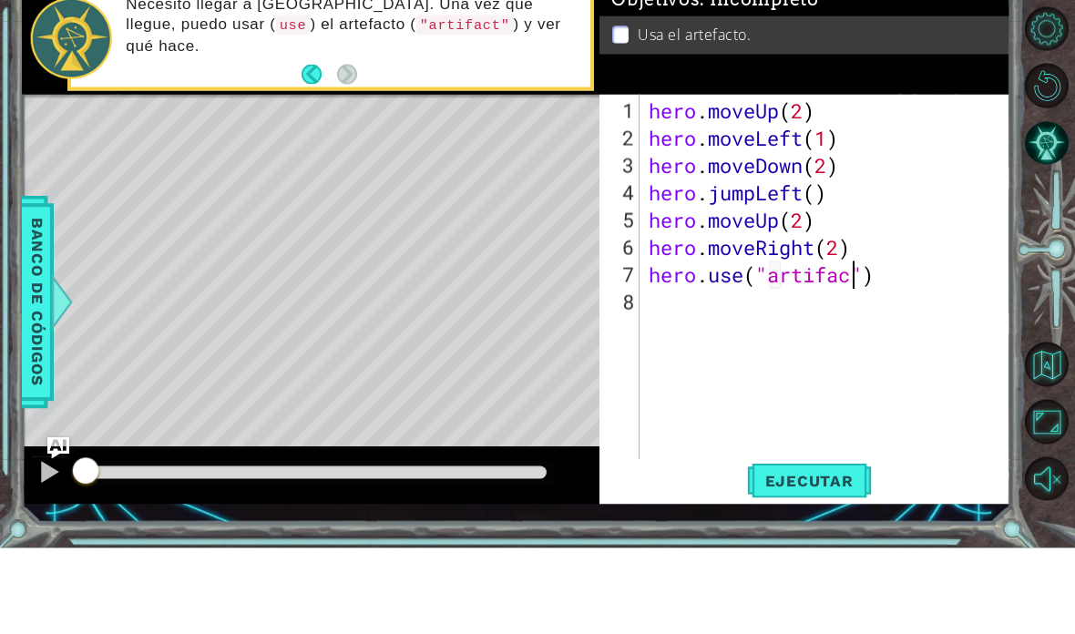
scroll to position [31, 128]
click at [824, 557] on span "Ejecutar" at bounding box center [809, 566] width 125 height 18
type textarea "abcde fg"
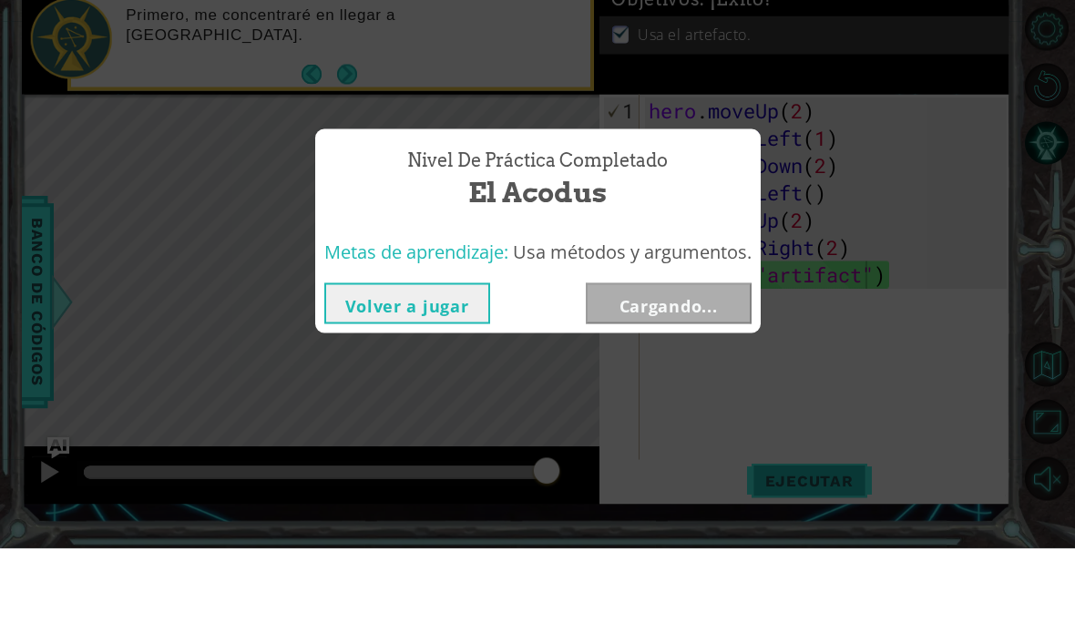
scroll to position [73, 0]
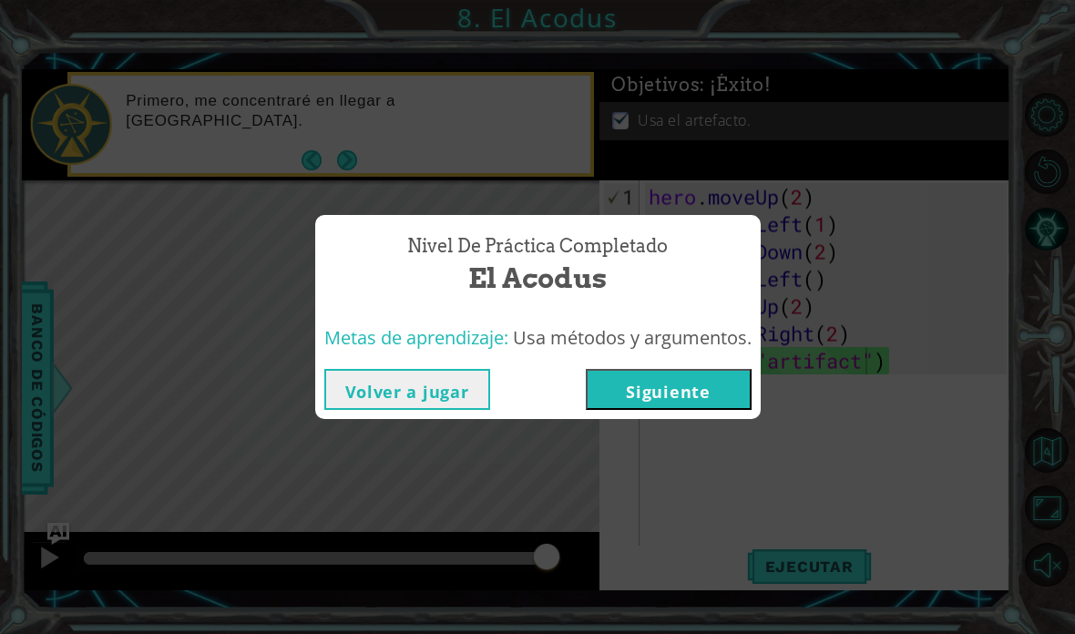
click at [717, 395] on button "Siguiente" at bounding box center [669, 389] width 166 height 41
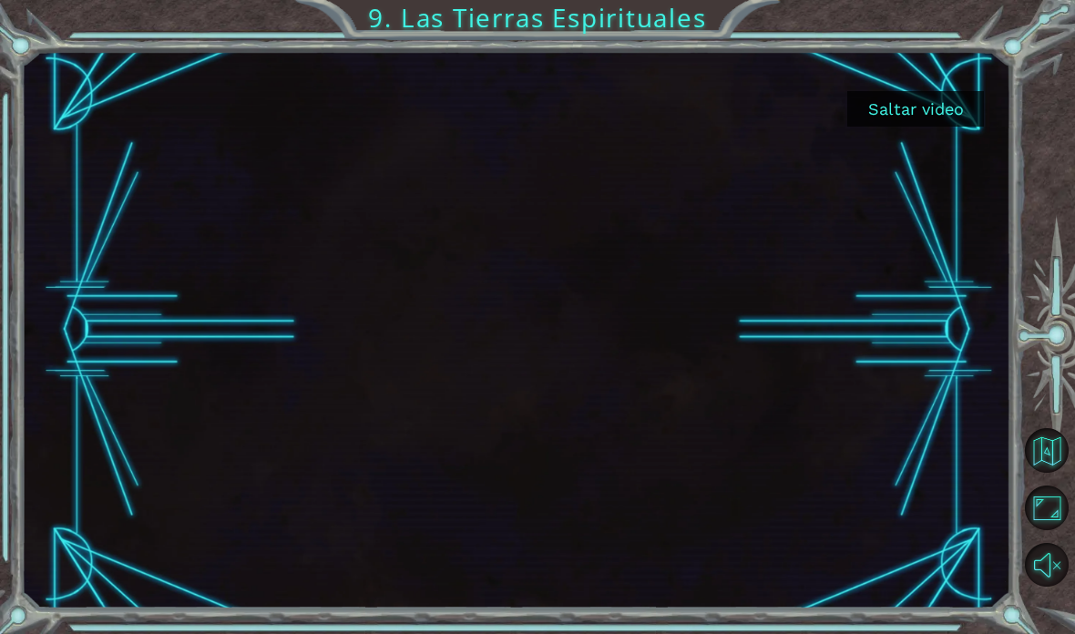
scroll to position [73, 0]
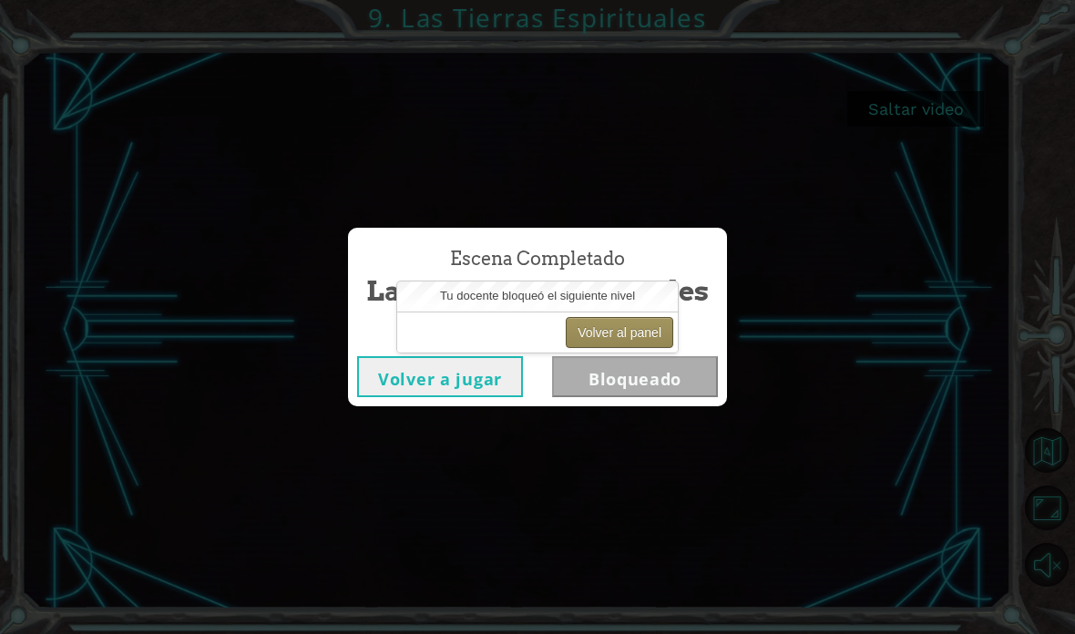
click at [657, 332] on button "Volver al panel" at bounding box center [619, 332] width 107 height 31
